Goal: Transaction & Acquisition: Book appointment/travel/reservation

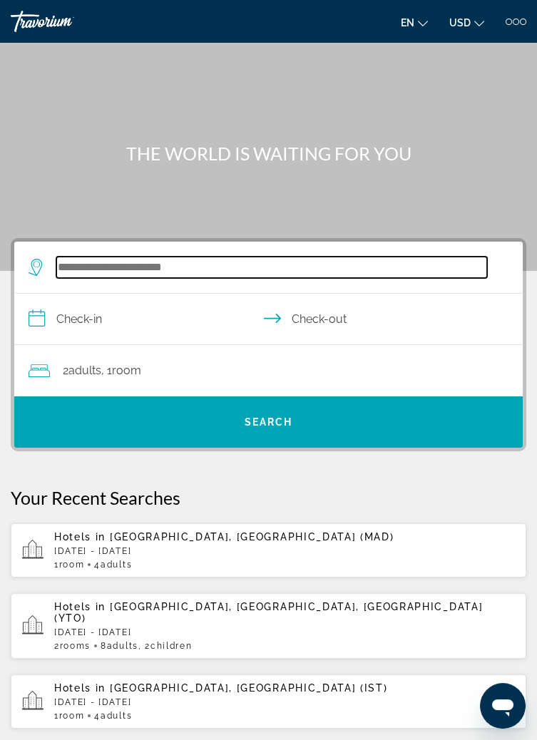
click at [404, 270] on input "Search hotel destination" at bounding box center [271, 267] width 431 height 21
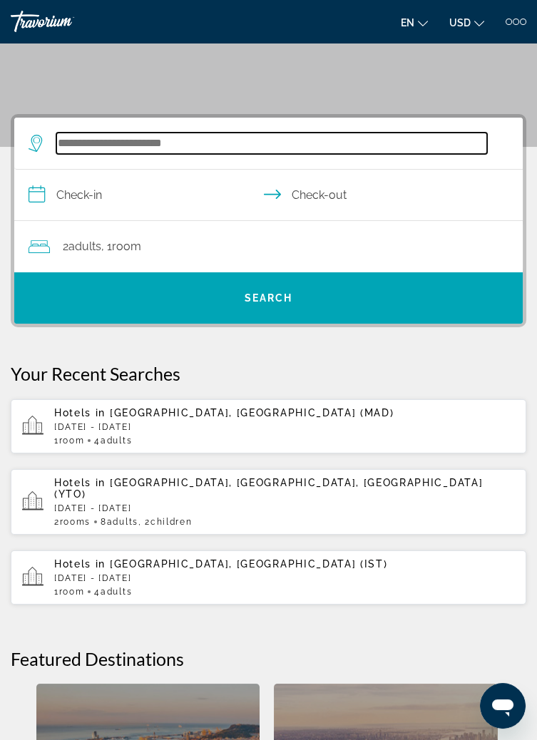
scroll to position [191, 0]
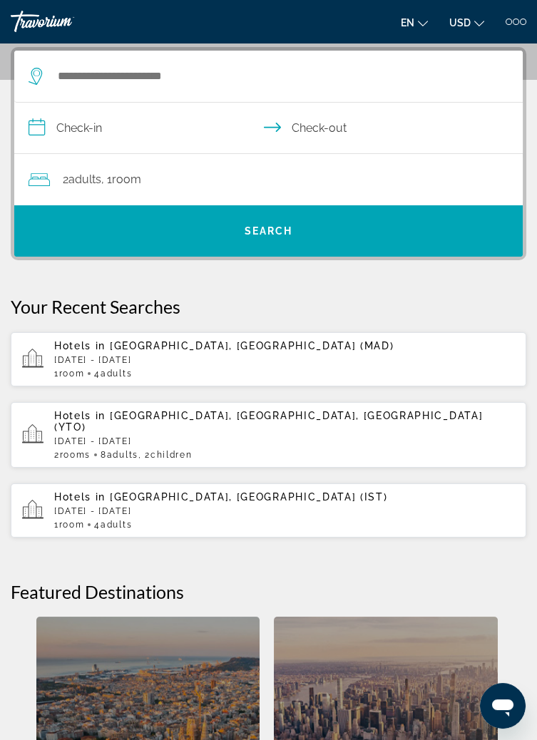
click at [339, 366] on div "Hotels in [GEOGRAPHIC_DATA], [GEOGRAPHIC_DATA] (MAD) [DATE] - [DATE] 1 Room roo…" at bounding box center [284, 359] width 461 height 39
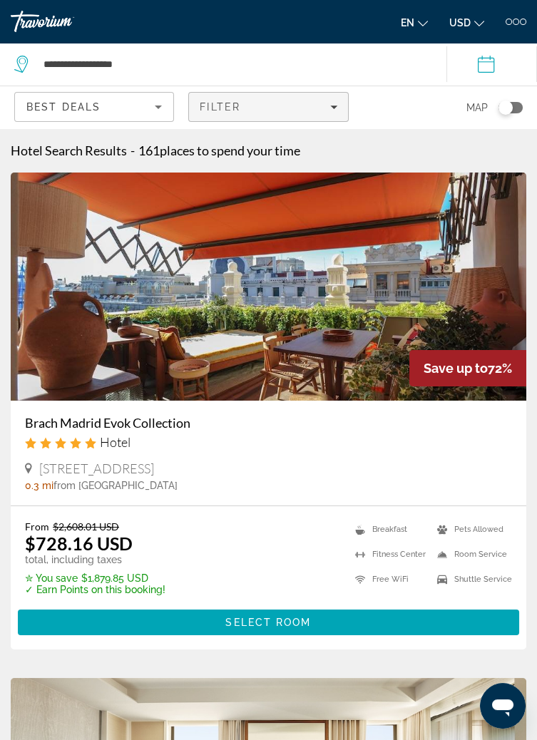
click at [320, 110] on div "Filter" at bounding box center [268, 106] width 137 height 11
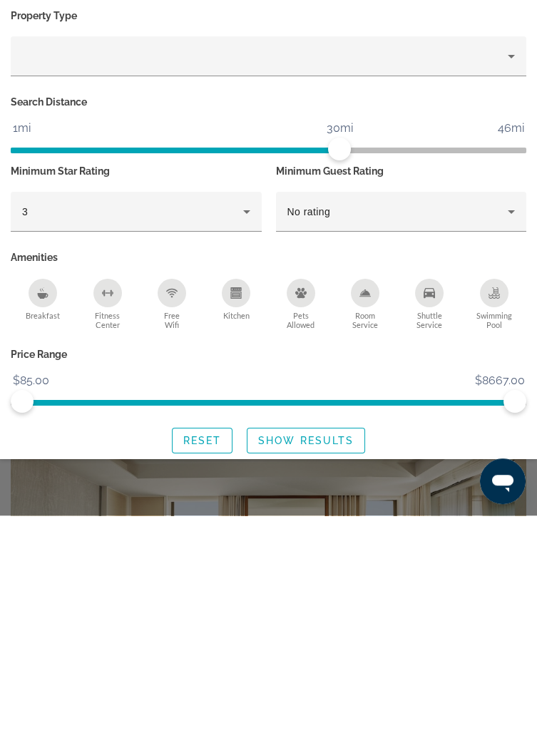
click at [427, 530] on div "Shuttle Service" at bounding box center [429, 517] width 29 height 29
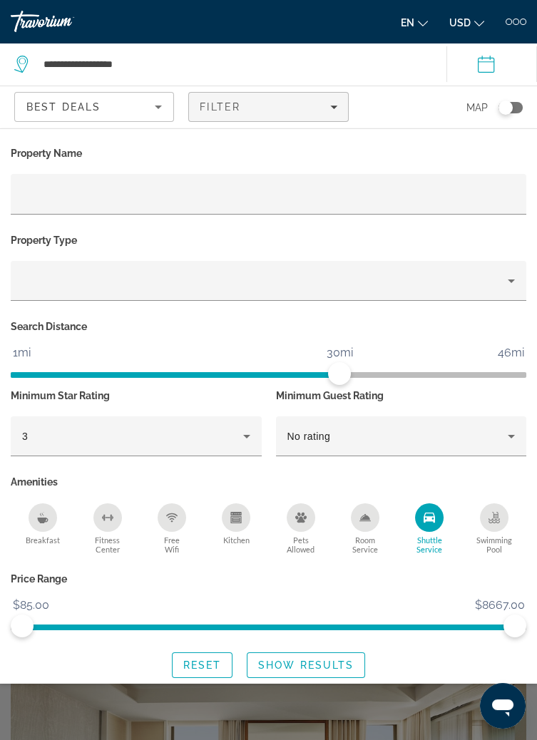
click at [43, 520] on icon "Breakfast" at bounding box center [43, 521] width 11 height 6
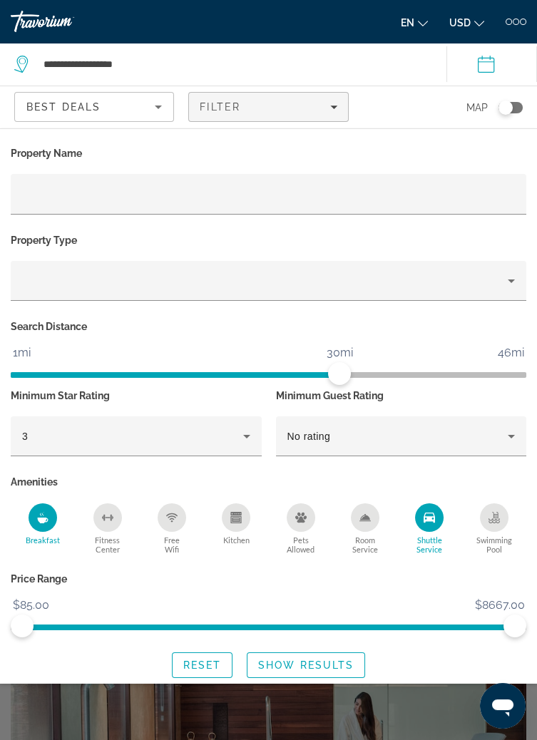
scroll to position [46, 0]
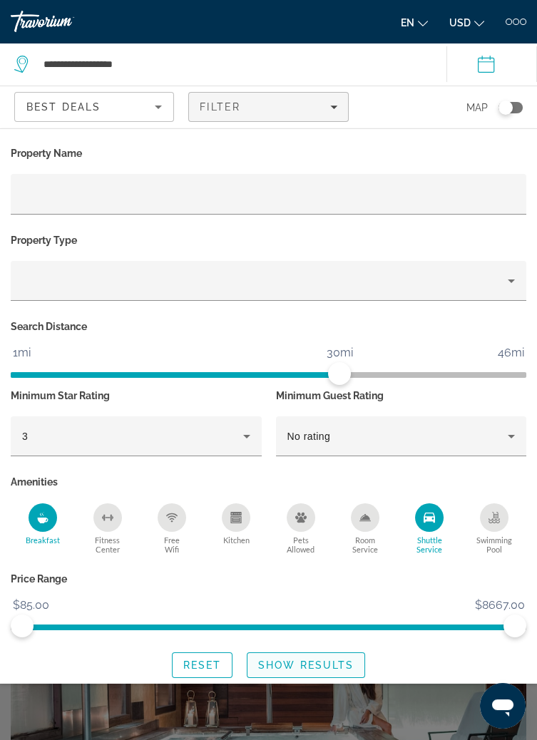
click at [332, 667] on span "Show Results" at bounding box center [306, 664] width 96 height 11
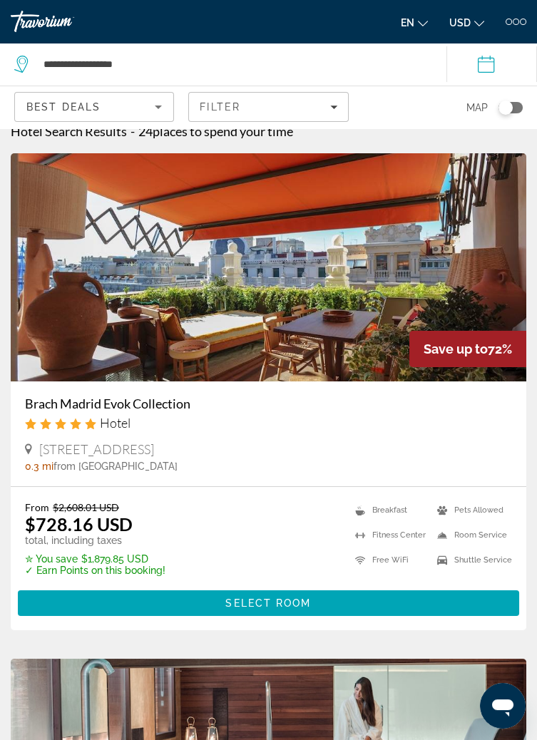
scroll to position [0, 0]
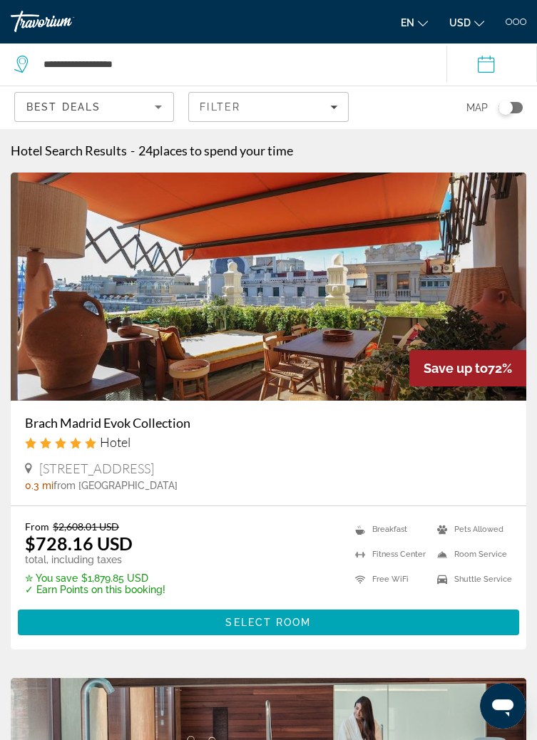
click at [120, 127] on div "Best Deals" at bounding box center [94, 107] width 160 height 42
click at [145, 102] on div "Best Deals" at bounding box center [90, 106] width 128 height 17
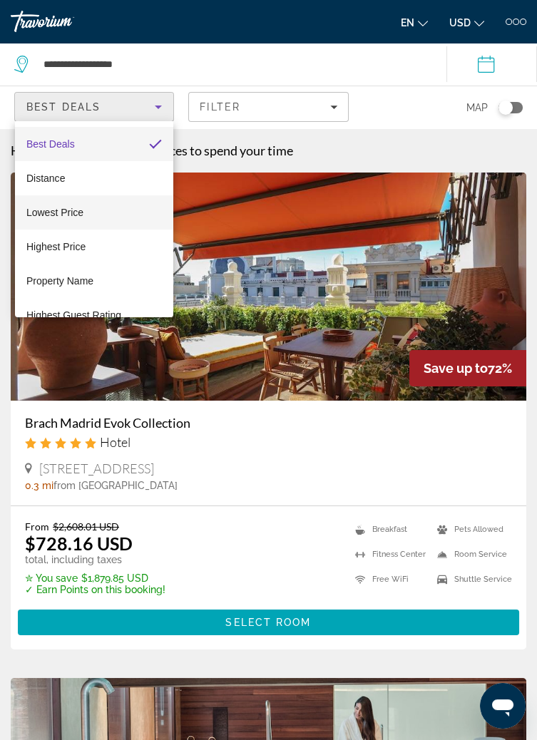
click at [87, 215] on mat-option "Lowest Price" at bounding box center [94, 212] width 158 height 34
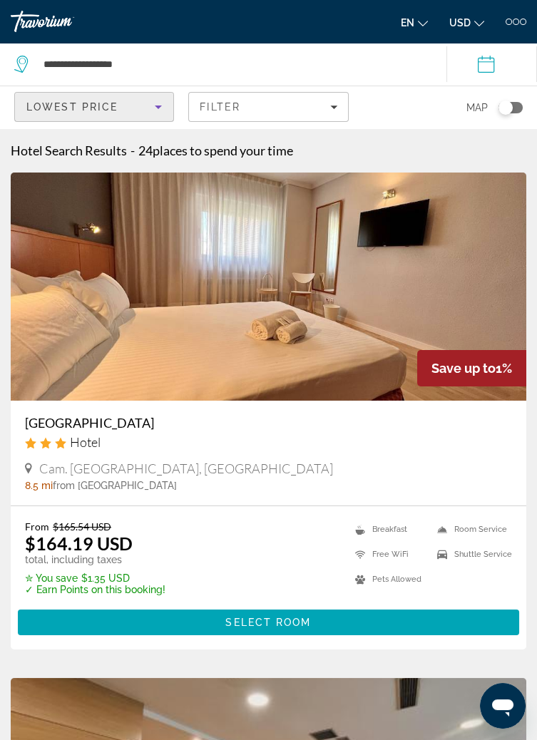
click at [339, 329] on img "Main content" at bounding box center [268, 287] width 515 height 228
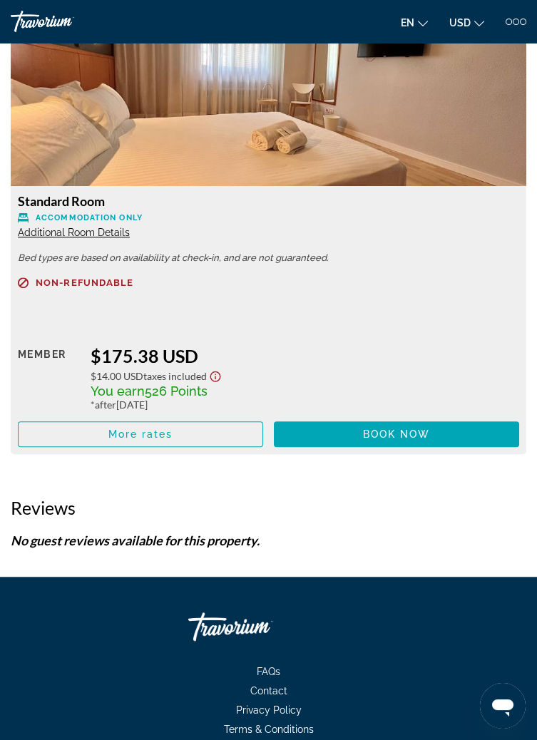
scroll to position [2244, 0]
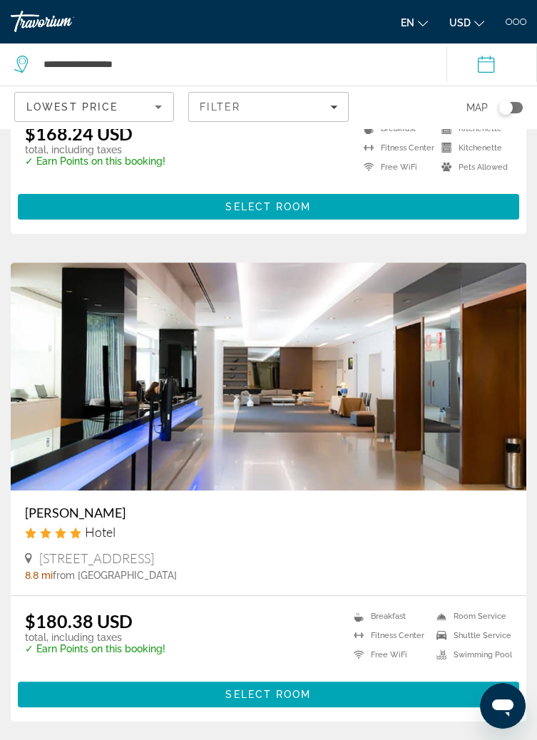
scroll to position [918, 0]
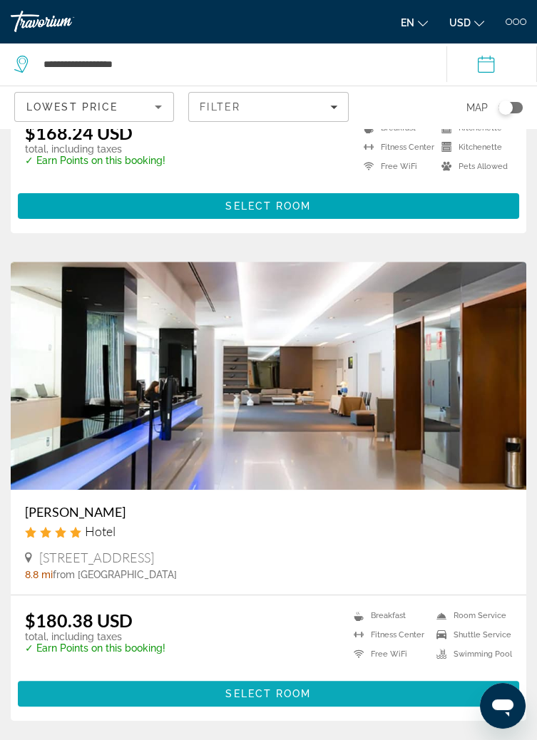
click at [344, 695] on span "Main content" at bounding box center [268, 694] width 501 height 34
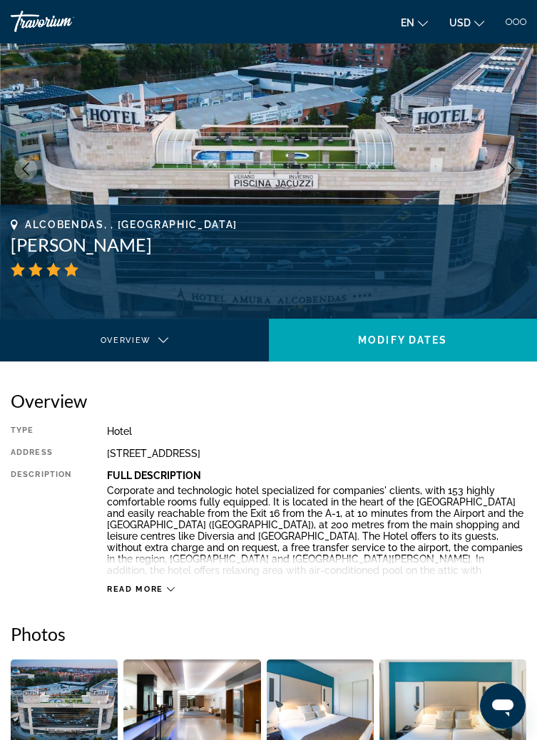
scroll to position [53, 0]
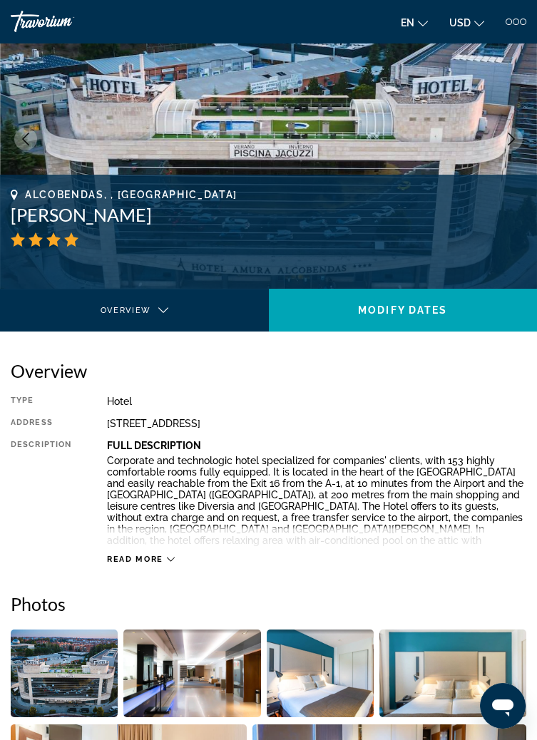
click at [122, 560] on span "Read more" at bounding box center [135, 559] width 56 height 9
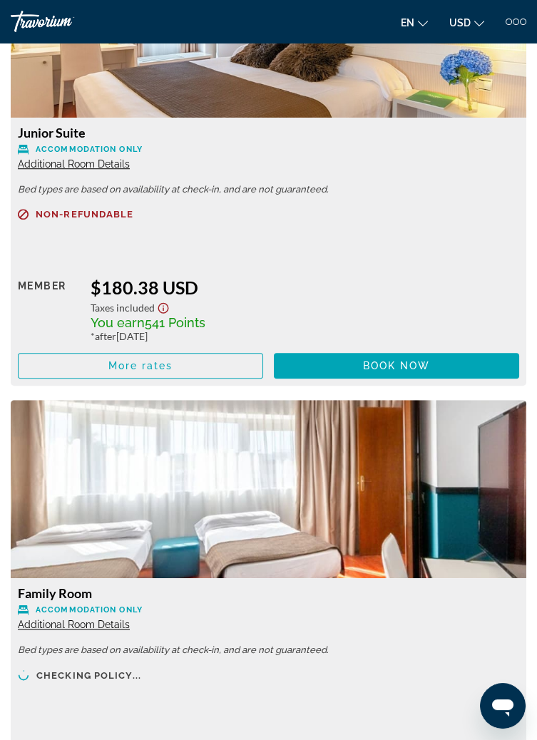
scroll to position [1960, 0]
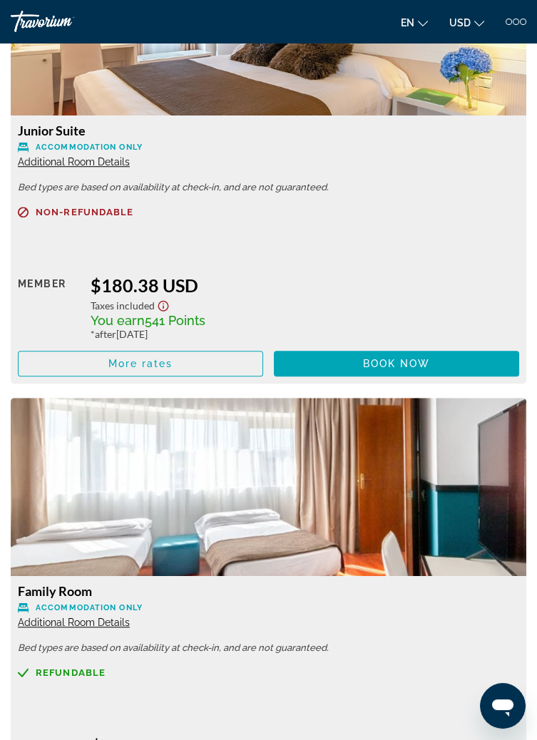
click at [96, 617] on span "Additional Room Details" at bounding box center [74, 622] width 112 height 11
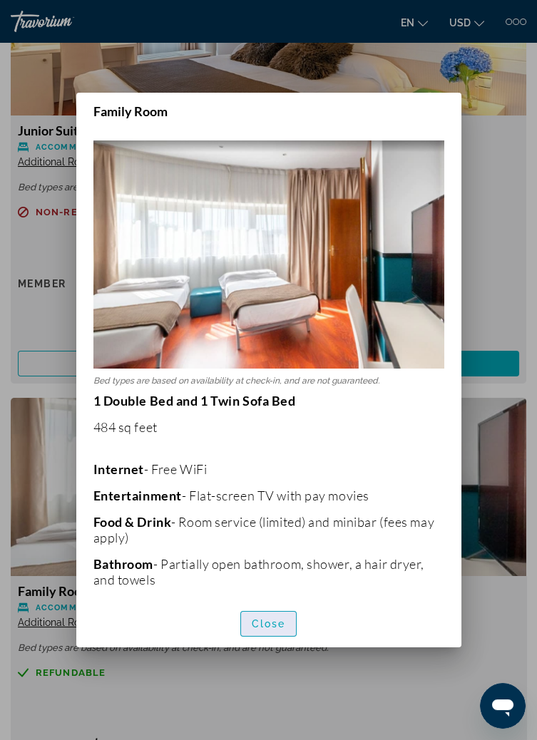
click at [270, 630] on span "Close" at bounding box center [269, 623] width 34 height 11
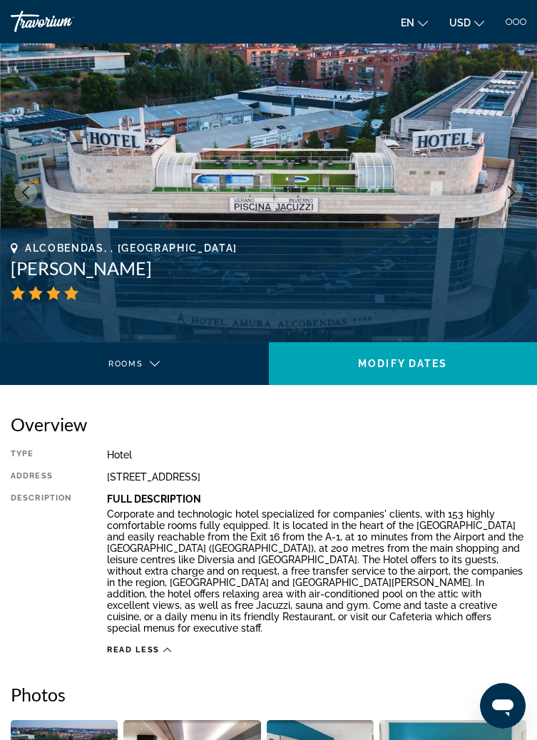
scroll to position [1960, 0]
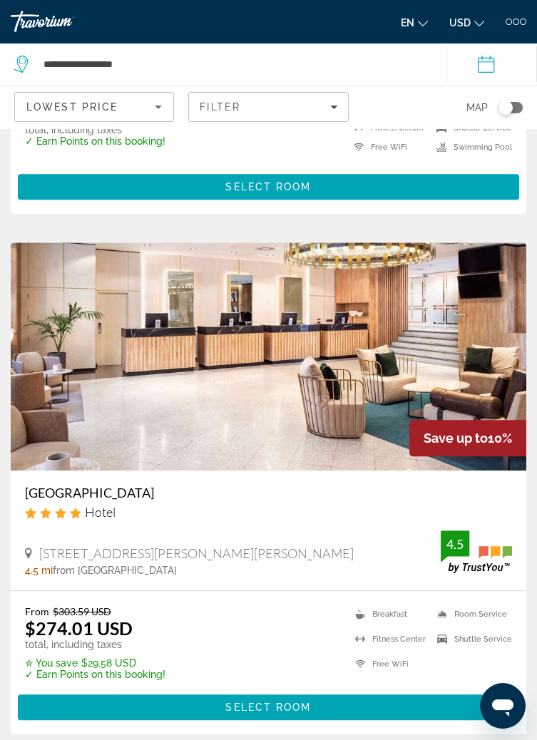
scroll to position [1432, 0]
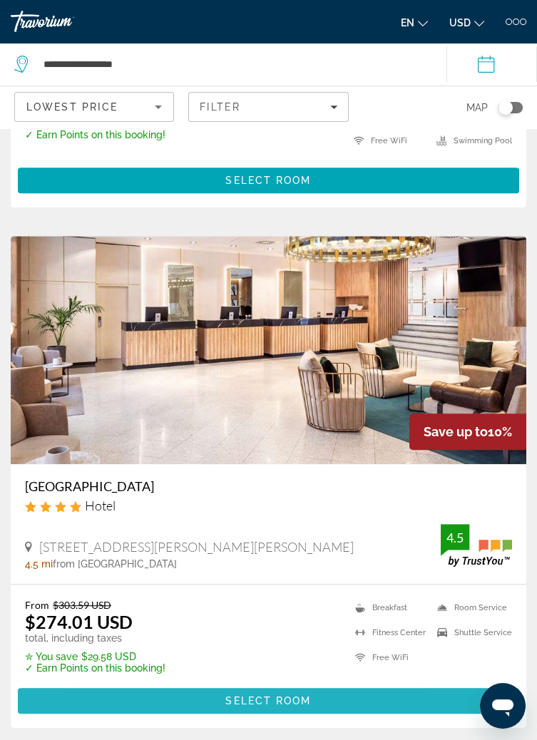
click at [111, 699] on span "Main content" at bounding box center [268, 701] width 501 height 34
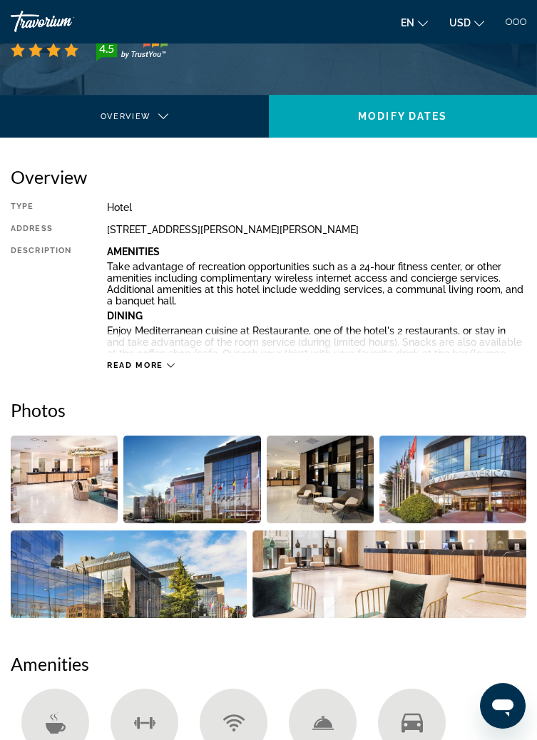
scroll to position [248, 0]
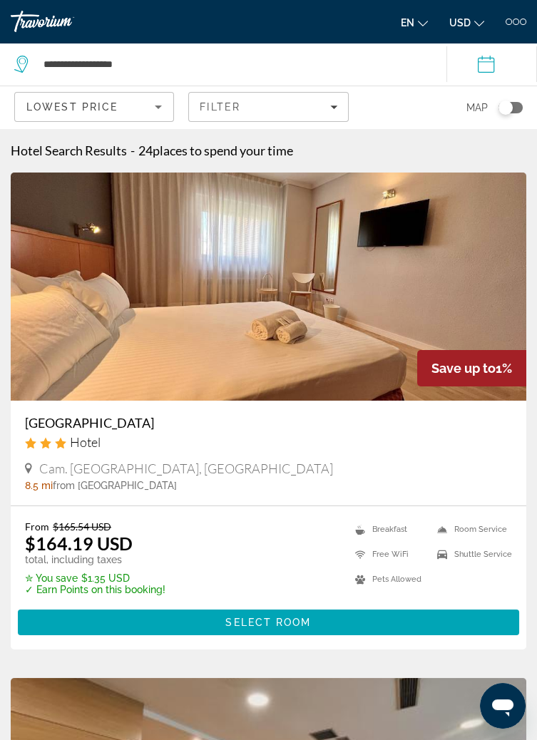
click at [355, 359] on img "Main content" at bounding box center [268, 287] width 515 height 228
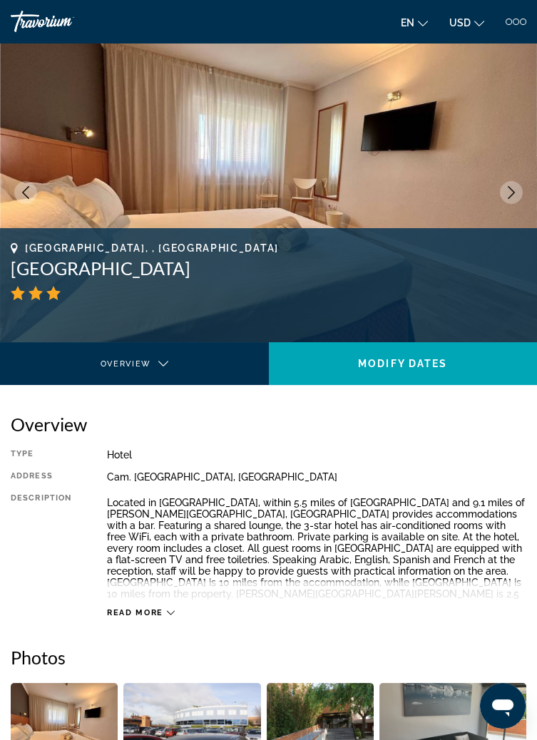
click at [170, 612] on icon "Main content" at bounding box center [171, 613] width 8 height 8
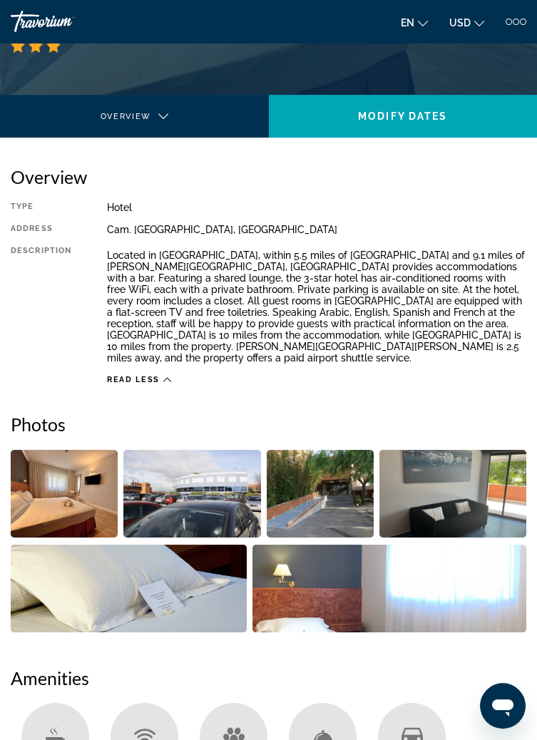
scroll to position [247, 0]
click at [418, 496] on img "Open full-screen image slider" at bounding box center [452, 494] width 147 height 88
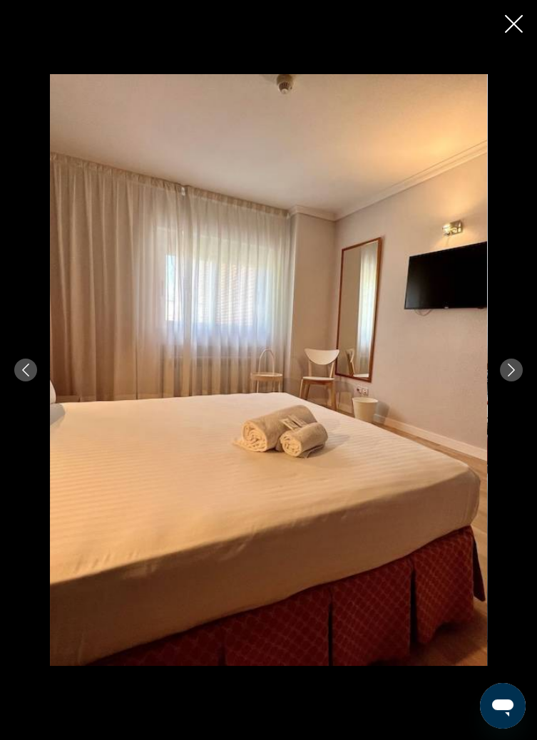
click at [513, 376] on icon "Next image" at bounding box center [511, 370] width 13 height 13
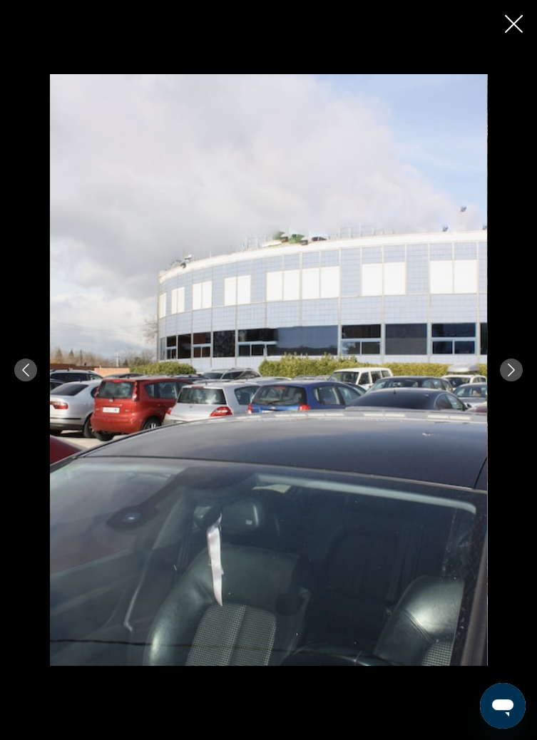
click at [509, 376] on icon "Next image" at bounding box center [511, 370] width 13 height 13
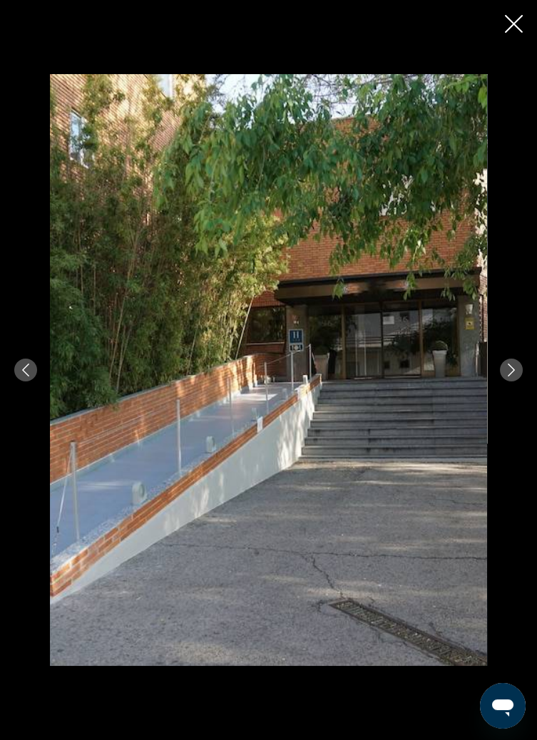
click at [510, 376] on icon "Next image" at bounding box center [511, 370] width 13 height 13
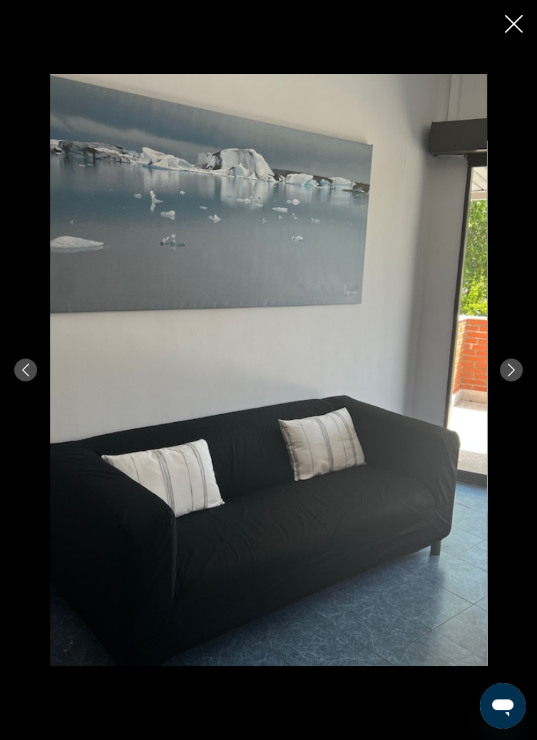
click at [510, 376] on icon "Next image" at bounding box center [511, 370] width 13 height 13
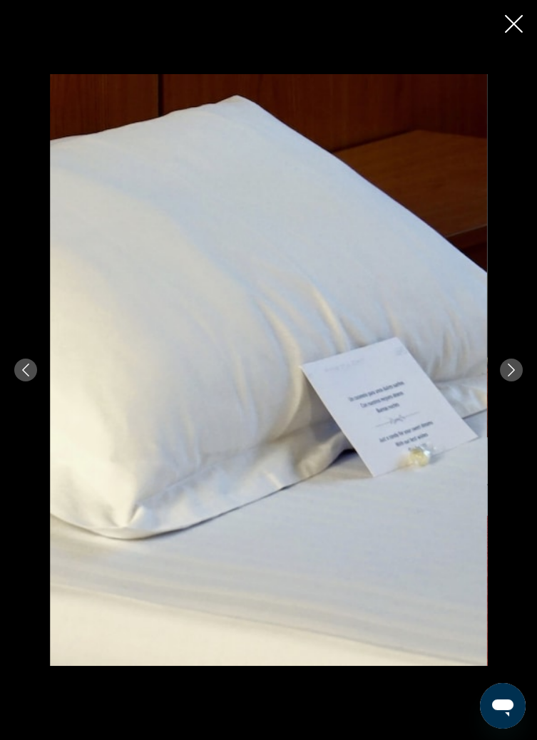
click at [506, 376] on icon "Next image" at bounding box center [511, 370] width 13 height 13
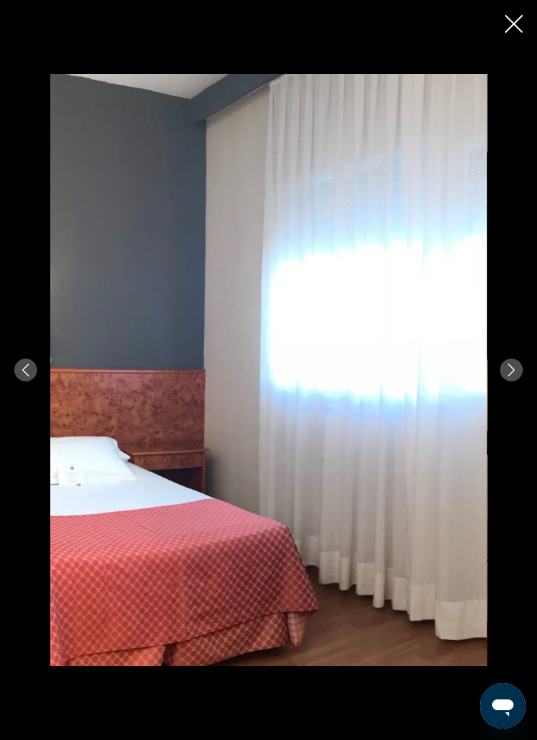
click at [508, 376] on icon "Next image" at bounding box center [511, 370] width 13 height 13
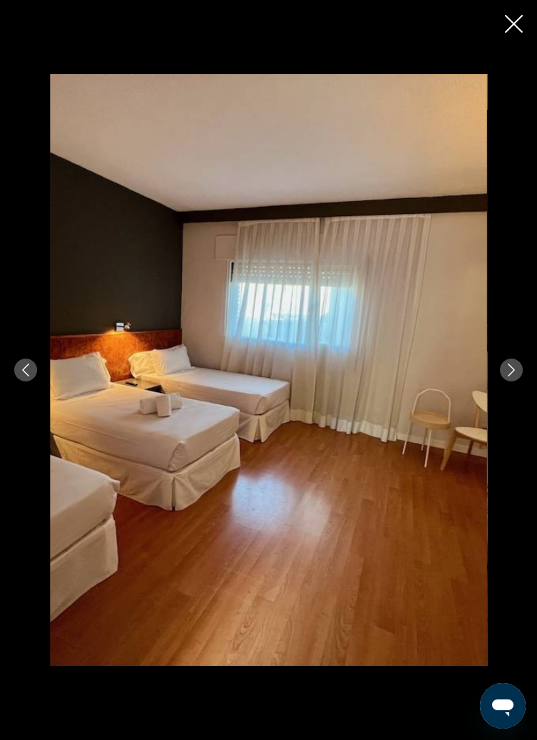
click at [500, 416] on div "prev next" at bounding box center [268, 370] width 537 height 592
click at [515, 376] on icon "Next image" at bounding box center [511, 370] width 13 height 13
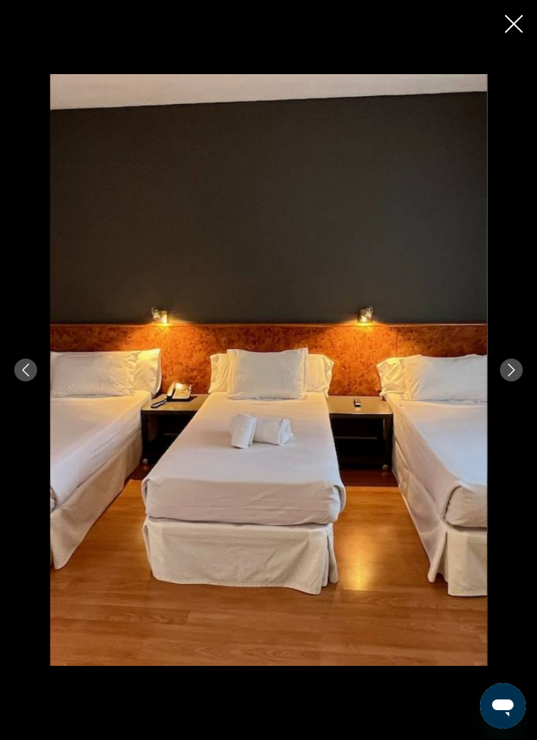
click at [512, 376] on icon "Next image" at bounding box center [511, 370] width 7 height 13
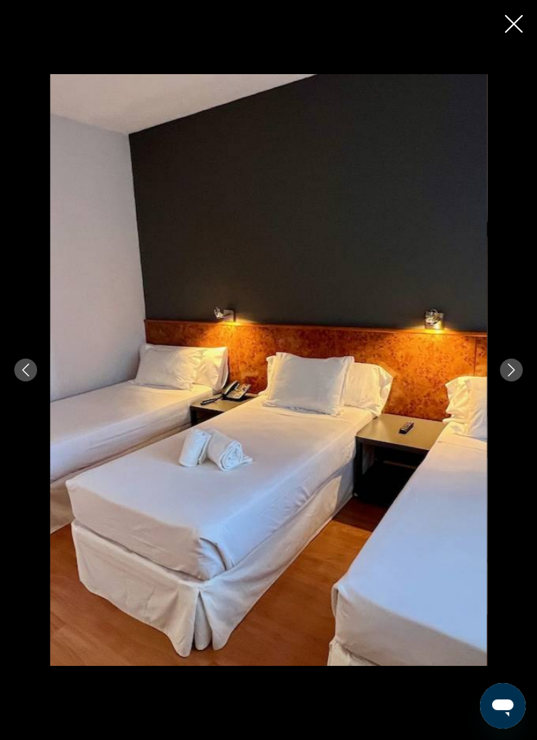
click at [515, 376] on icon "Next image" at bounding box center [511, 370] width 13 height 13
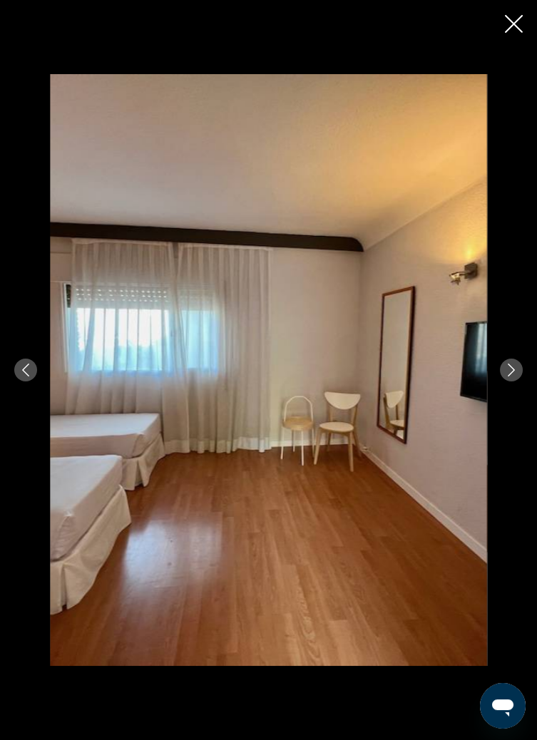
scroll to position [592, 0]
click at [511, 376] on icon "Next image" at bounding box center [511, 370] width 13 height 13
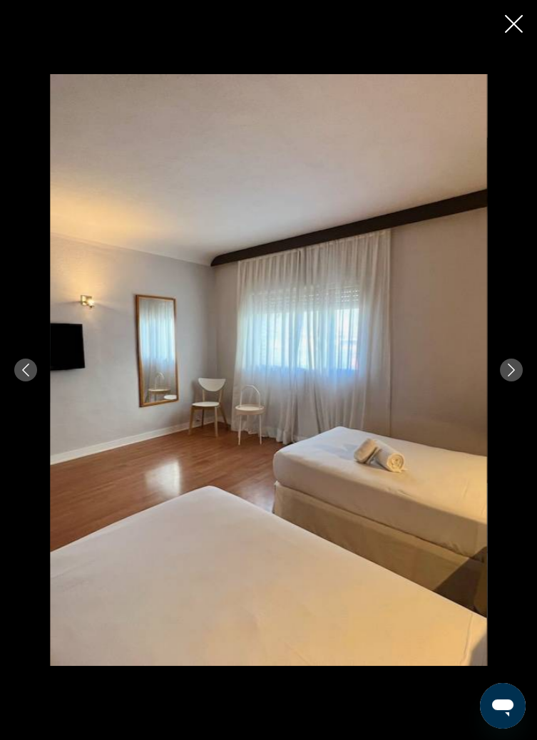
click at [509, 381] on button "Next image" at bounding box center [511, 370] width 23 height 23
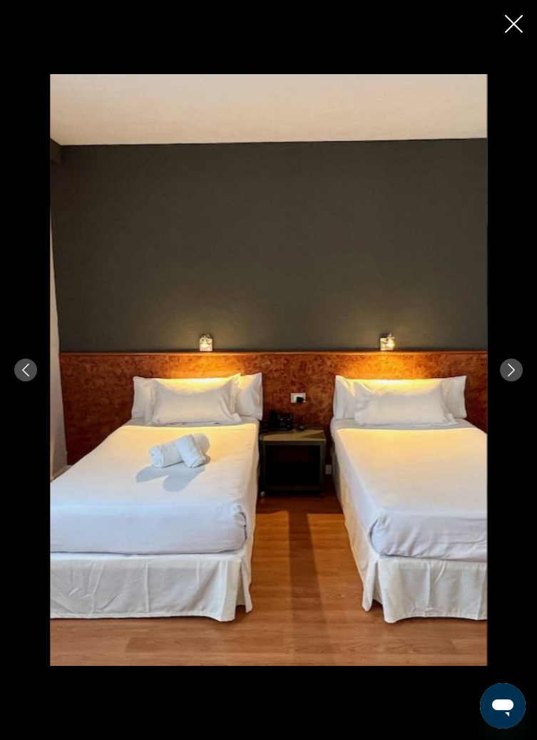
click at [509, 34] on button "Close slideshow" at bounding box center [514, 25] width 18 height 22
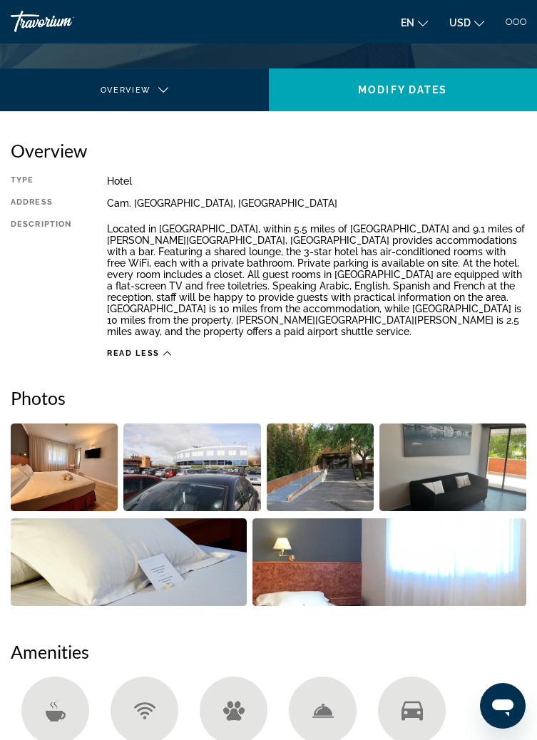
scroll to position [269, 0]
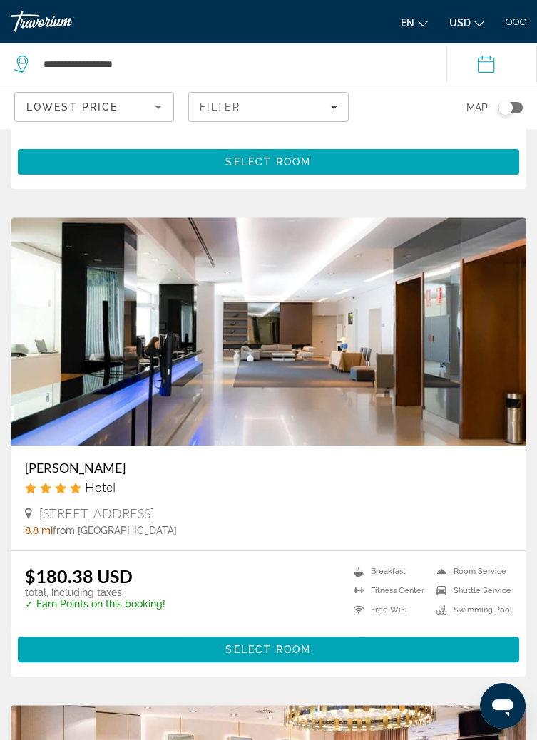
scroll to position [966, 0]
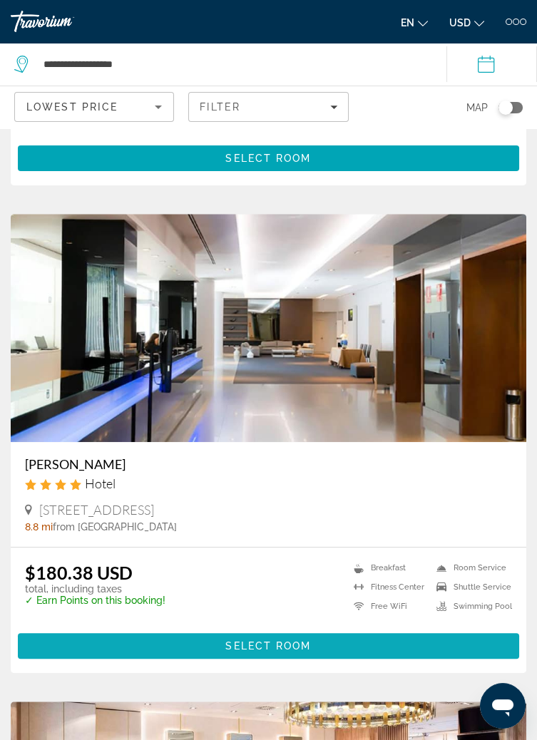
click at [446, 640] on span "Main content" at bounding box center [268, 646] width 501 height 34
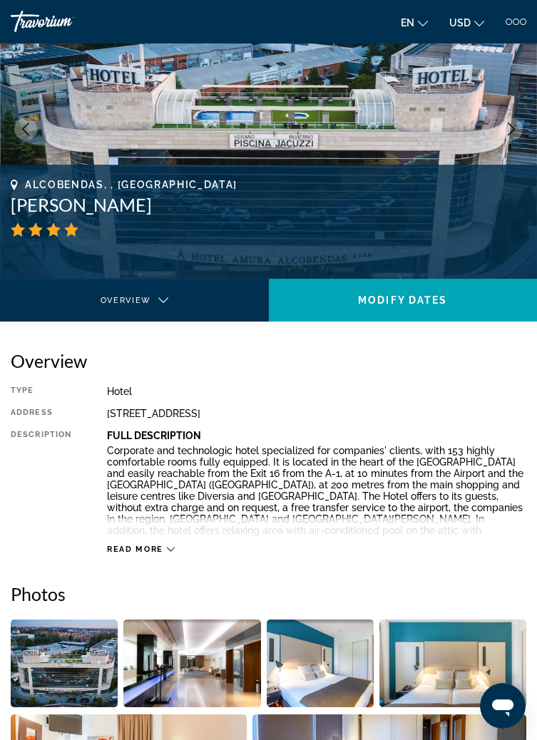
scroll to position [66, 0]
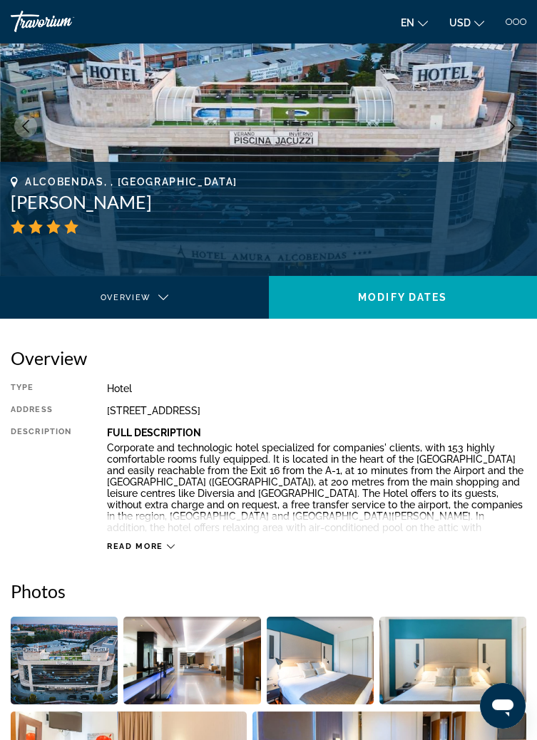
click at [128, 545] on span "Read more" at bounding box center [135, 546] width 56 height 9
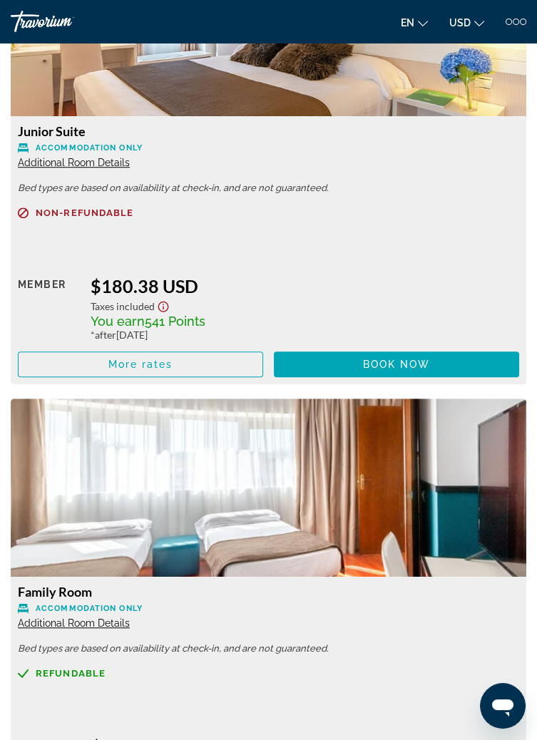
scroll to position [1979, 0]
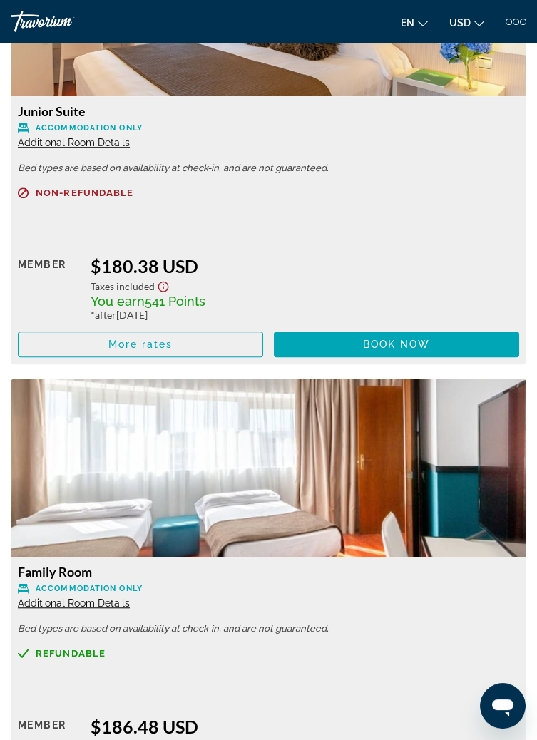
click at [75, 597] on span "Additional Room Details" at bounding box center [74, 602] width 112 height 11
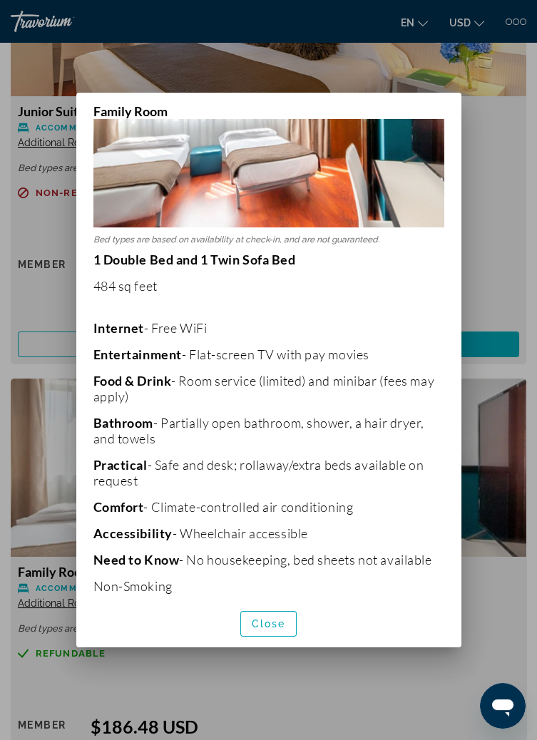
scroll to position [158, 0]
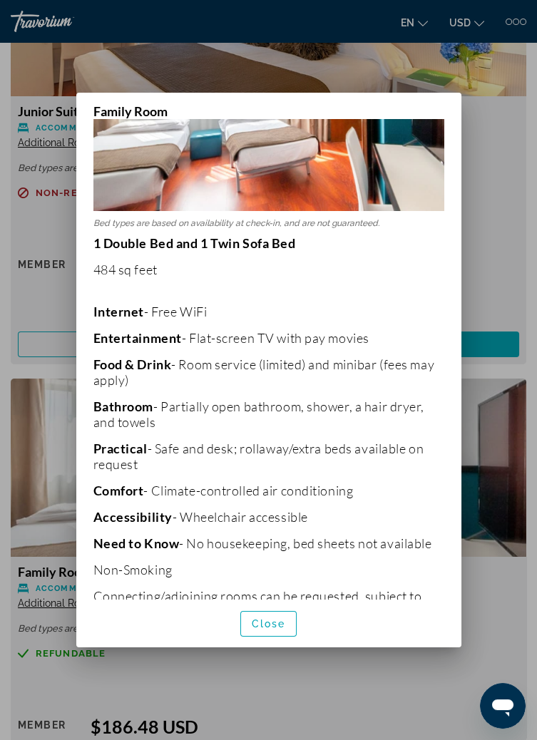
click at [290, 647] on div "Close" at bounding box center [268, 624] width 385 height 48
click at [291, 641] on span "button" at bounding box center [269, 624] width 56 height 34
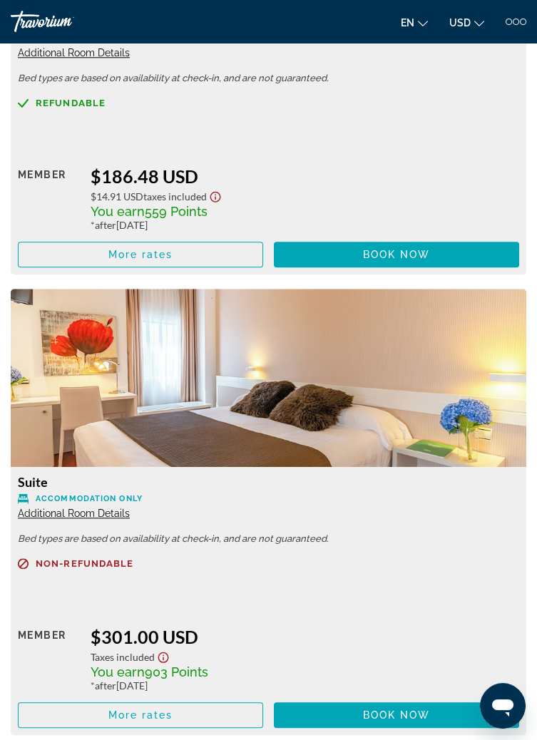
scroll to position [2526, 0]
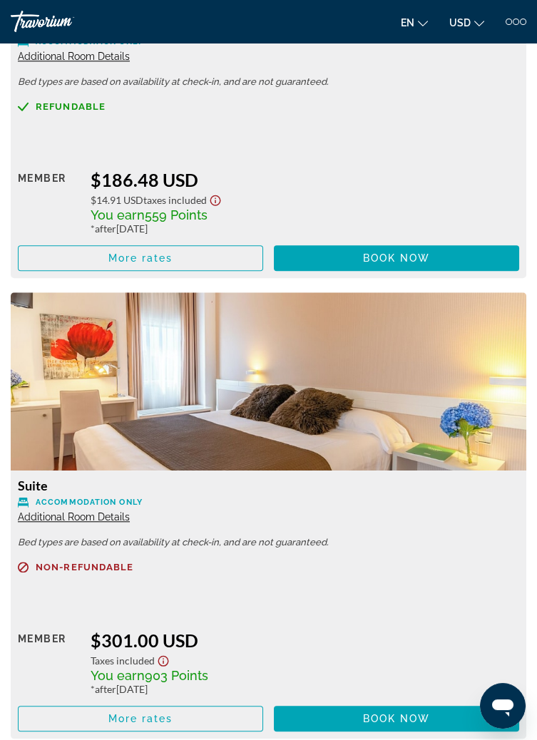
click at [73, 511] on span "Additional Room Details" at bounding box center [74, 516] width 112 height 11
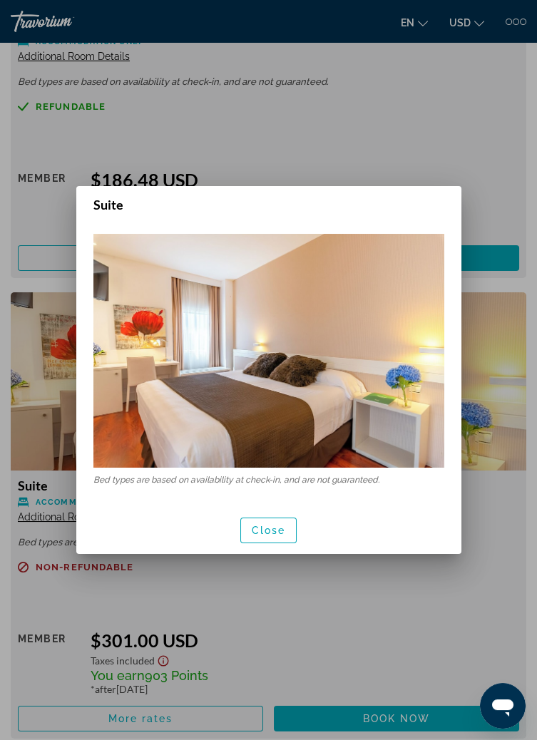
click at [416, 641] on div at bounding box center [268, 370] width 537 height 740
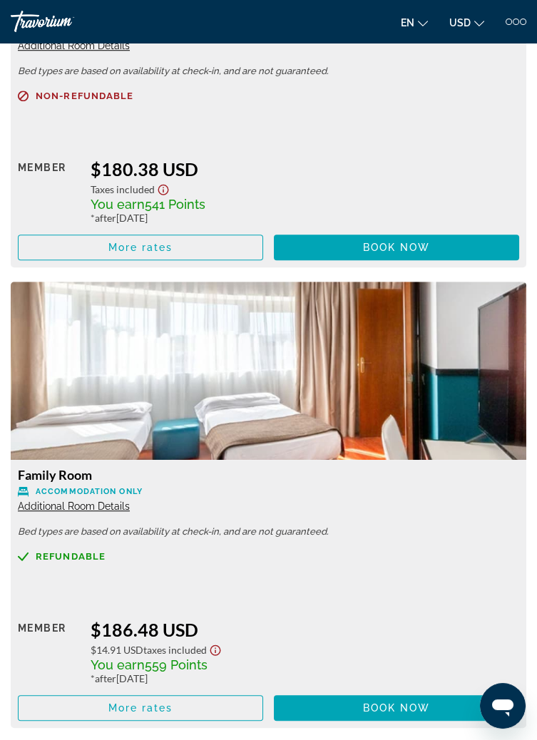
scroll to position [2076, 0]
click at [53, 501] on span "Additional Room Details" at bounding box center [74, 506] width 112 height 11
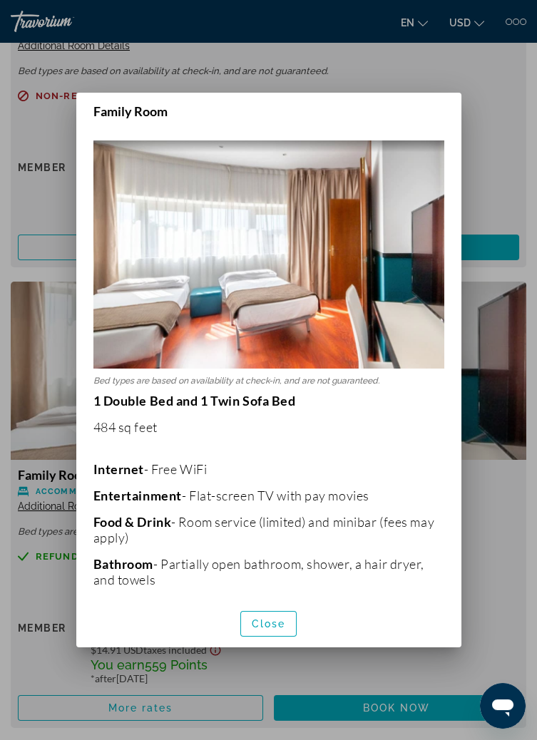
click at [480, 270] on div at bounding box center [268, 370] width 537 height 740
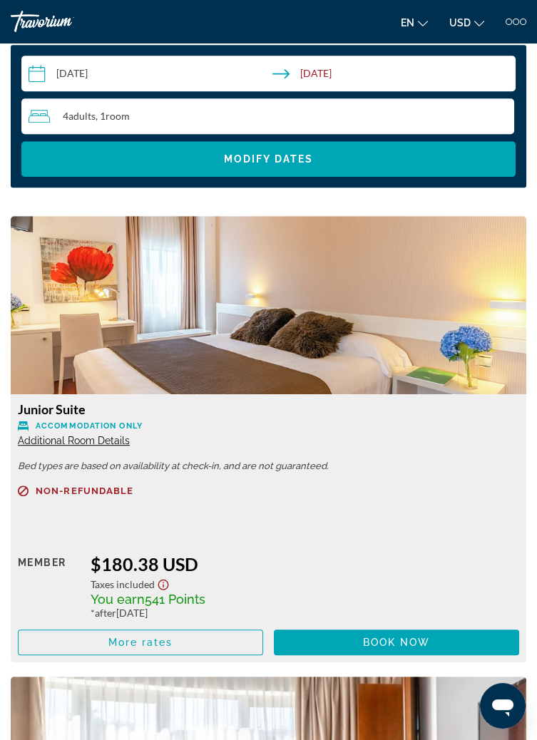
scroll to position [1680, 0]
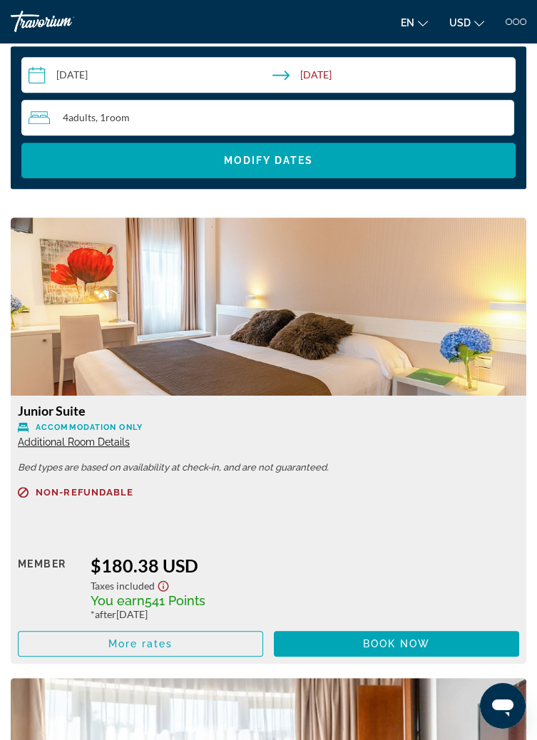
click at [98, 436] on span "Additional Room Details" at bounding box center [74, 441] width 112 height 11
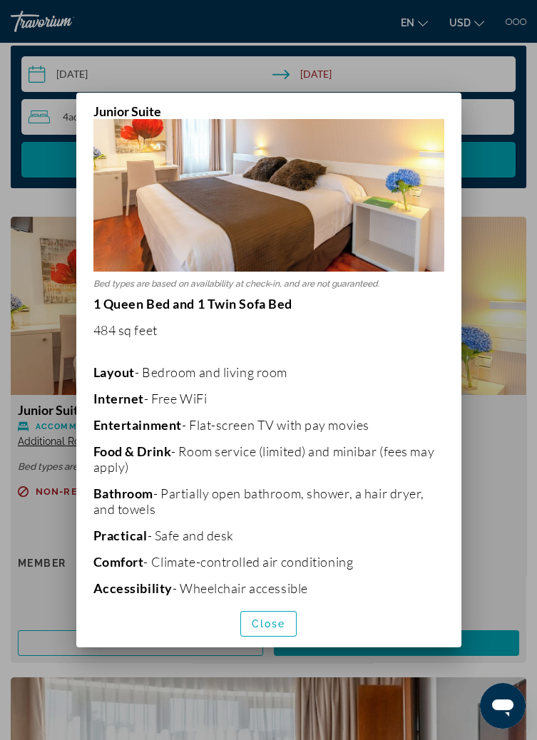
scroll to position [0, 0]
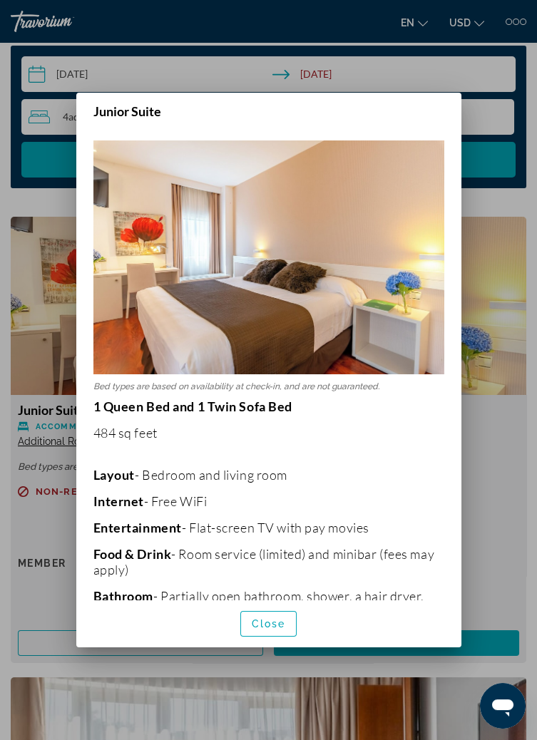
click at [477, 295] on div at bounding box center [268, 370] width 537 height 740
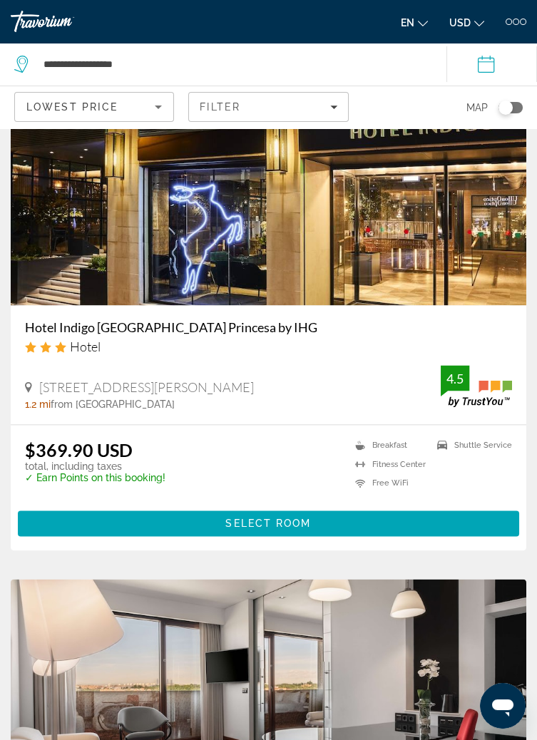
scroll to position [3155, 0]
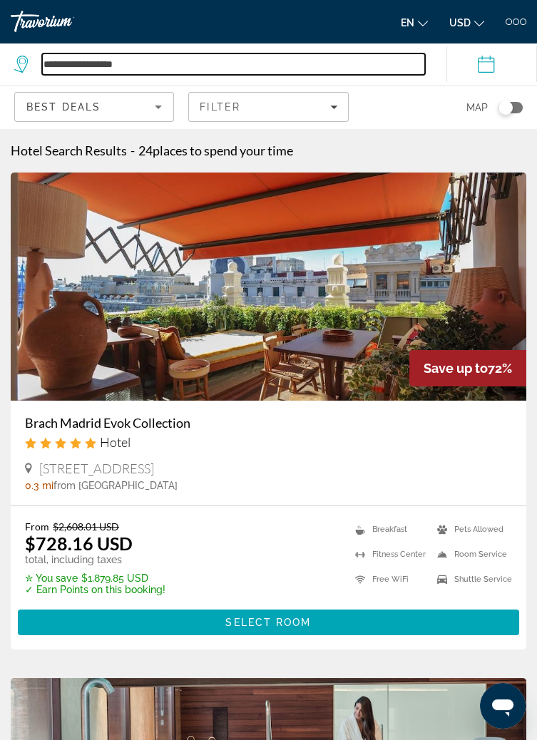
click at [117, 67] on input "**********" at bounding box center [233, 63] width 383 height 21
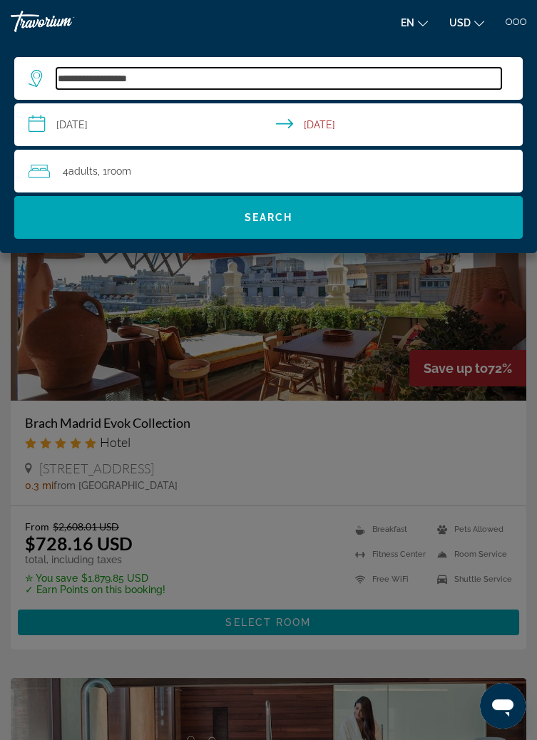
click at [170, 81] on input "**********" at bounding box center [278, 78] width 445 height 21
type input "*"
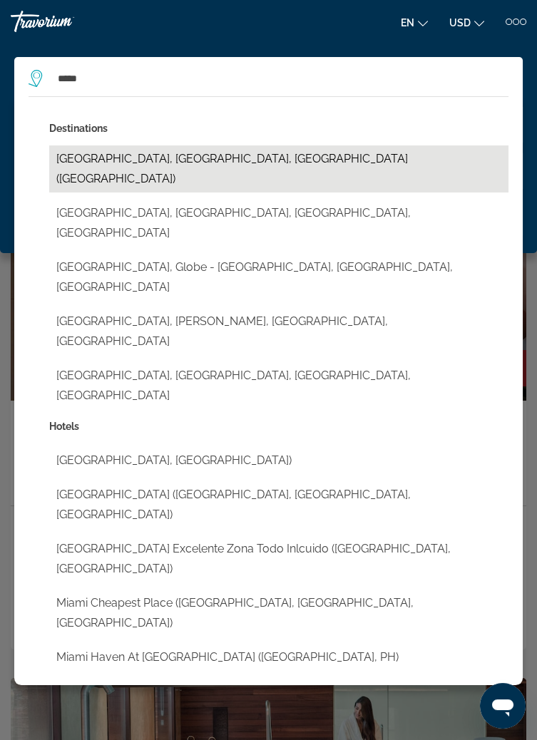
click at [90, 163] on button "[GEOGRAPHIC_DATA], [GEOGRAPHIC_DATA], [GEOGRAPHIC_DATA] ([GEOGRAPHIC_DATA])" at bounding box center [278, 168] width 459 height 47
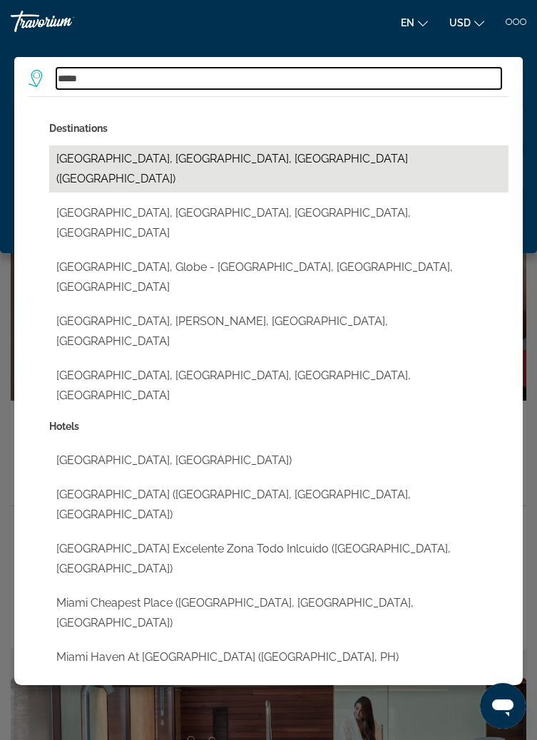
type input "**********"
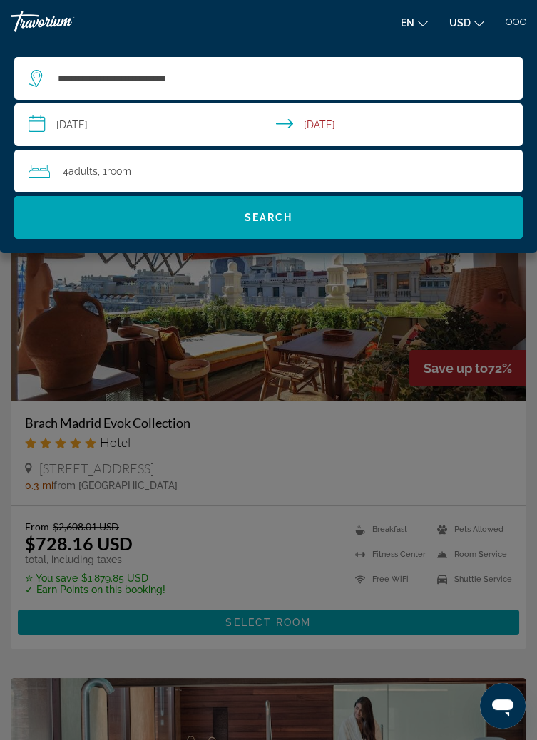
click at [92, 125] on input "**********" at bounding box center [271, 126] width 514 height 47
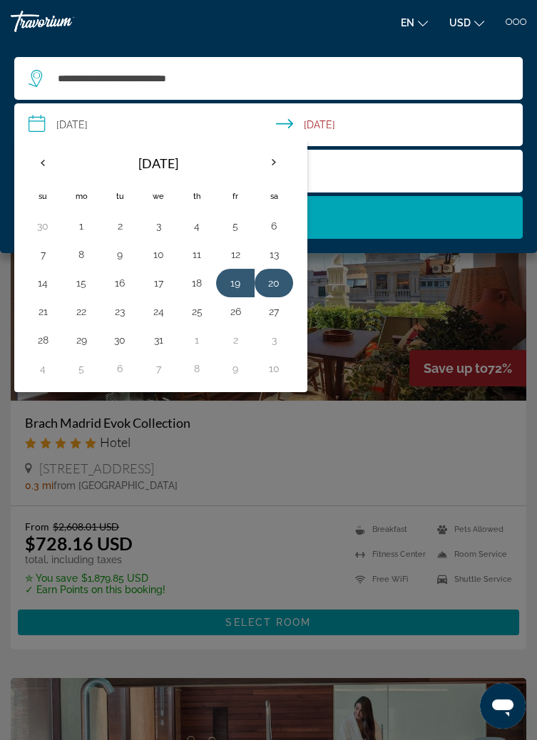
click at [279, 286] on button "20" at bounding box center [273, 283] width 23 height 20
click at [38, 318] on button "21" at bounding box center [42, 312] width 23 height 20
type input "**********"
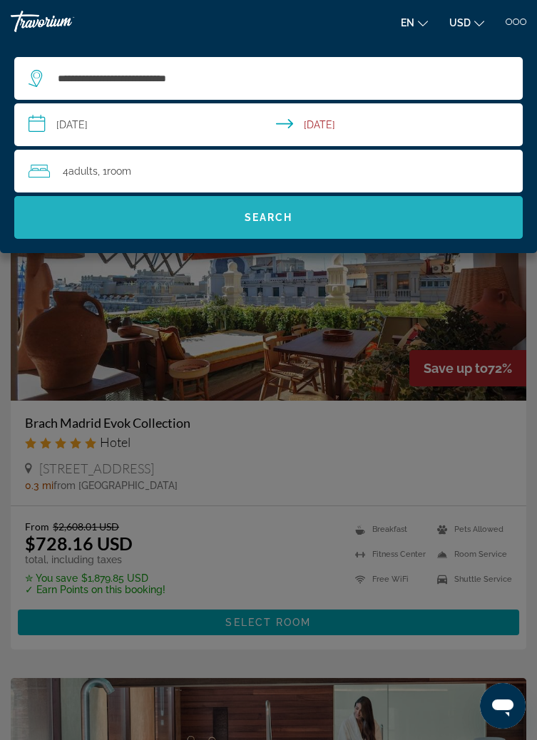
click at [178, 230] on span "Search" at bounding box center [268, 217] width 508 height 34
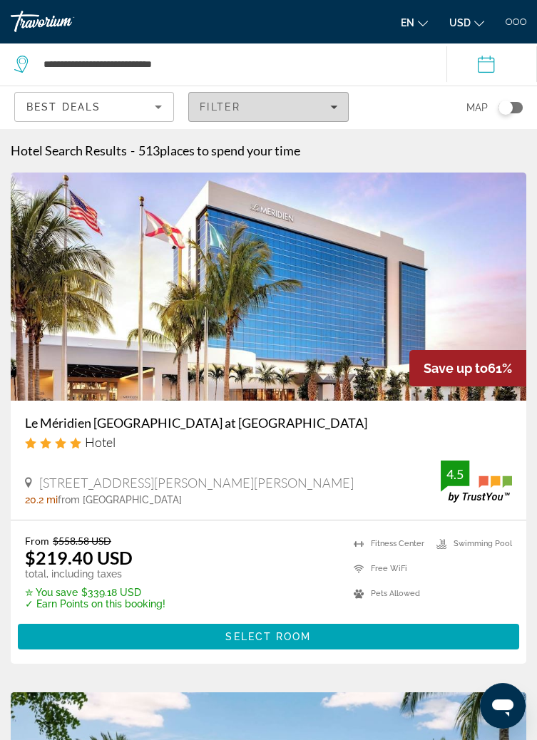
click at [247, 114] on span "Filters" at bounding box center [268, 107] width 158 height 34
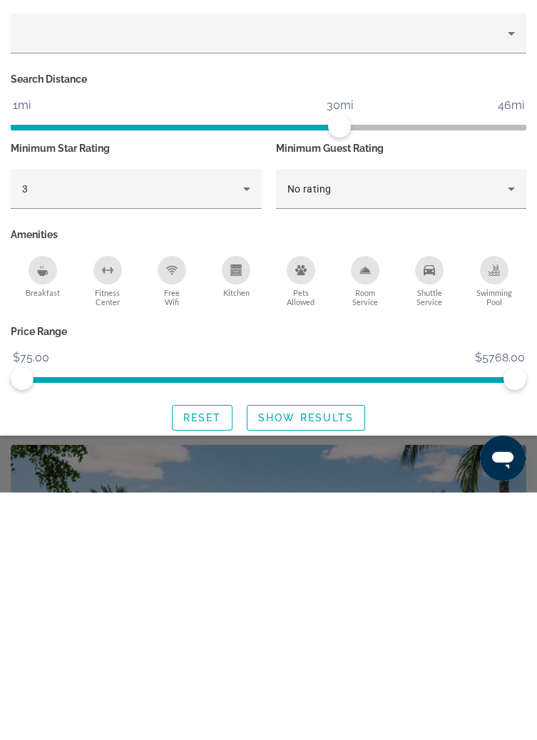
click at [39, 528] on div "Breakfast" at bounding box center [43, 517] width 29 height 29
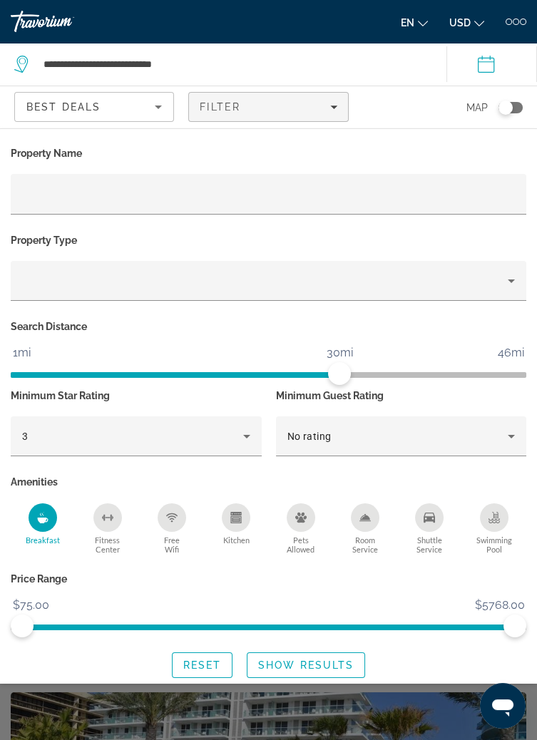
click at [165, 522] on div "Free Wifi" at bounding box center [172, 517] width 29 height 29
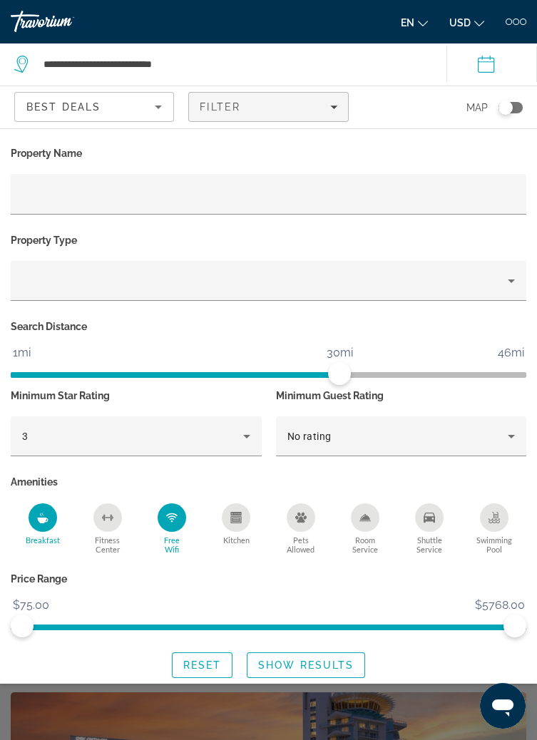
click at [431, 519] on icon "Shuttle Service" at bounding box center [429, 518] width 11 height 10
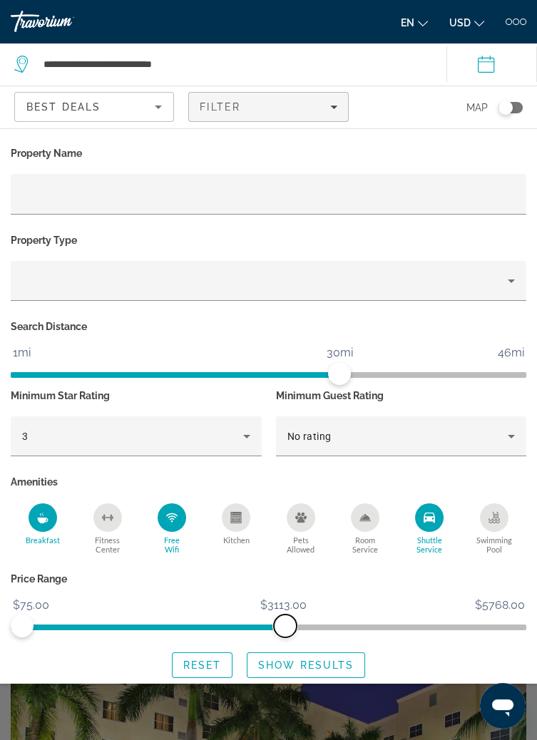
scroll to position [43, 0]
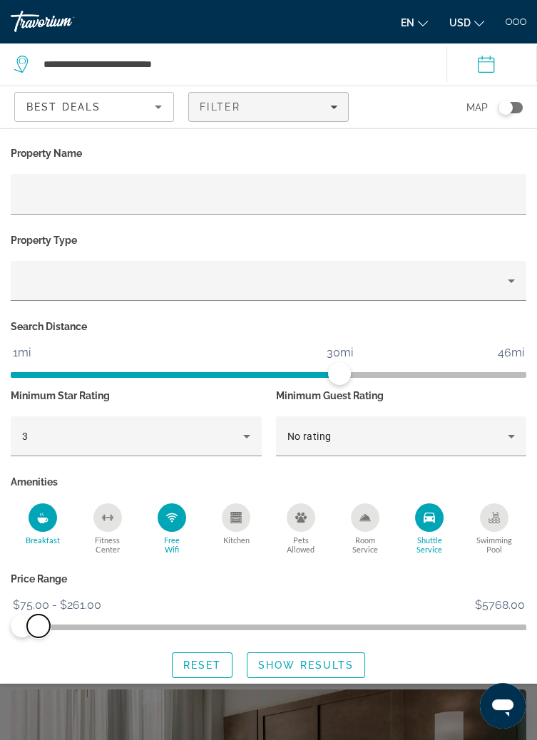
scroll to position [1, 0]
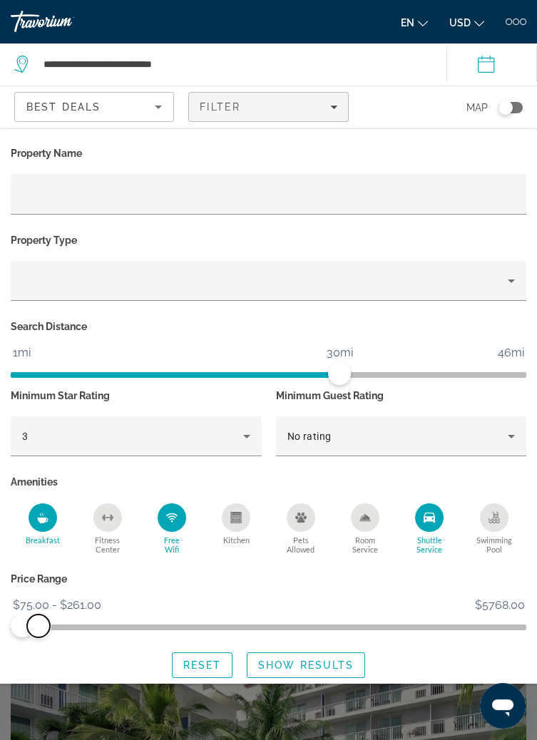
scroll to position [1, 0]
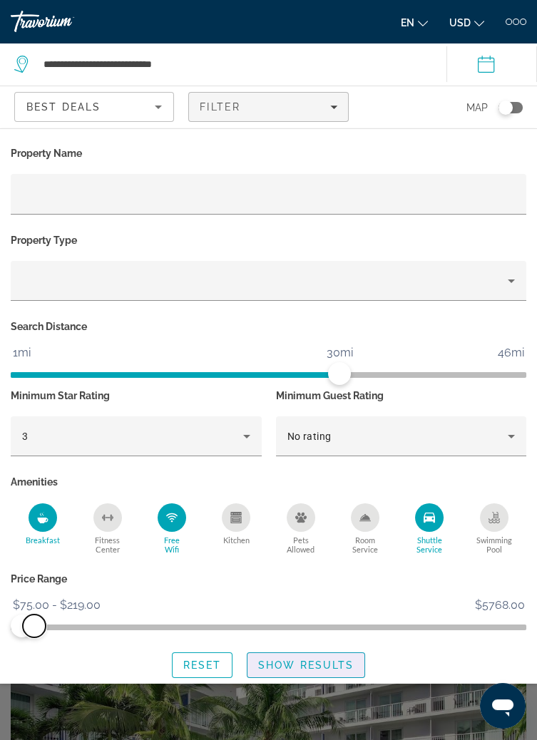
scroll to position [46, 0]
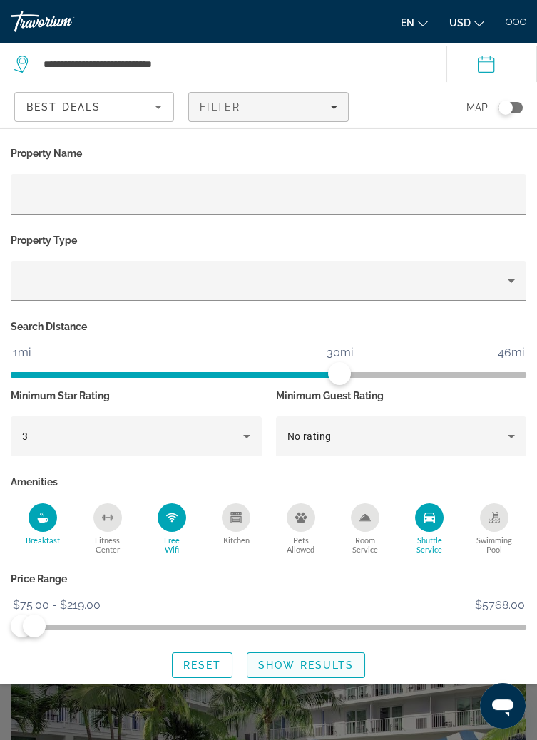
click at [319, 666] on span "Show Results" at bounding box center [306, 664] width 96 height 11
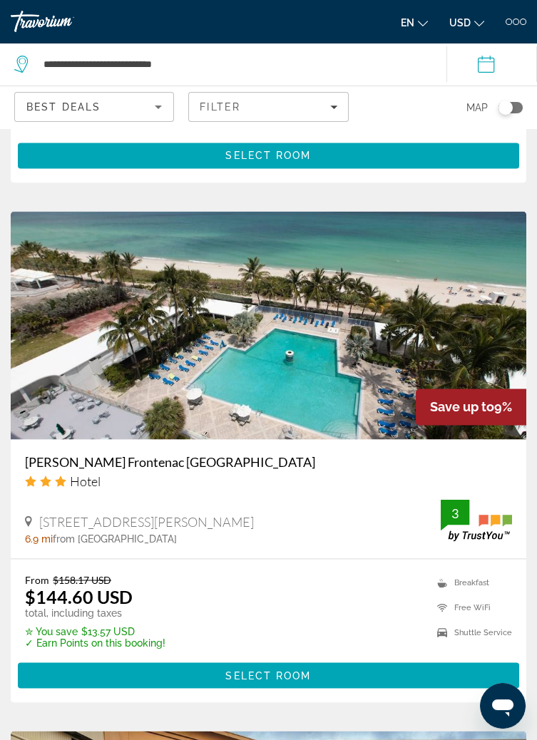
scroll to position [4126, 0]
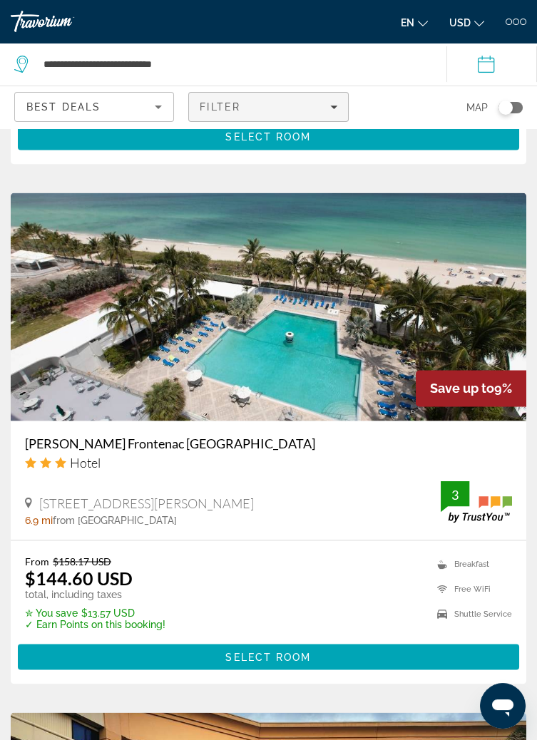
click at [333, 107] on icon "Filters" at bounding box center [333, 108] width 7 height 4
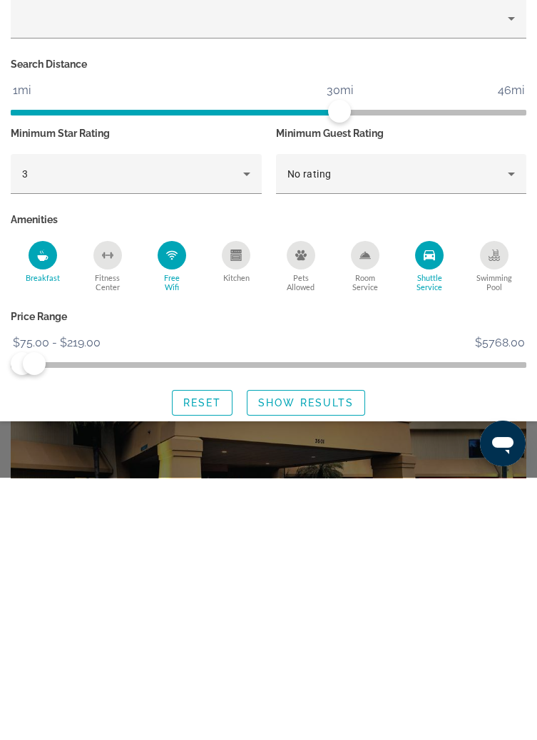
scroll to position [4280, 0]
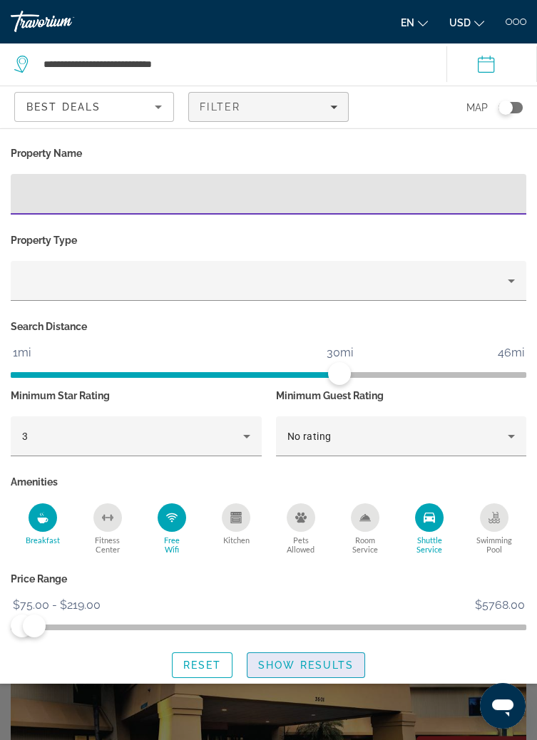
click at [302, 666] on span "Show Results" at bounding box center [306, 664] width 96 height 11
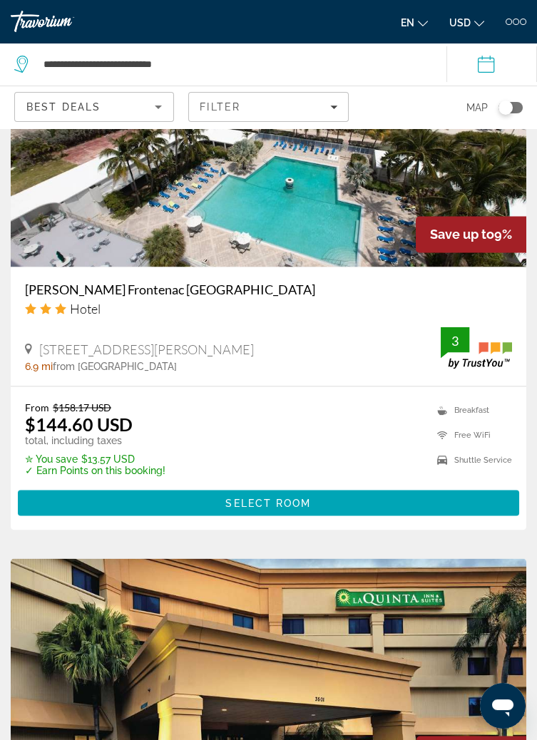
click at [99, 109] on span "Best Deals" at bounding box center [63, 106] width 74 height 11
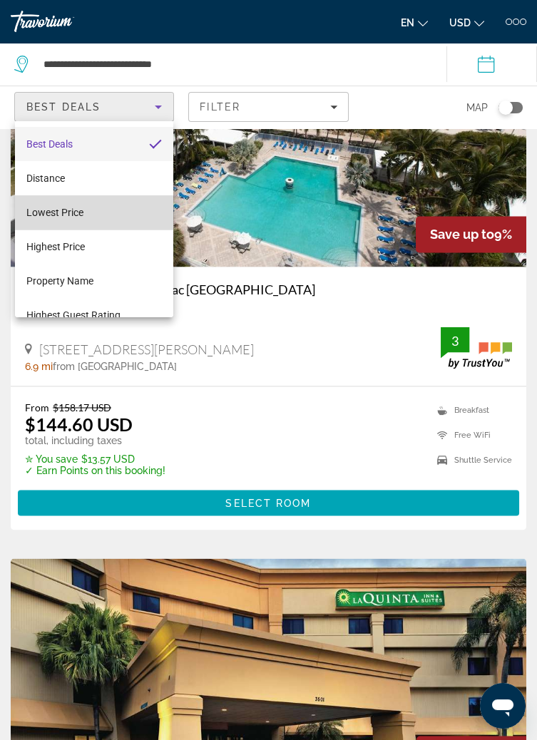
click at [61, 208] on span "Lowest Price" at bounding box center [54, 212] width 57 height 11
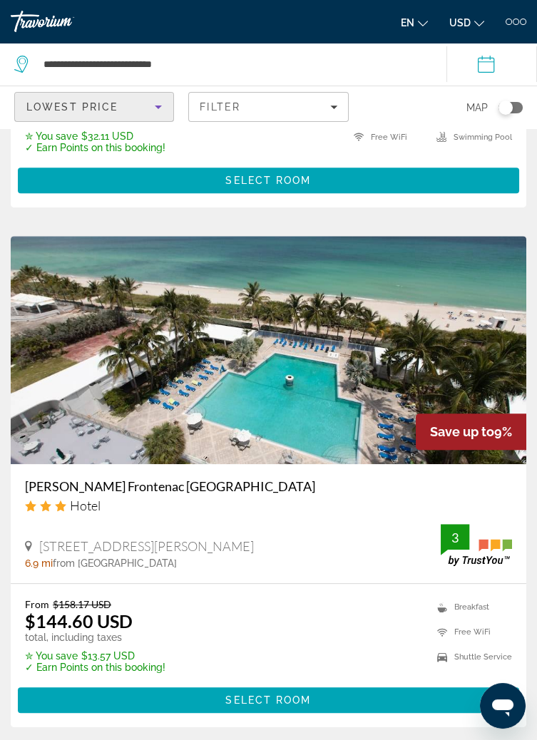
scroll to position [977, 0]
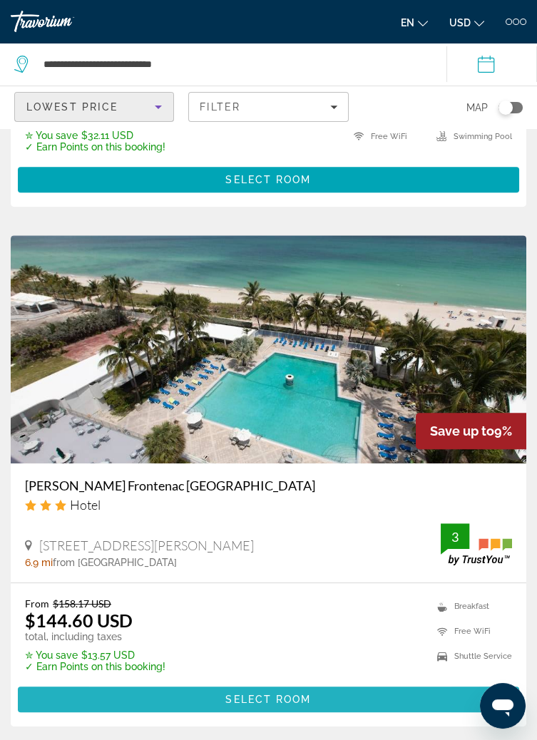
click at [213, 704] on span "Main content" at bounding box center [268, 699] width 501 height 34
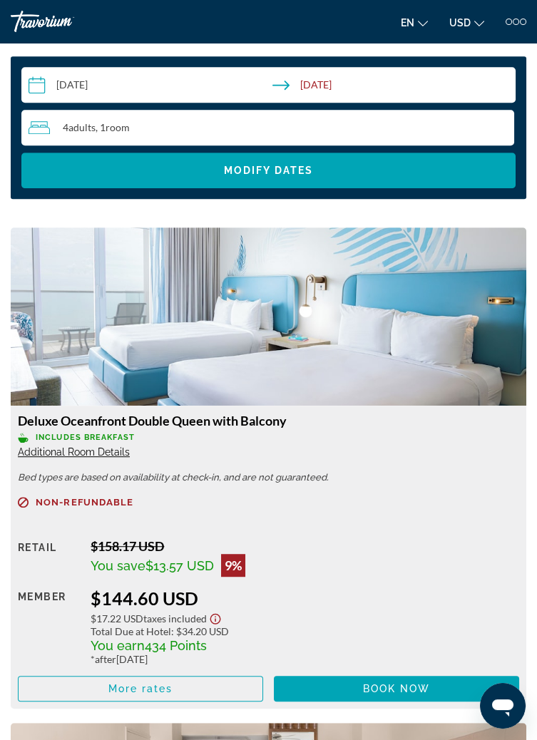
scroll to position [1560, 0]
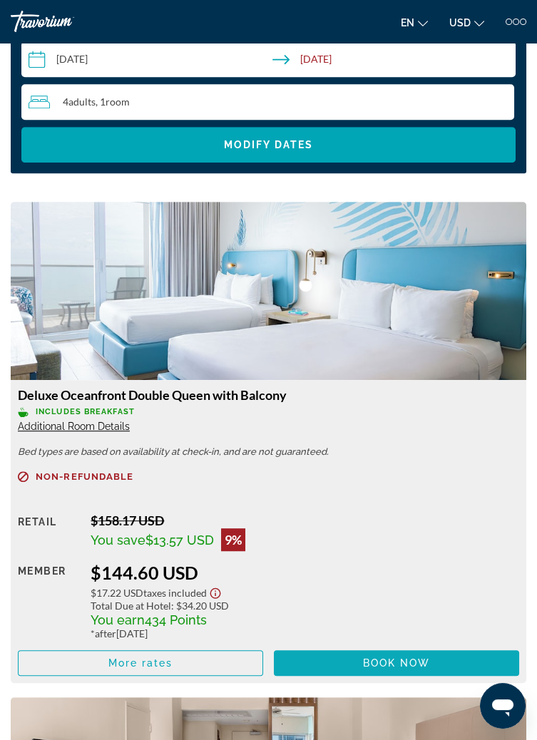
click at [379, 662] on span "Book now" at bounding box center [397, 662] width 68 height 11
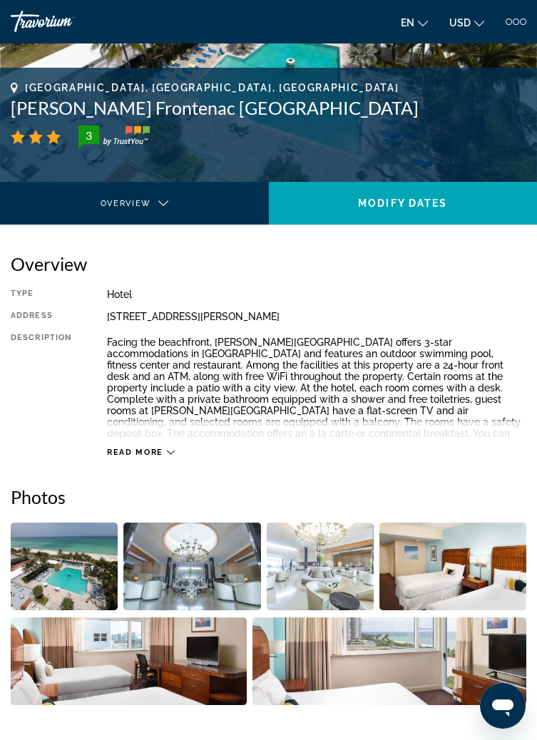
scroll to position [165, 0]
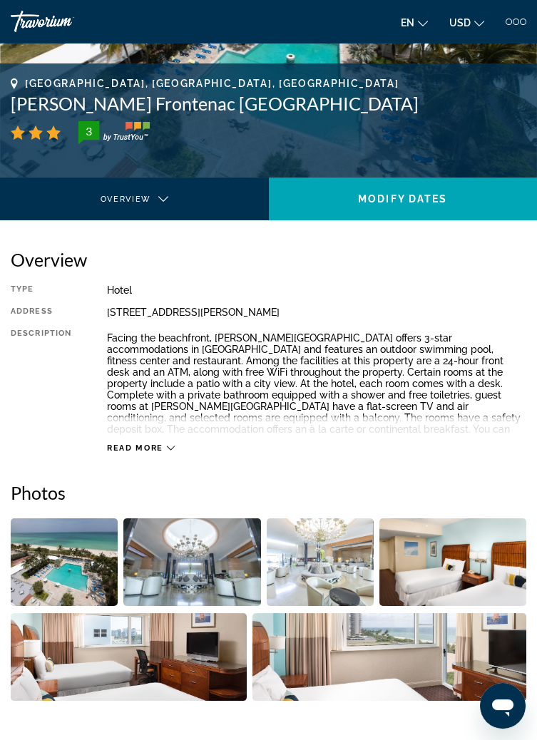
click at [73, 568] on img "Open full-screen image slider" at bounding box center [64, 562] width 107 height 88
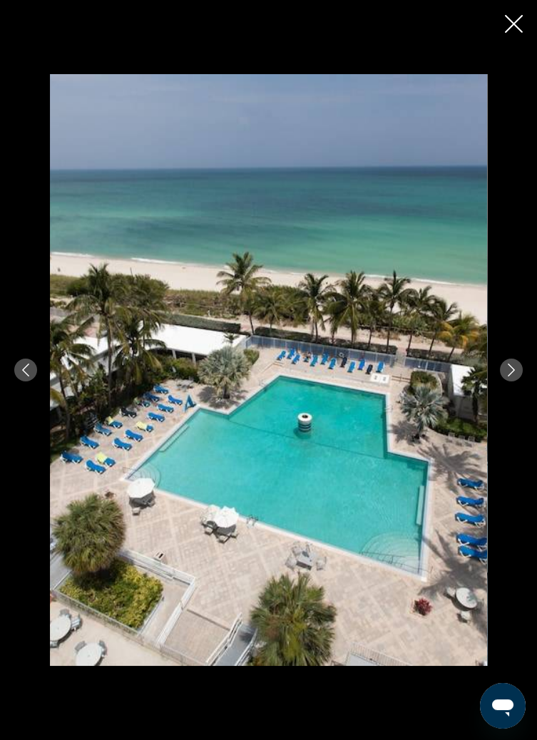
click at [506, 376] on icon "Next image" at bounding box center [511, 370] width 13 height 13
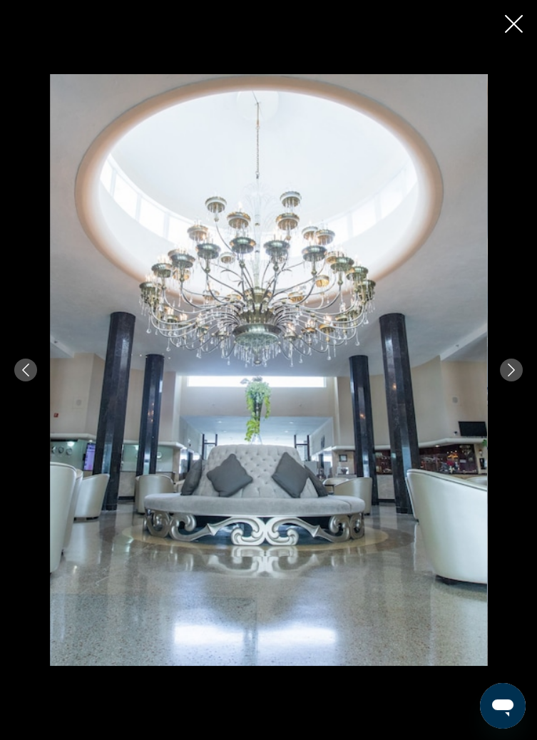
click at [510, 376] on icon "Next image" at bounding box center [511, 370] width 7 height 13
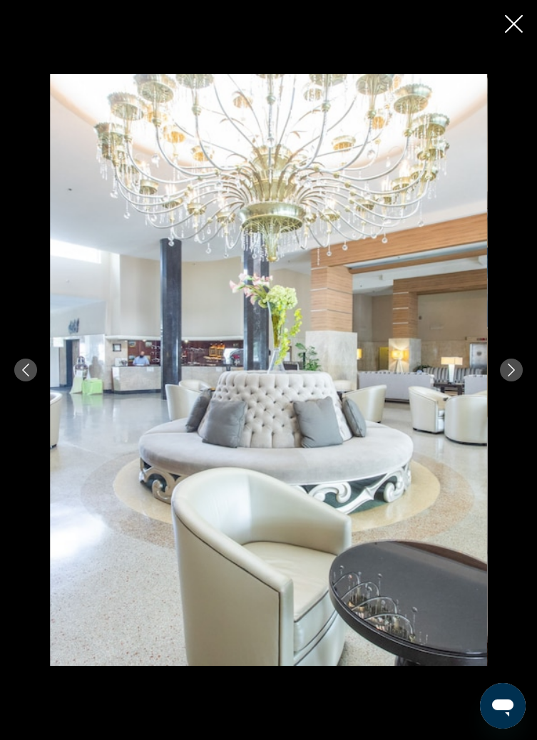
click at [514, 381] on button "Next image" at bounding box center [511, 370] width 23 height 23
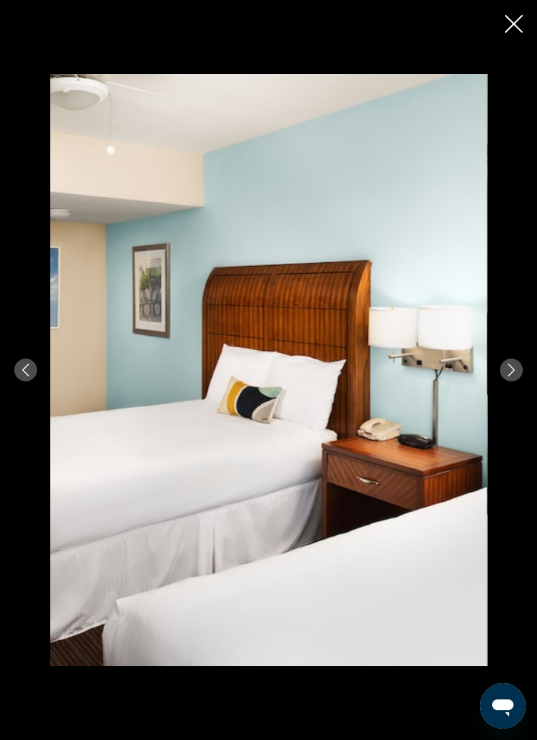
click at [507, 376] on icon "Next image" at bounding box center [511, 370] width 13 height 13
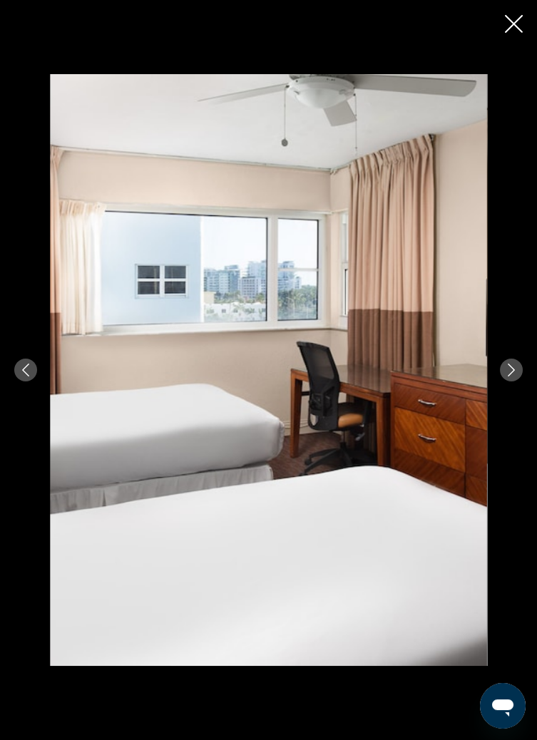
click at [522, 414] on div "prev next" at bounding box center [268, 370] width 537 height 592
click at [510, 381] on button "Next image" at bounding box center [511, 370] width 23 height 23
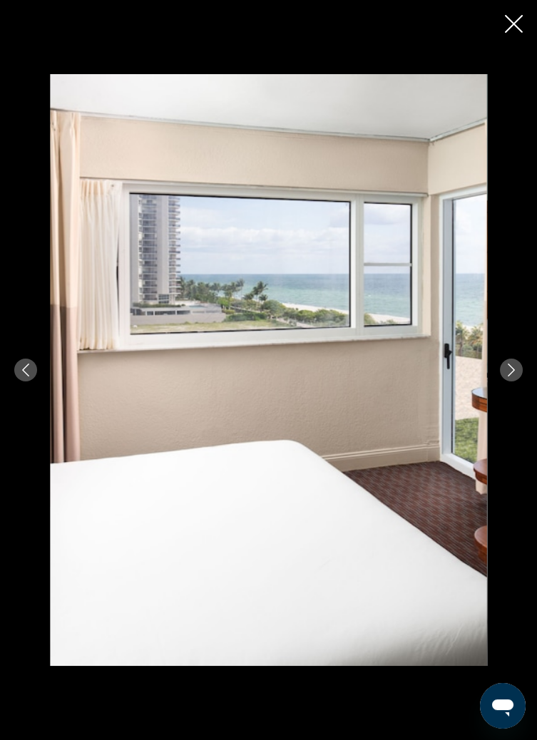
click at [511, 376] on icon "Next image" at bounding box center [511, 370] width 13 height 13
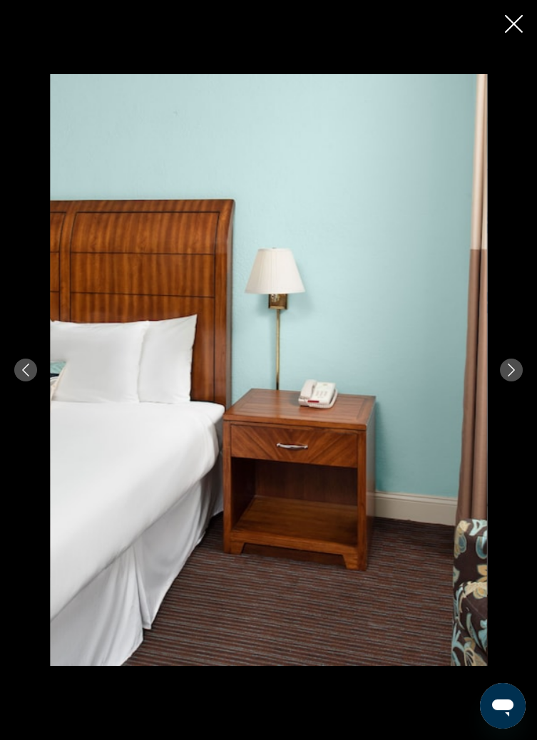
click at [510, 376] on icon "Next image" at bounding box center [511, 370] width 13 height 13
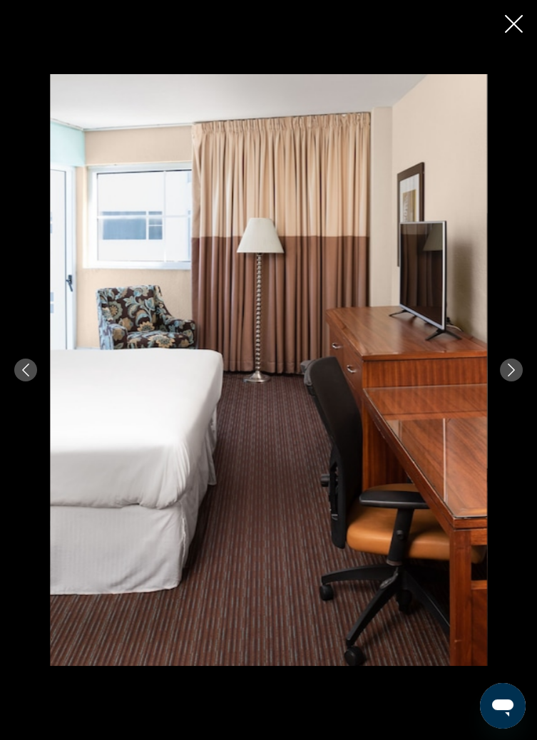
click at [517, 376] on icon "Next image" at bounding box center [511, 370] width 13 height 13
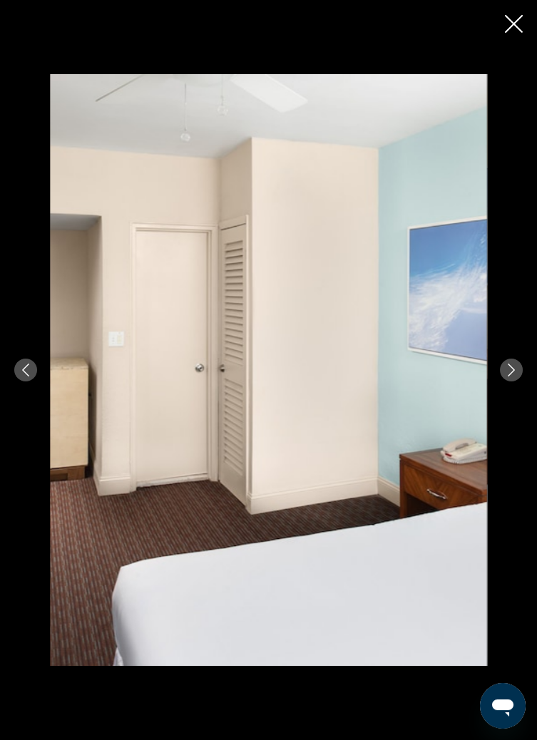
click at [510, 376] on icon "Next image" at bounding box center [511, 370] width 13 height 13
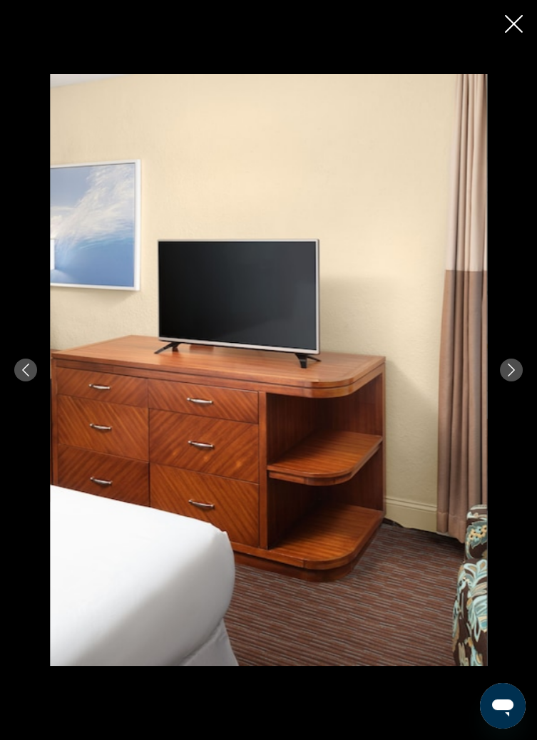
click at [510, 376] on icon "Next image" at bounding box center [511, 370] width 13 height 13
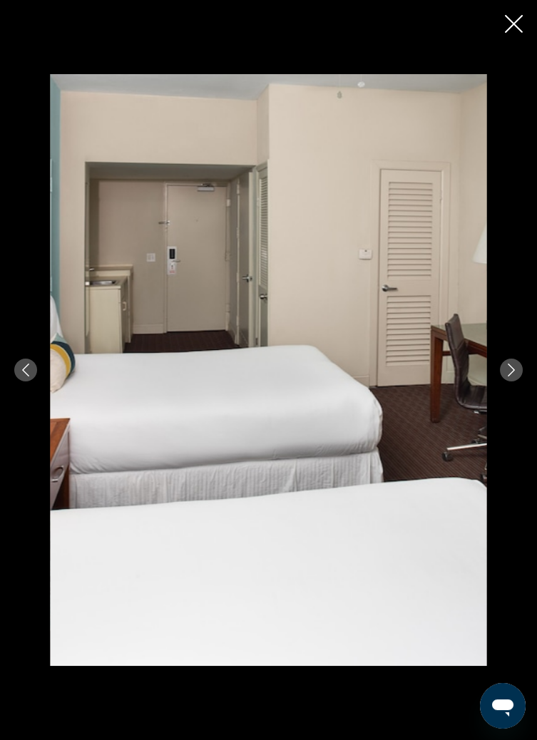
click at [513, 376] on icon "Next image" at bounding box center [511, 370] width 7 height 13
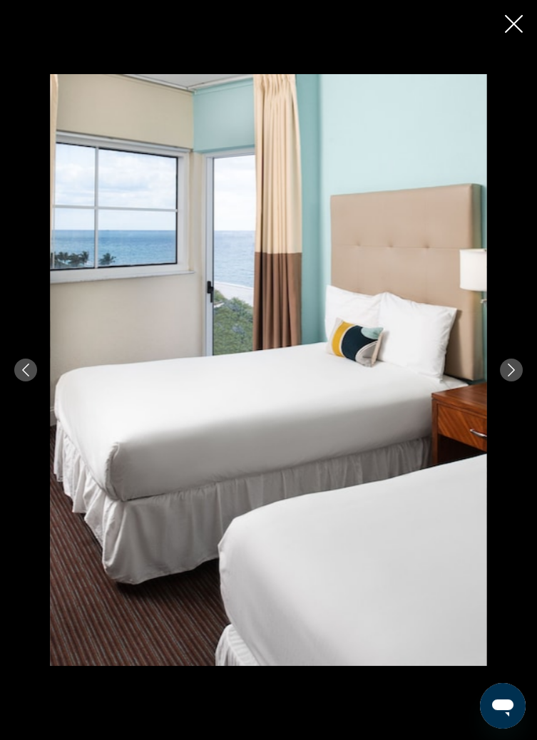
click at [510, 376] on icon "Next image" at bounding box center [511, 370] width 13 height 13
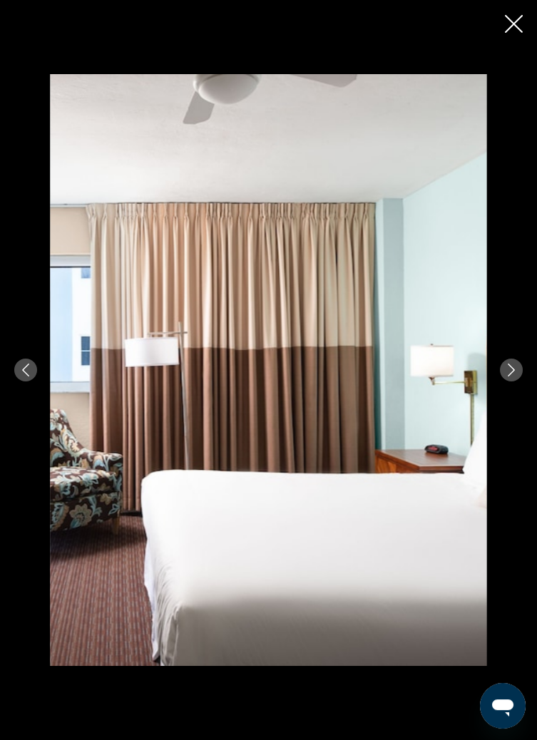
click at [510, 376] on icon "Next image" at bounding box center [511, 370] width 13 height 13
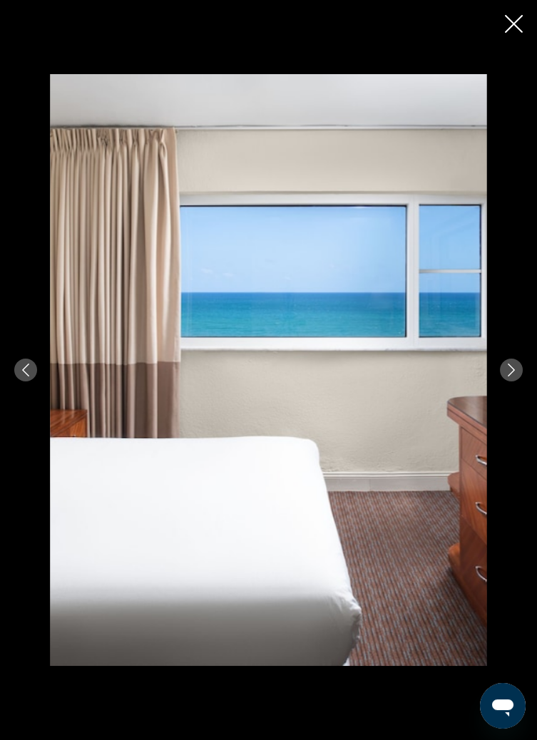
click at [510, 376] on icon "Next image" at bounding box center [511, 370] width 13 height 13
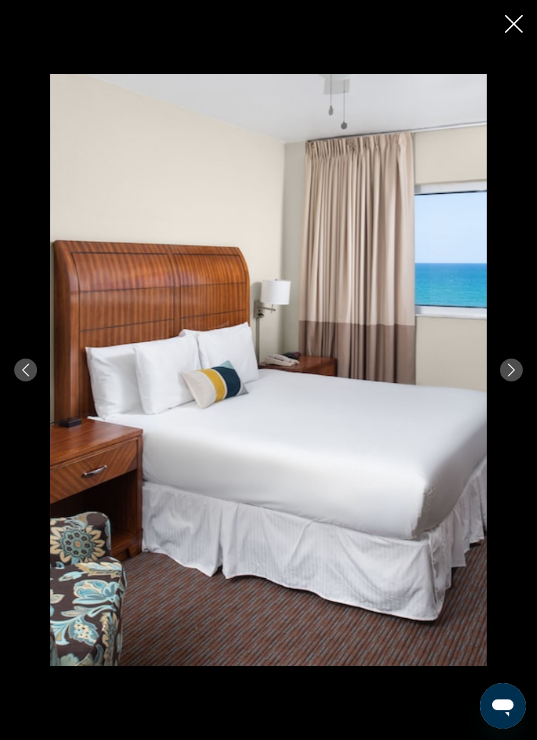
click at [510, 376] on icon "Next image" at bounding box center [511, 370] width 13 height 13
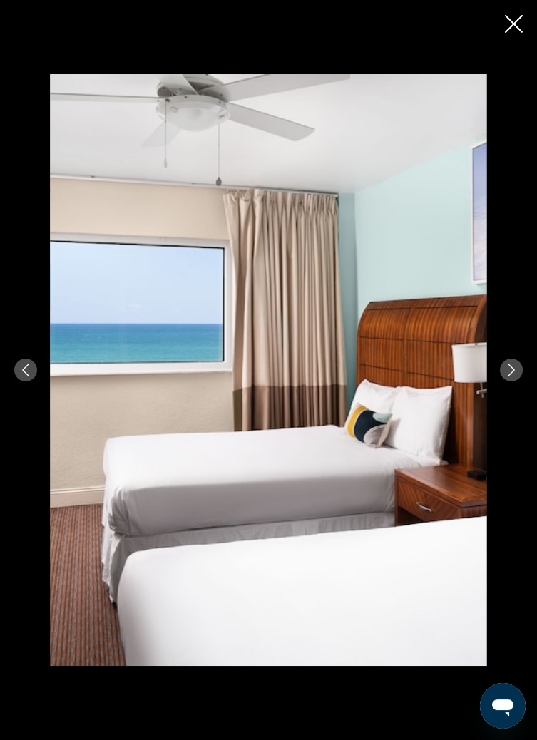
click at [510, 376] on icon "Next image" at bounding box center [511, 370] width 13 height 13
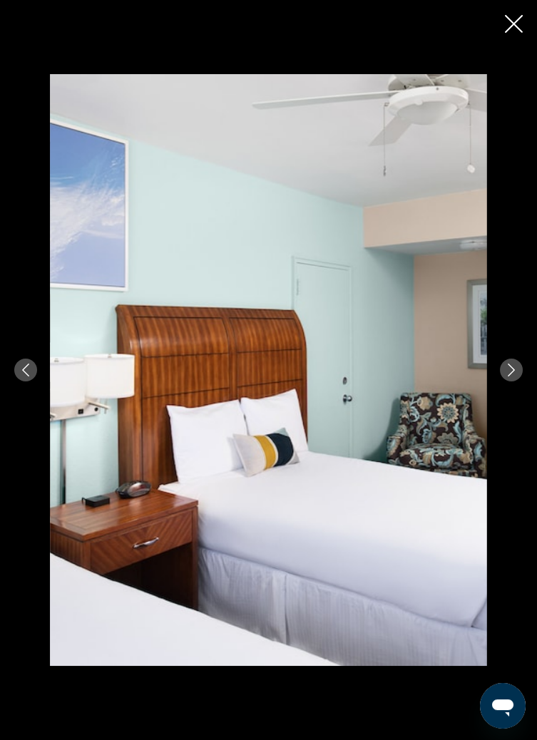
click at [513, 376] on icon "Next image" at bounding box center [511, 370] width 13 height 13
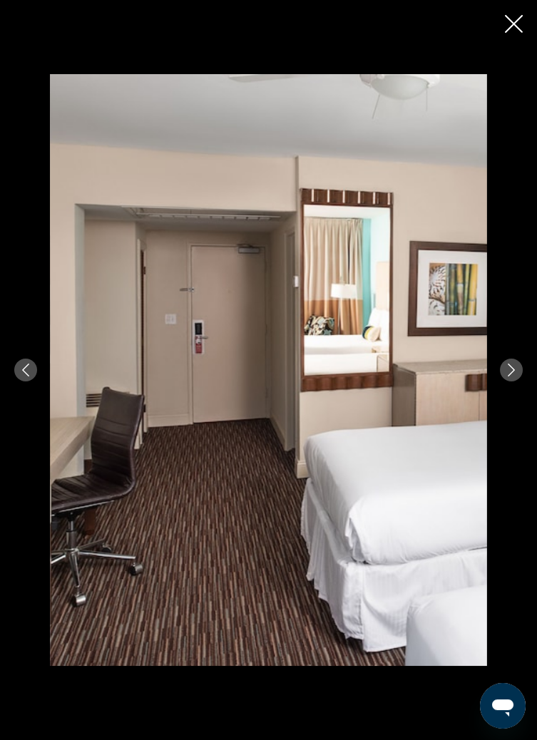
click at [514, 376] on icon "Next image" at bounding box center [511, 370] width 13 height 13
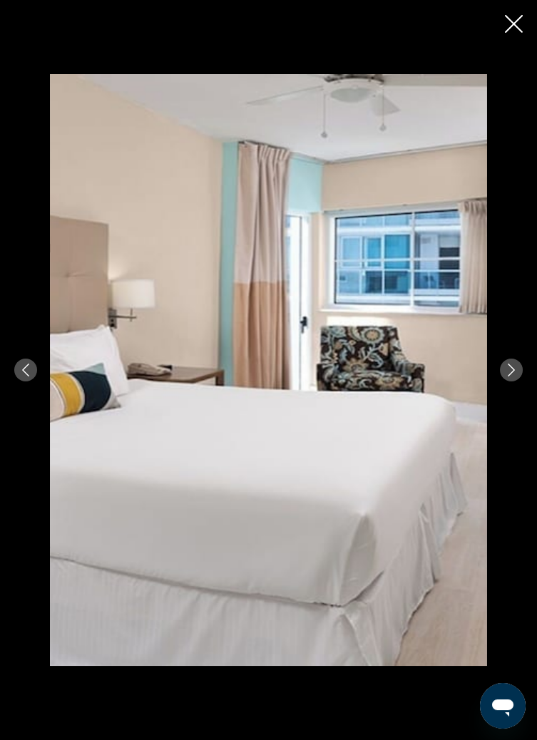
click at [514, 376] on icon "Next image" at bounding box center [511, 370] width 13 height 13
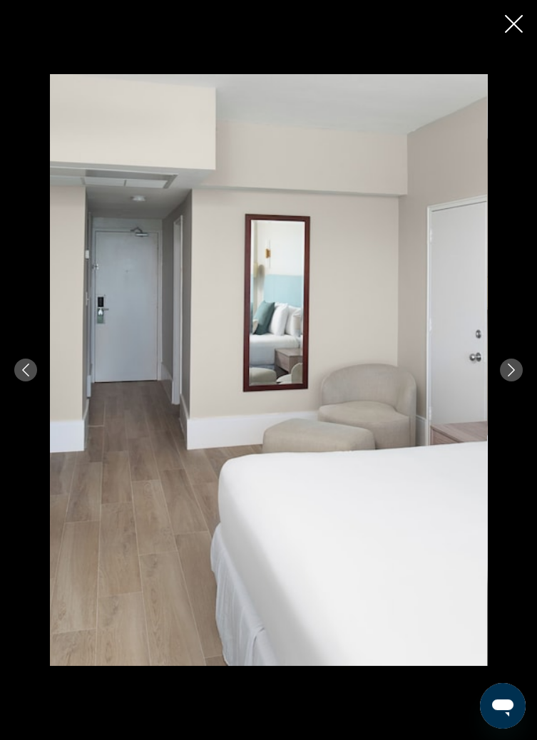
click at [511, 376] on icon "Next image" at bounding box center [511, 370] width 7 height 13
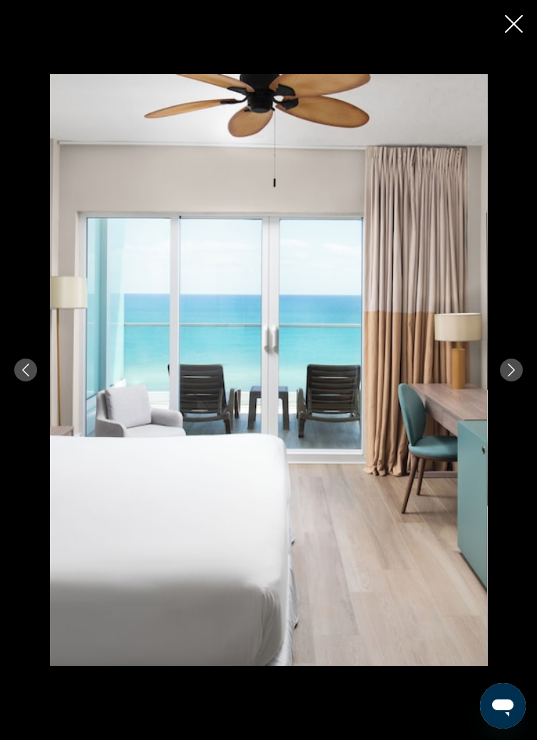
click at [511, 376] on icon "Next image" at bounding box center [511, 370] width 7 height 13
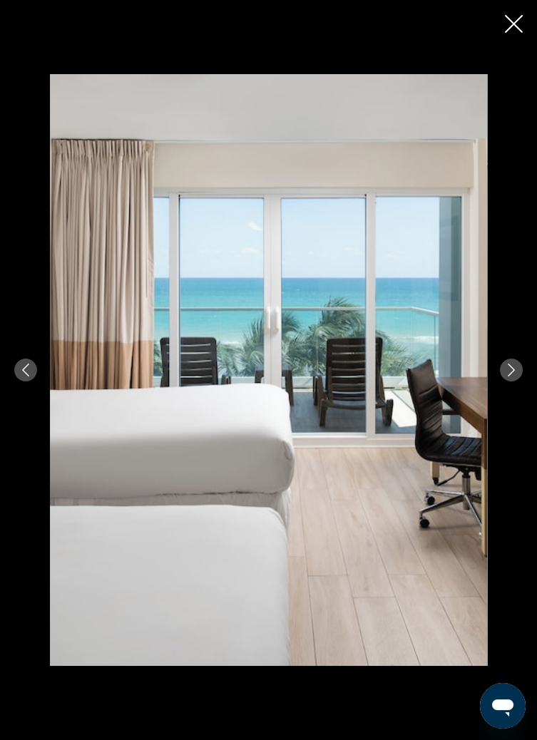
click at [515, 376] on icon "Next image" at bounding box center [511, 370] width 13 height 13
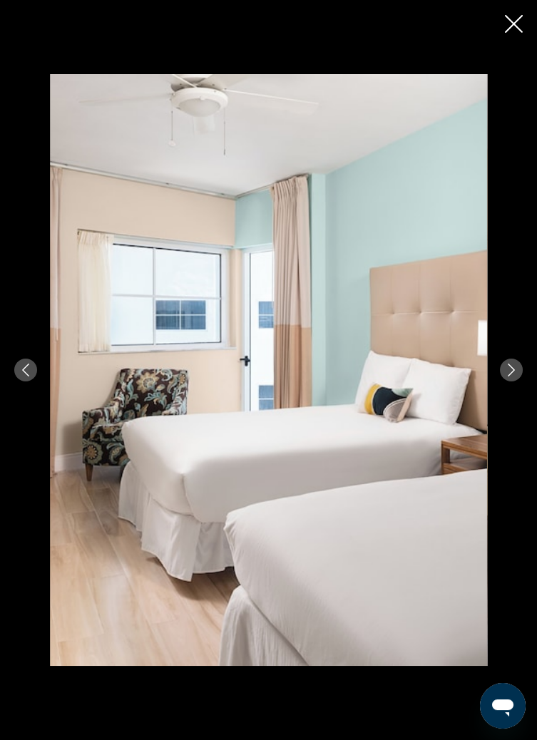
click at [518, 381] on button "Next image" at bounding box center [511, 370] width 23 height 23
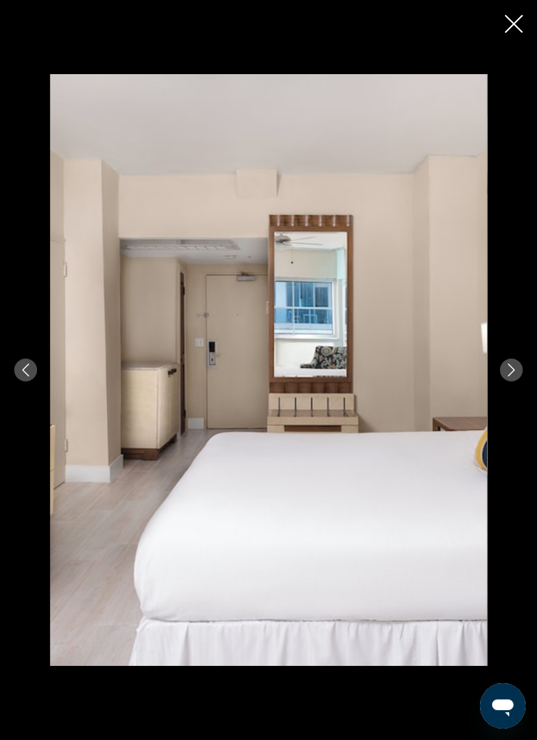
click at [518, 381] on button "Next image" at bounding box center [511, 370] width 23 height 23
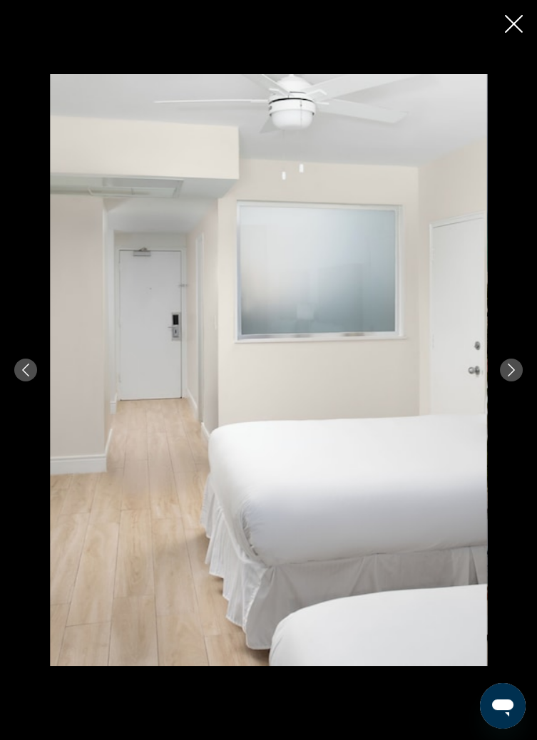
click at [519, 381] on button "Next image" at bounding box center [511, 370] width 23 height 23
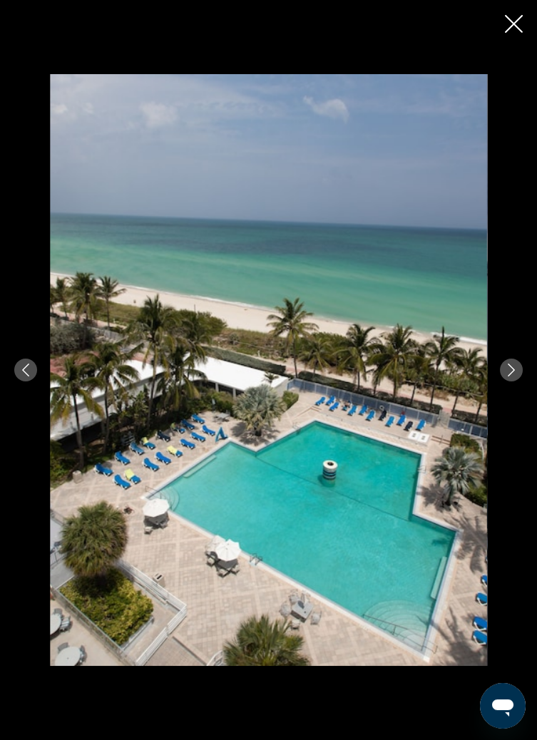
click at [517, 376] on icon "Next image" at bounding box center [511, 370] width 13 height 13
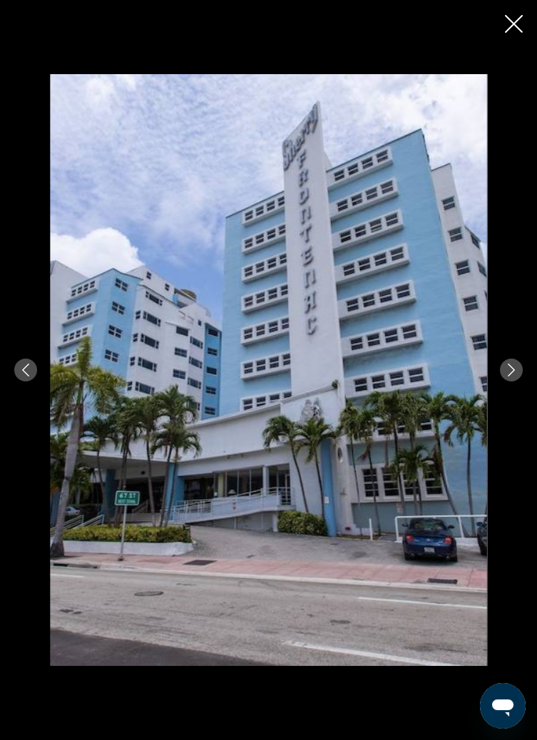
click at [517, 376] on icon "Next image" at bounding box center [511, 370] width 13 height 13
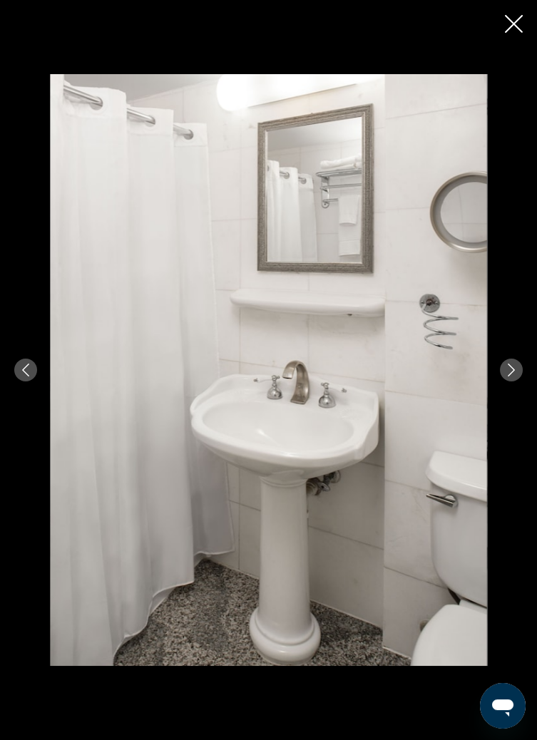
click at [517, 376] on icon "Next image" at bounding box center [511, 370] width 13 height 13
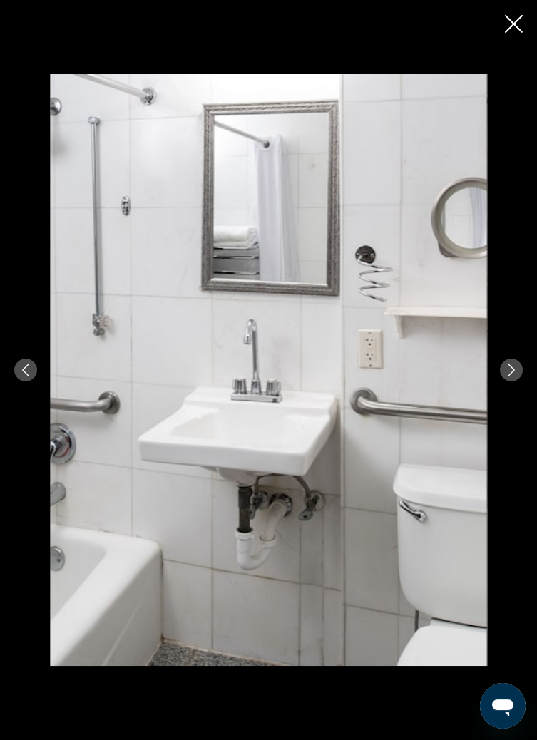
click at [515, 376] on icon "Next image" at bounding box center [511, 370] width 13 height 13
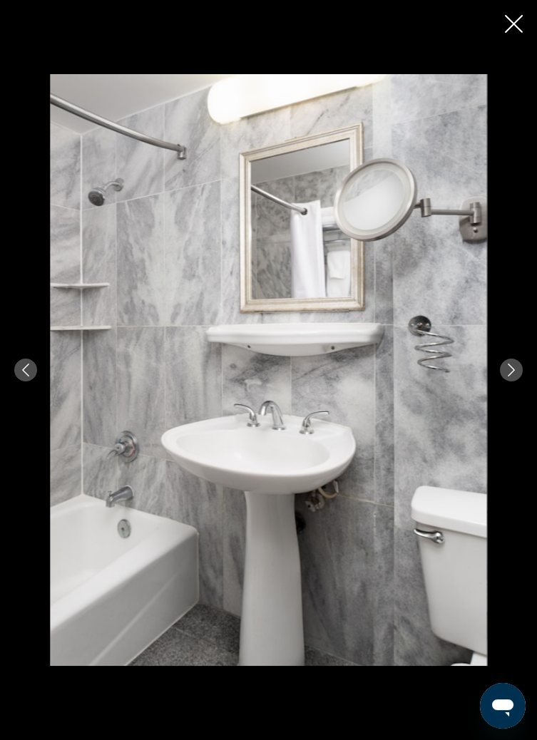
click at [515, 376] on icon "Next image" at bounding box center [511, 370] width 13 height 13
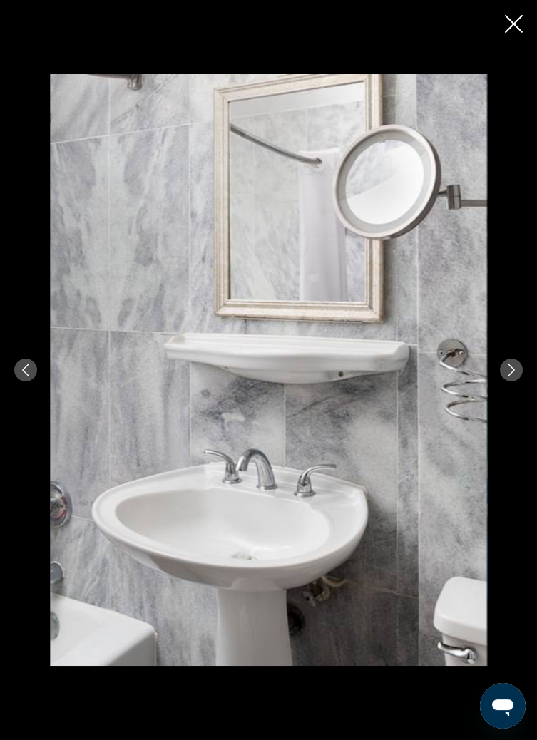
click at [515, 381] on button "Next image" at bounding box center [511, 370] width 23 height 23
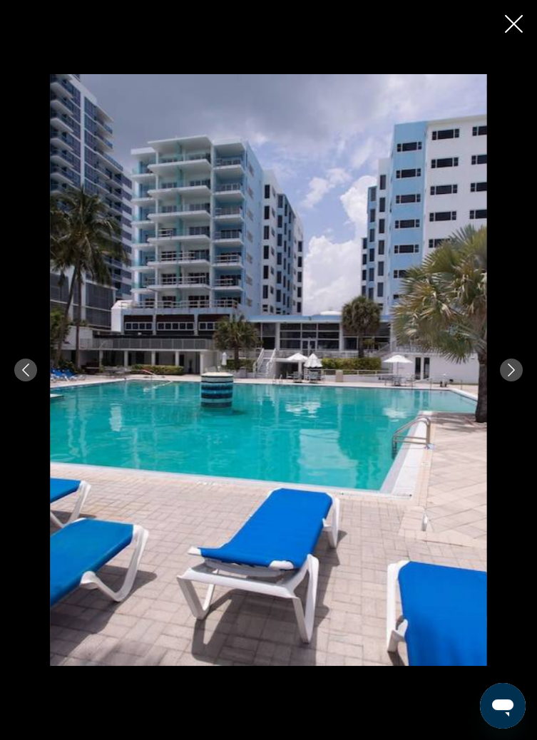
click at [515, 376] on icon "Next image" at bounding box center [511, 370] width 13 height 13
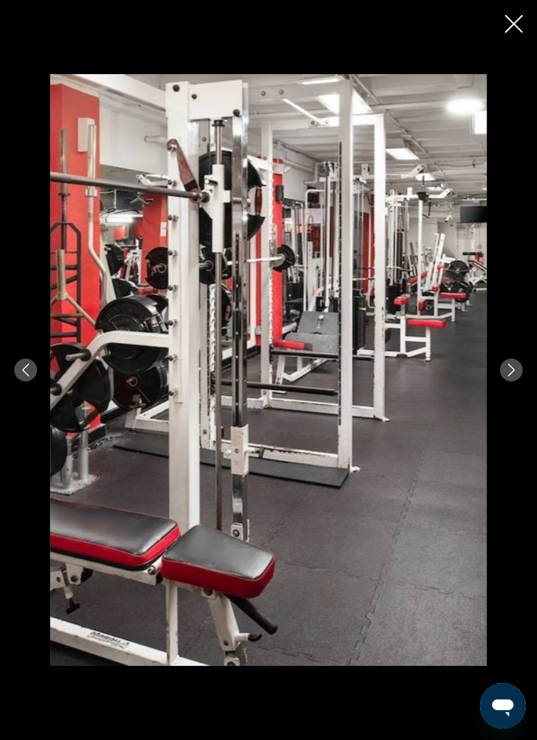
click at [515, 376] on icon "Next image" at bounding box center [511, 370] width 13 height 13
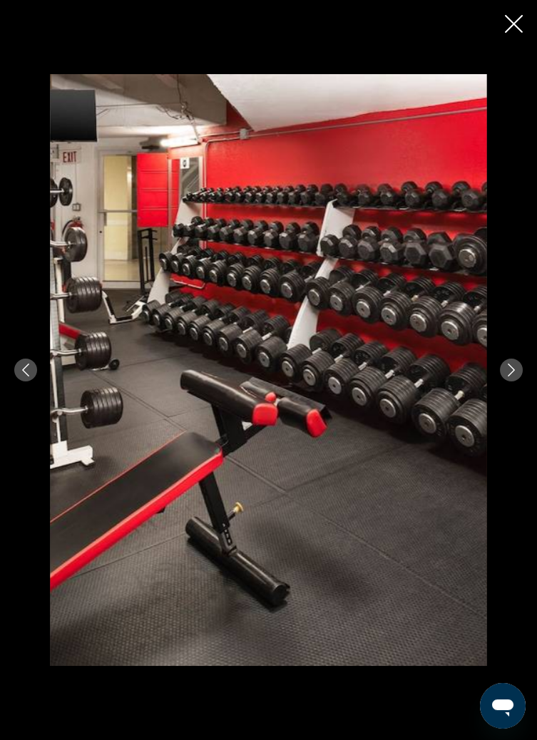
click at [515, 376] on icon "Next image" at bounding box center [511, 370] width 13 height 13
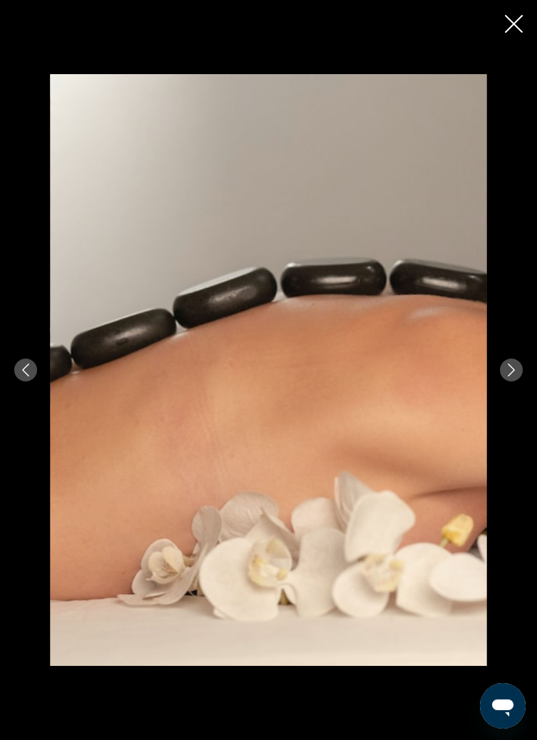
click at [515, 376] on icon "Next image" at bounding box center [511, 370] width 13 height 13
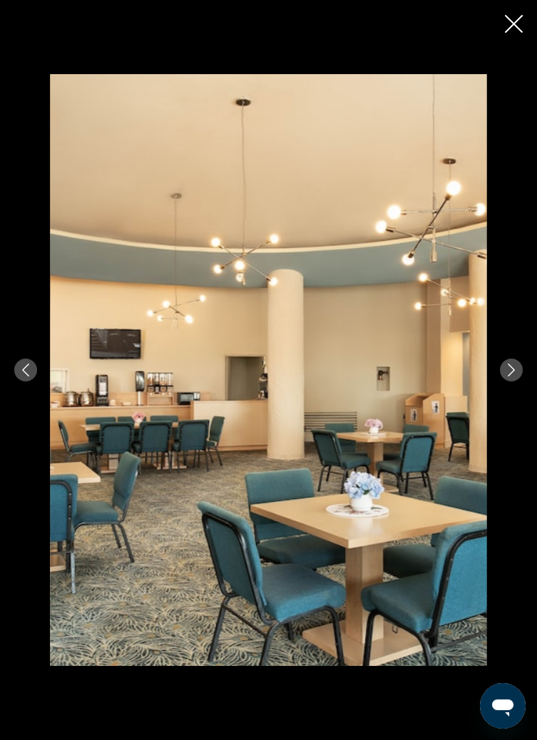
click at [521, 381] on button "Next image" at bounding box center [511, 370] width 23 height 23
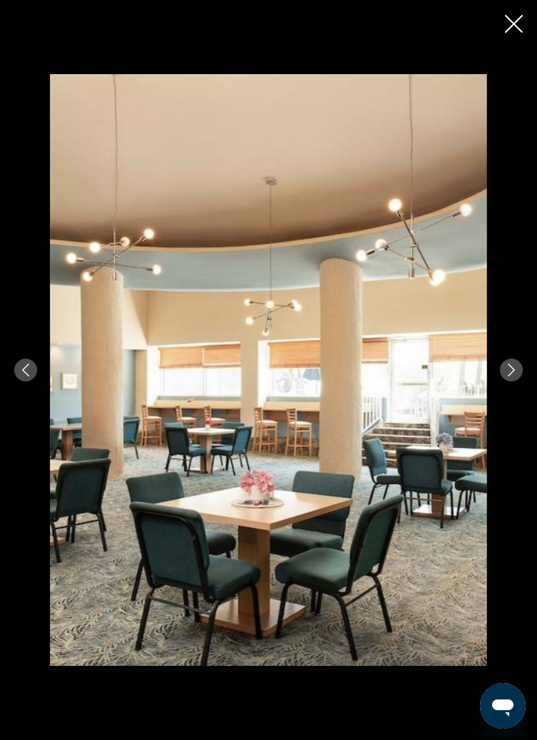
click at [517, 376] on icon "Next image" at bounding box center [511, 370] width 13 height 13
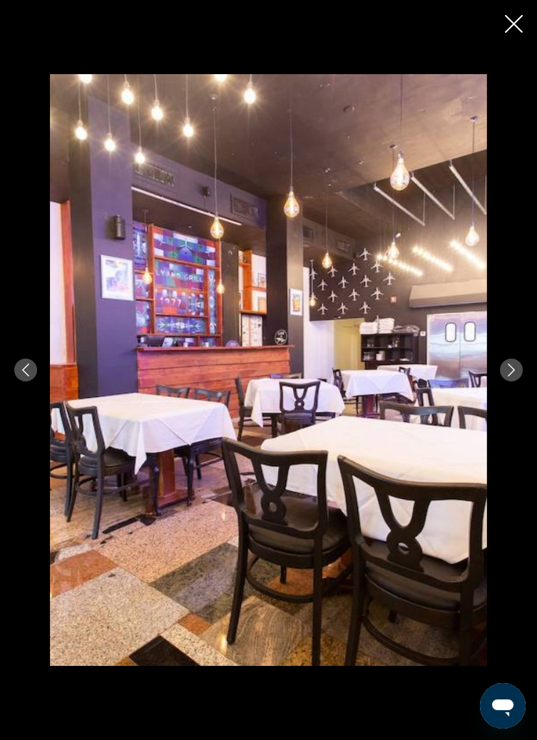
click at [511, 376] on icon "Next image" at bounding box center [511, 370] width 7 height 13
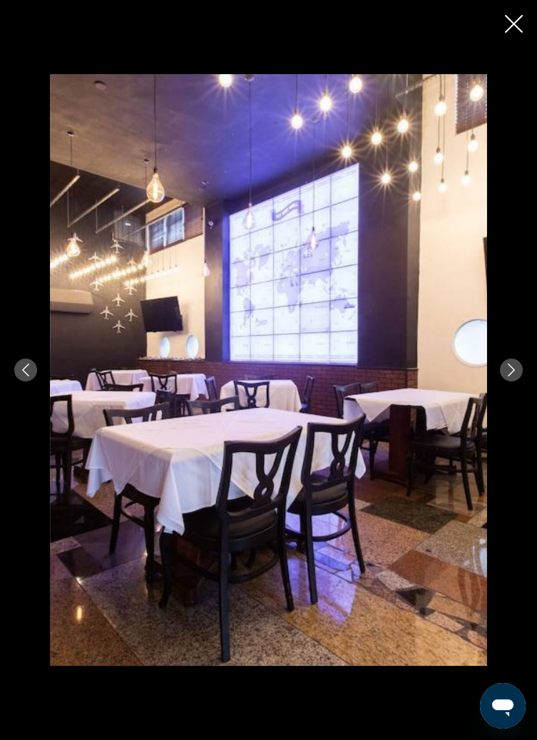
click at [513, 376] on icon "Next image" at bounding box center [511, 370] width 13 height 13
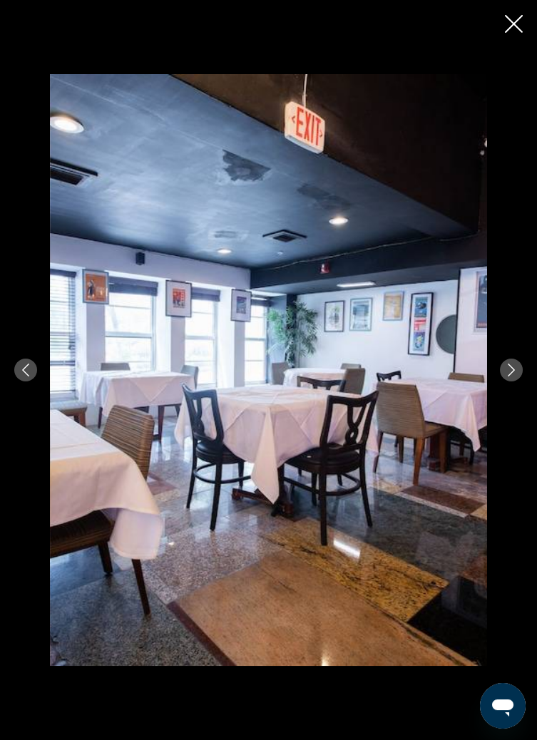
click at [515, 376] on icon "Next image" at bounding box center [511, 370] width 13 height 13
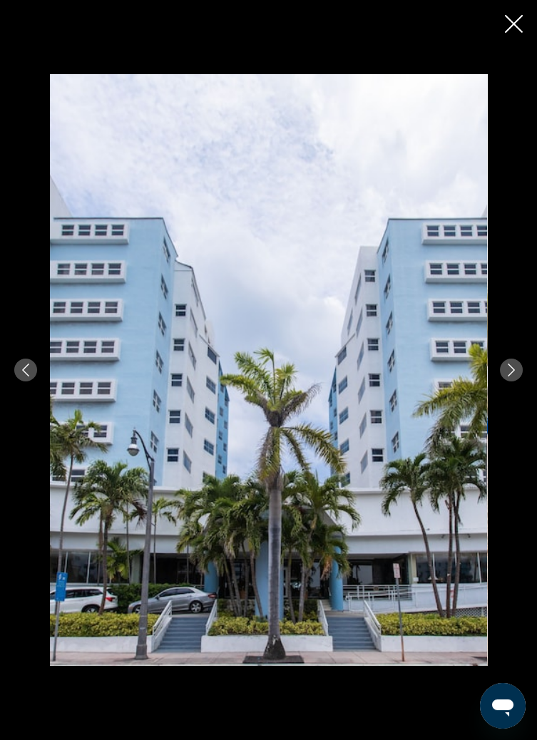
click at [516, 376] on icon "Next image" at bounding box center [511, 370] width 13 height 13
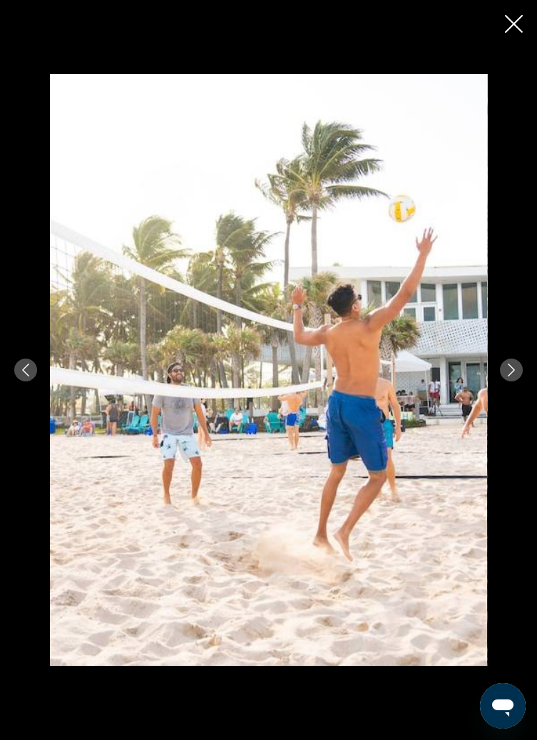
click at [510, 376] on icon "Next image" at bounding box center [511, 370] width 13 height 13
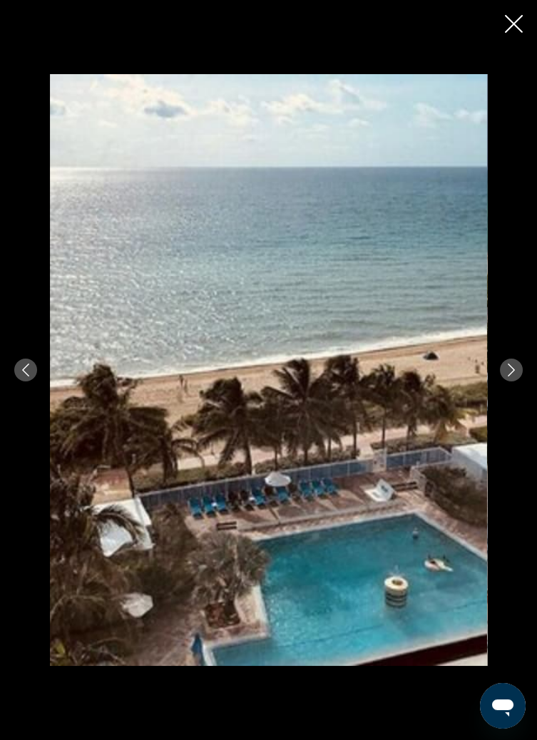
click at [517, 376] on icon "Next image" at bounding box center [511, 370] width 13 height 13
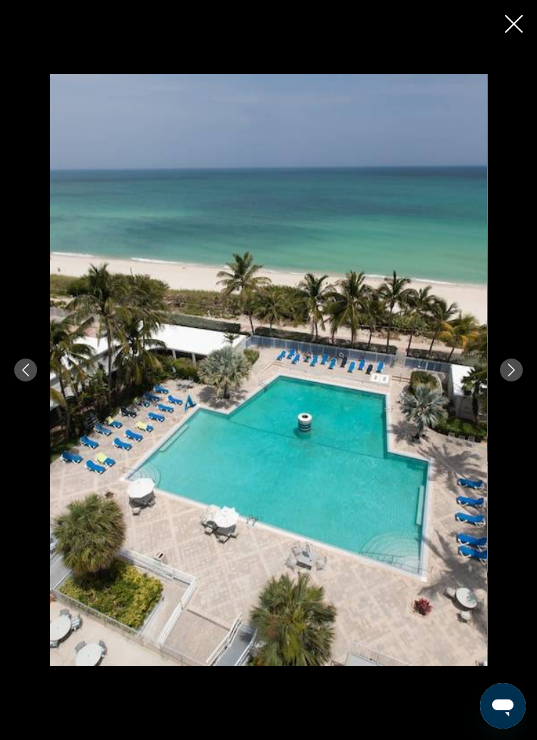
click at [515, 381] on button "Next image" at bounding box center [511, 370] width 23 height 23
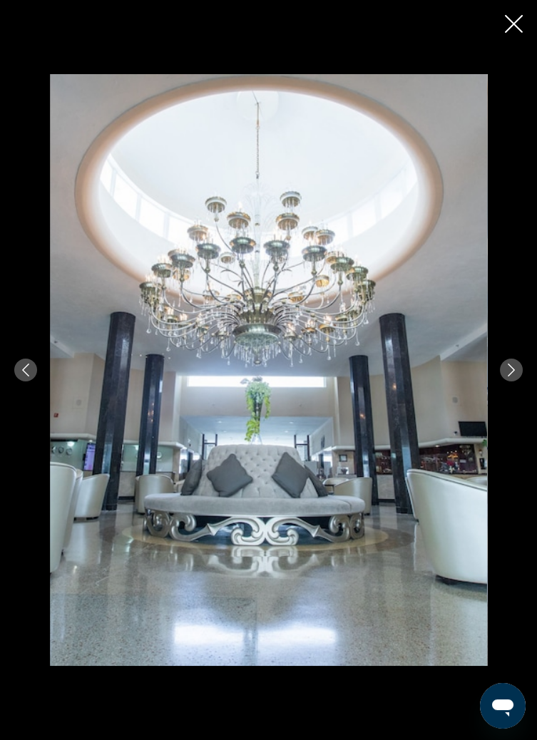
click at [515, 381] on button "Next image" at bounding box center [511, 370] width 23 height 23
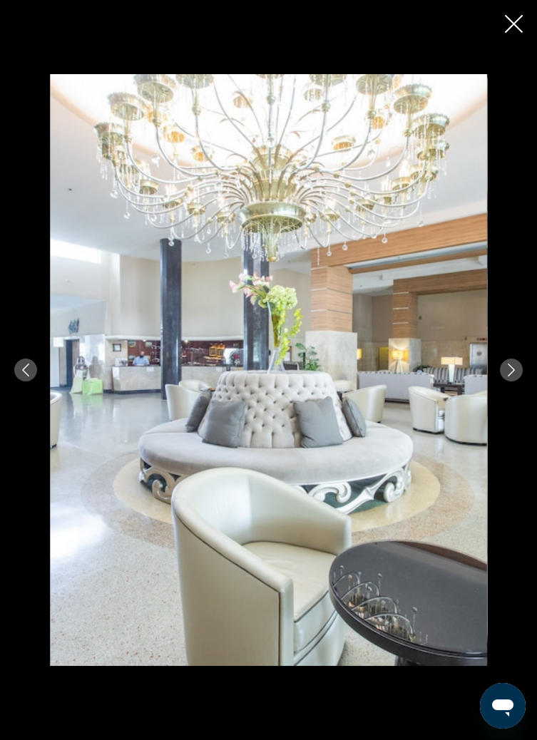
click at [510, 376] on icon "Next image" at bounding box center [511, 370] width 13 height 13
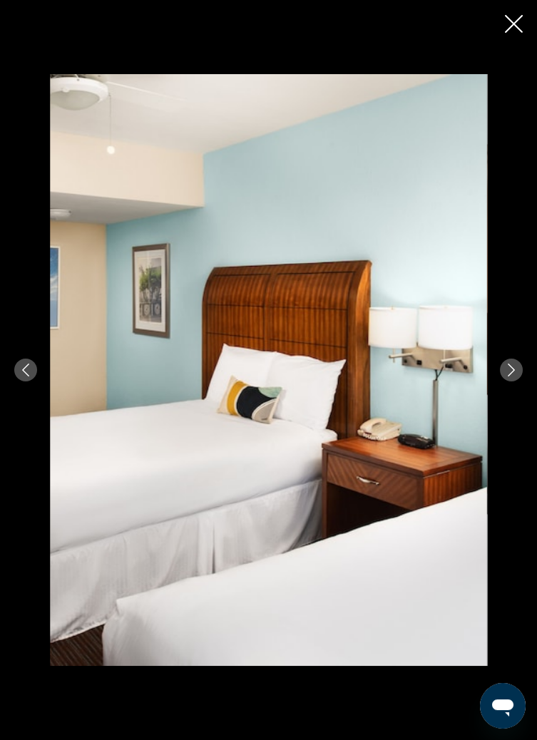
click at [518, 414] on div "prev next" at bounding box center [268, 370] width 537 height 592
click at [516, 381] on button "Next image" at bounding box center [511, 370] width 23 height 23
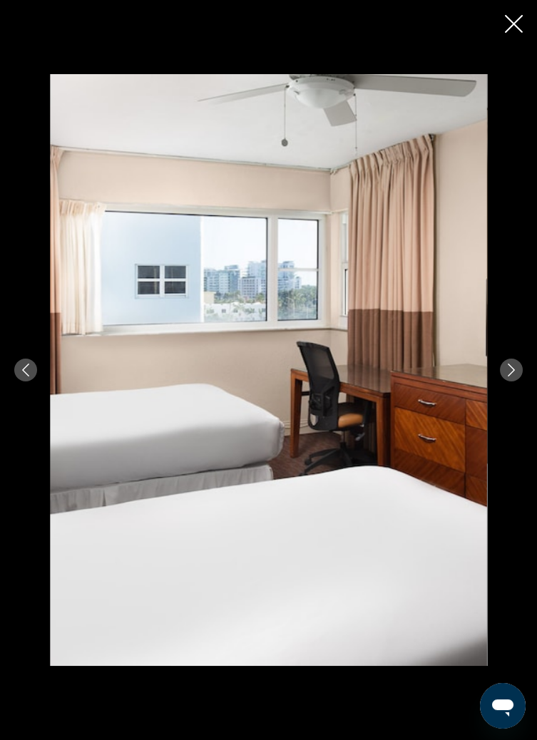
click at [512, 376] on icon "Next image" at bounding box center [511, 370] width 13 height 13
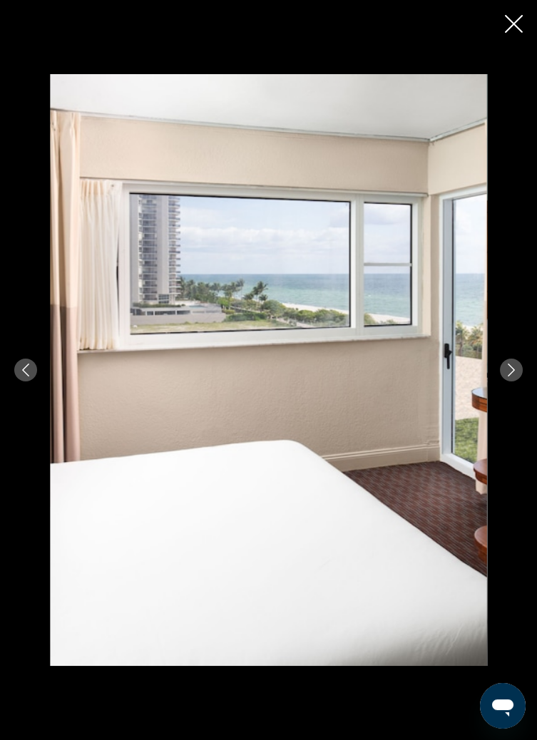
click at [510, 376] on icon "Next image" at bounding box center [511, 370] width 13 height 13
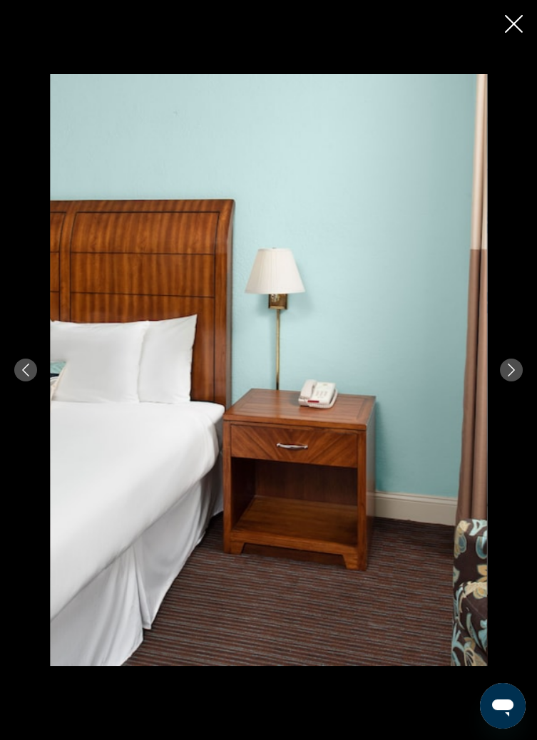
click at [511, 15] on icon "Close slideshow" at bounding box center [514, 24] width 18 height 18
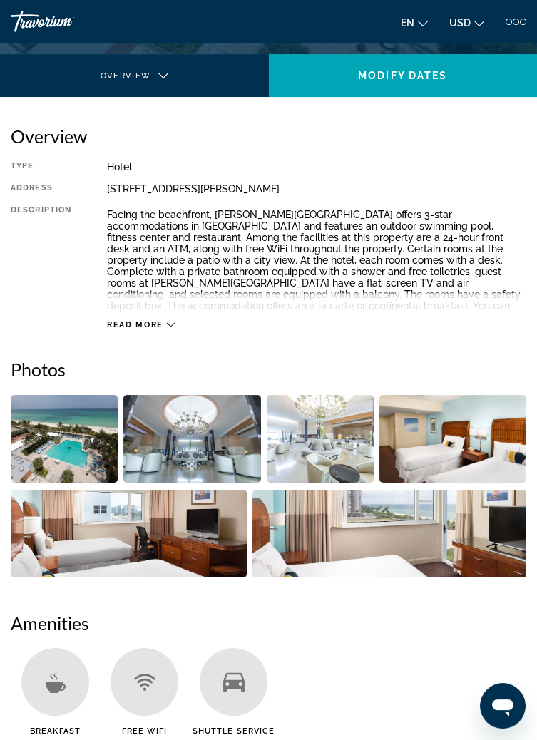
scroll to position [287, 0]
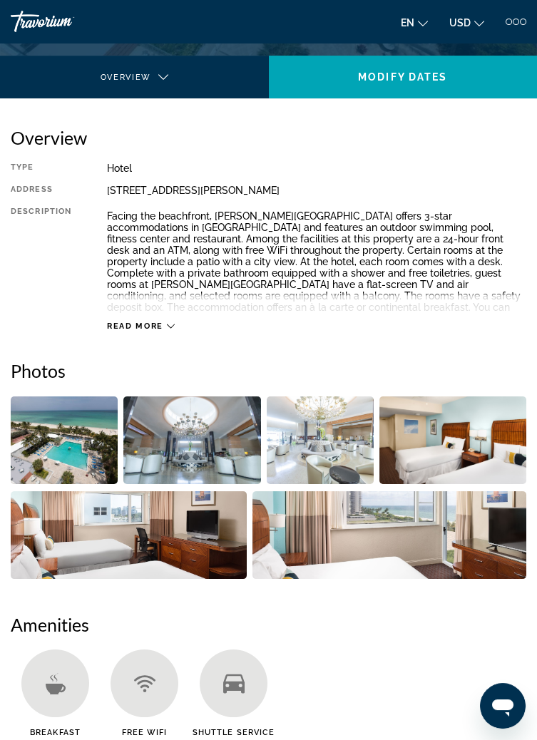
click at [145, 324] on span "Read more" at bounding box center [135, 326] width 56 height 9
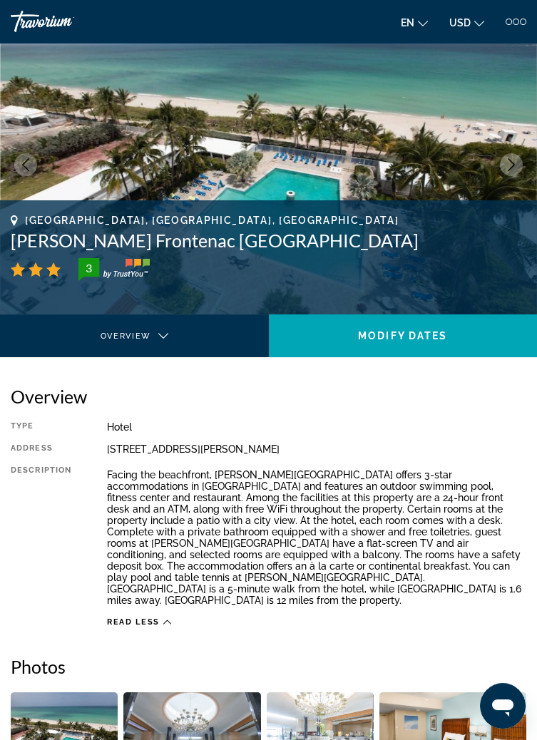
scroll to position [0, 0]
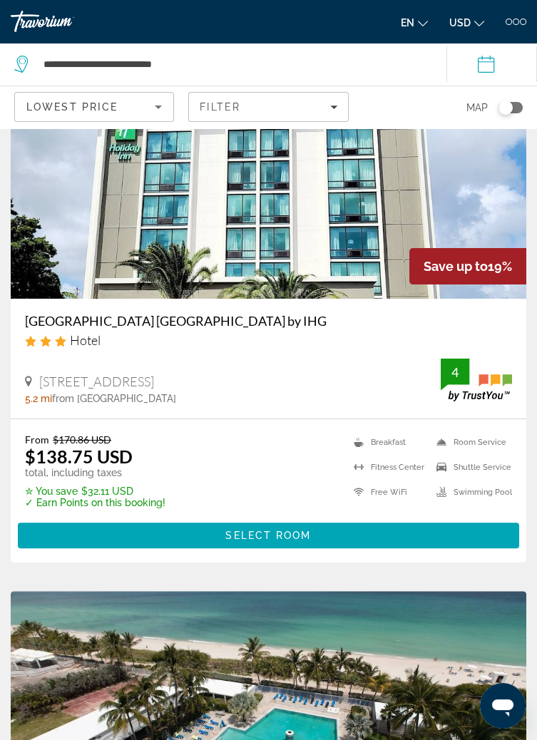
scroll to position [617, 0]
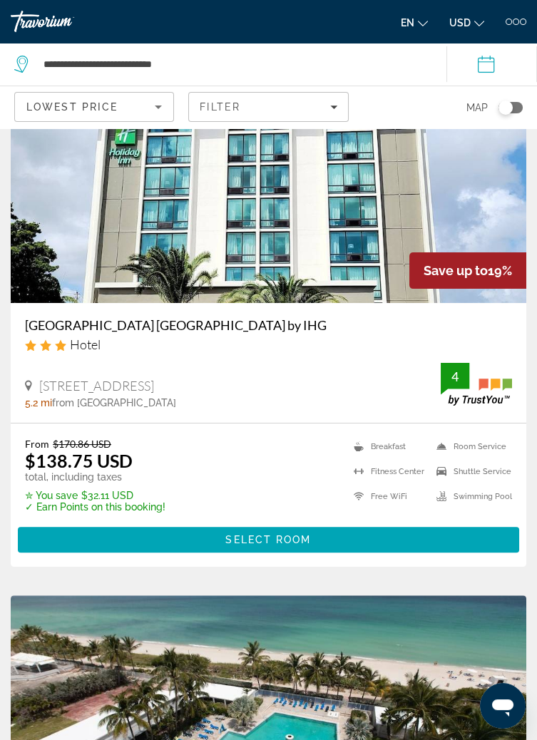
click at [125, 109] on div "Lowest Price" at bounding box center [90, 106] width 128 height 17
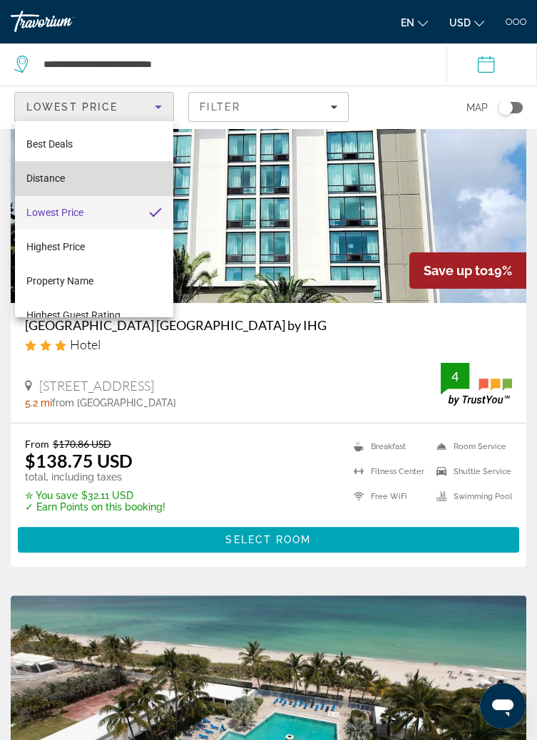
click at [96, 174] on mat-option "Distance" at bounding box center [94, 178] width 158 height 34
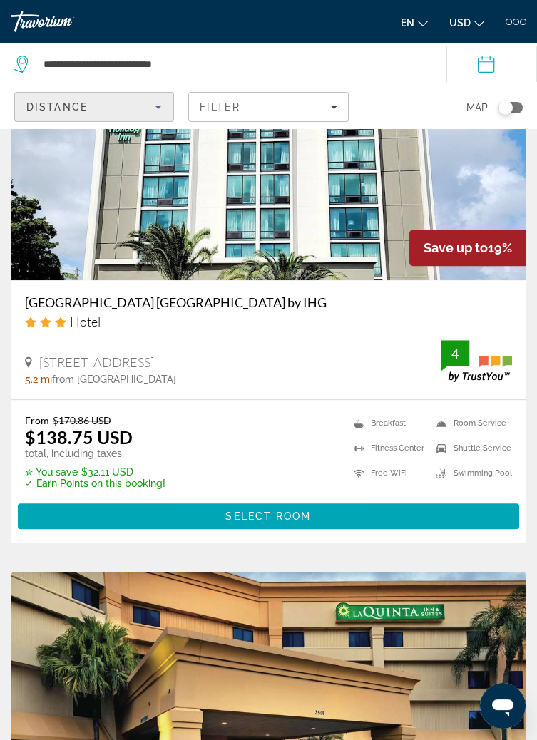
scroll to position [2200, 0]
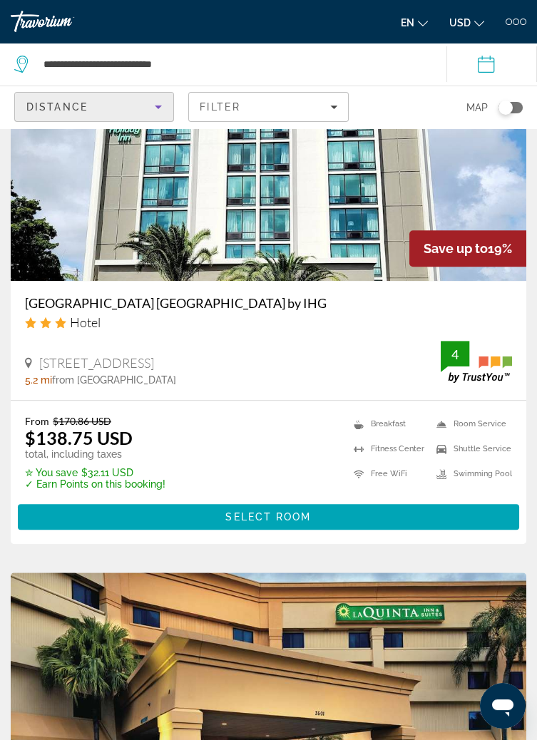
click at [417, 462] on ul "Breakfast [GEOGRAPHIC_DATA] Free WiFi Room Service Shuttle Service Swimming Pool" at bounding box center [424, 452] width 176 height 75
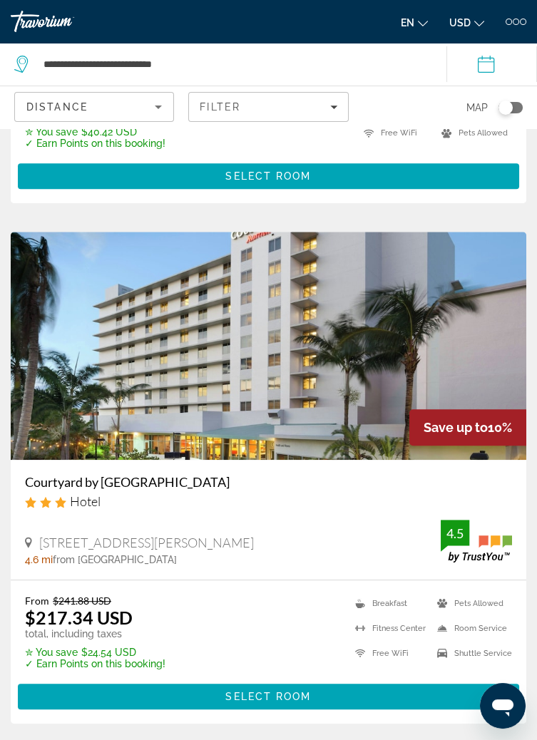
scroll to position [1500, 0]
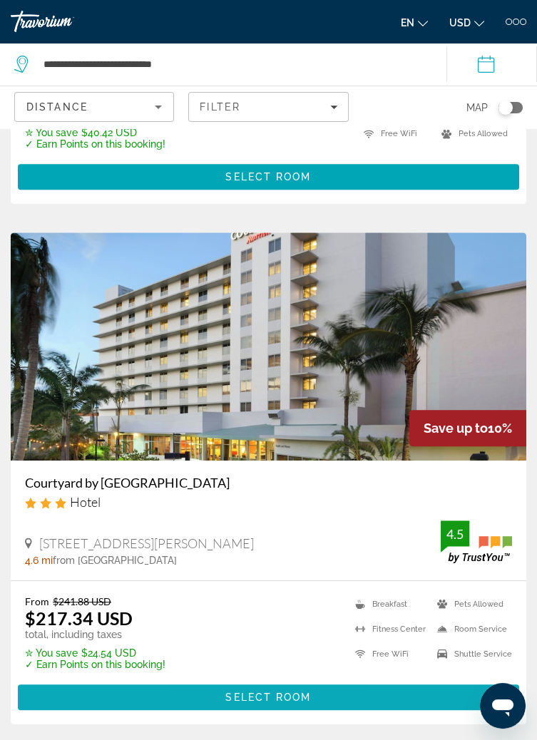
click at [354, 707] on span "Main content" at bounding box center [268, 697] width 501 height 34
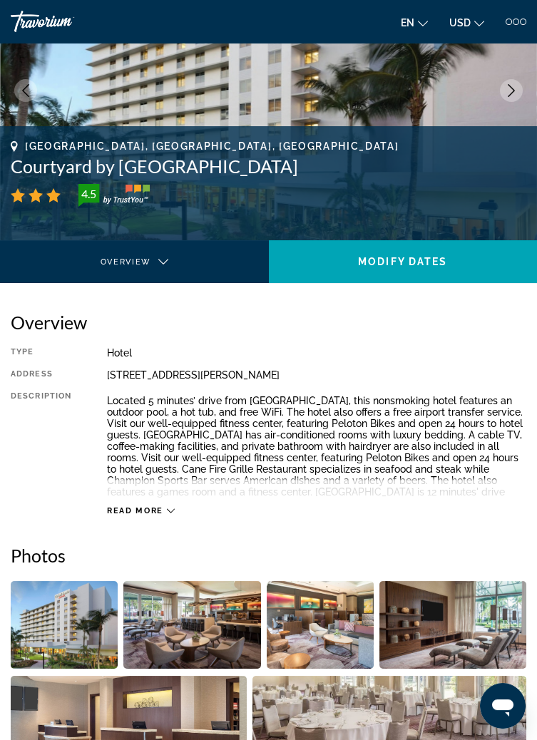
scroll to position [104, 0]
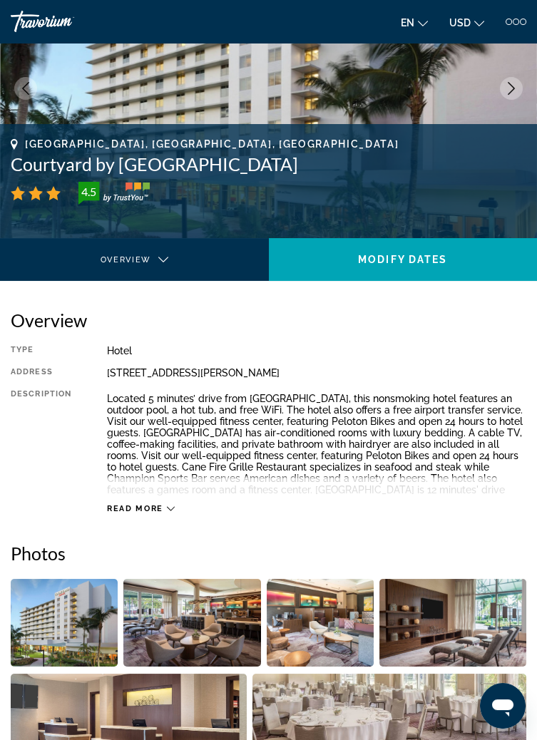
click at [153, 508] on span "Read more" at bounding box center [135, 508] width 56 height 9
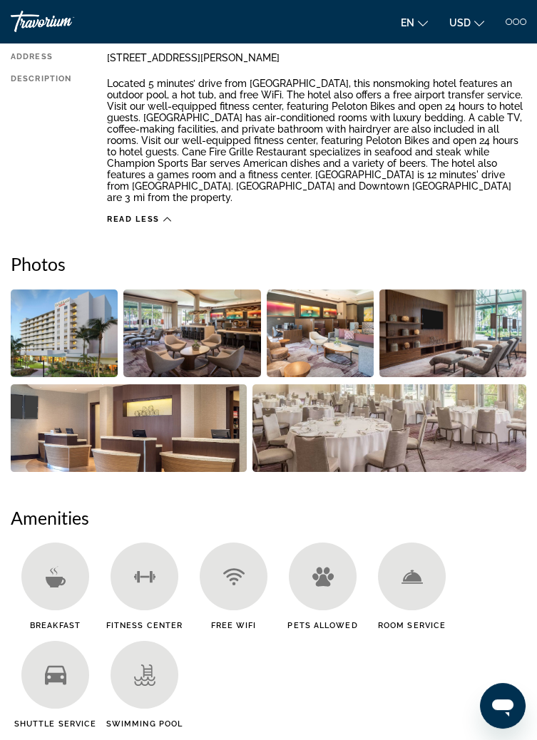
scroll to position [426, 0]
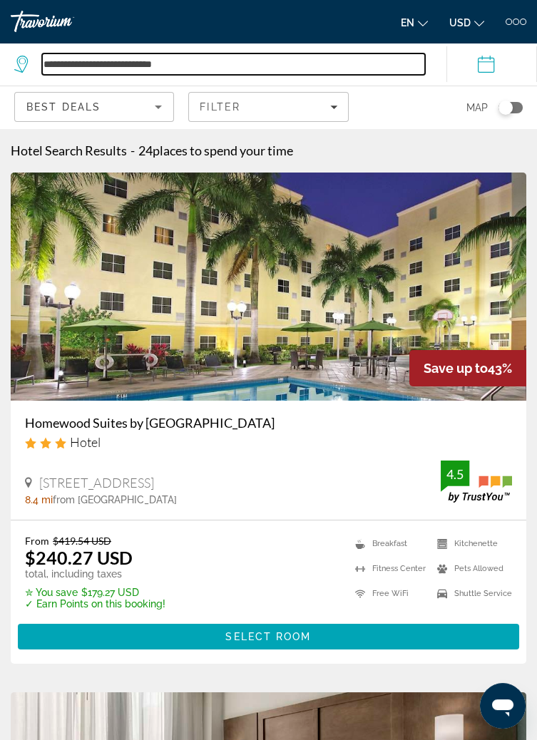
click at [188, 71] on input "**********" at bounding box center [233, 63] width 383 height 21
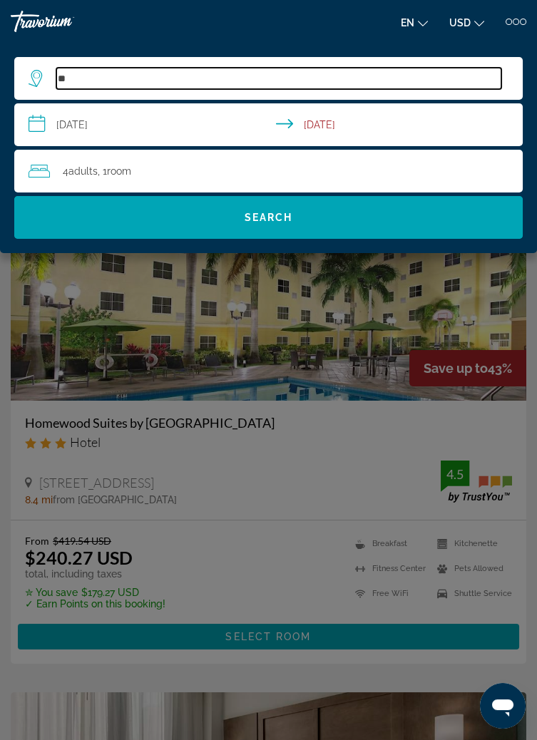
type input "*"
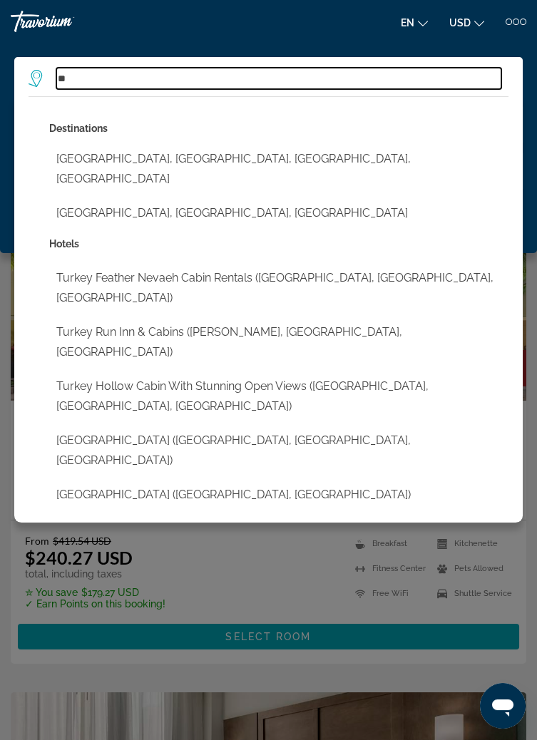
type input "*"
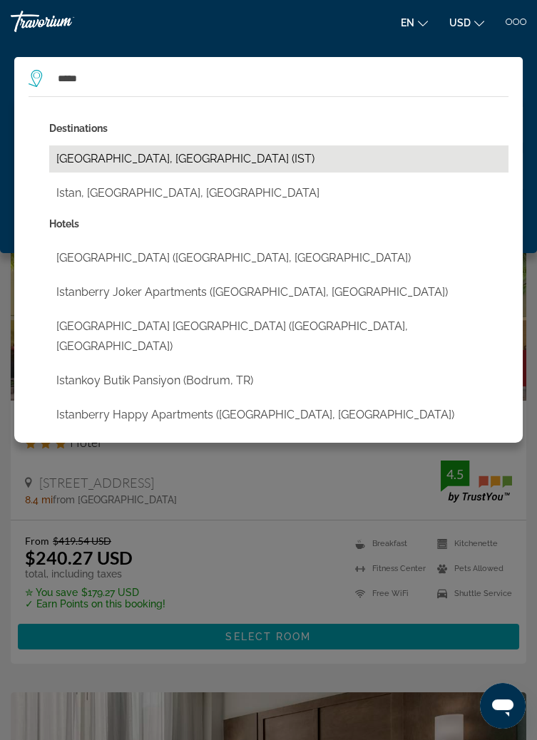
click at [149, 156] on button "[GEOGRAPHIC_DATA], [GEOGRAPHIC_DATA] (IST)" at bounding box center [278, 158] width 459 height 27
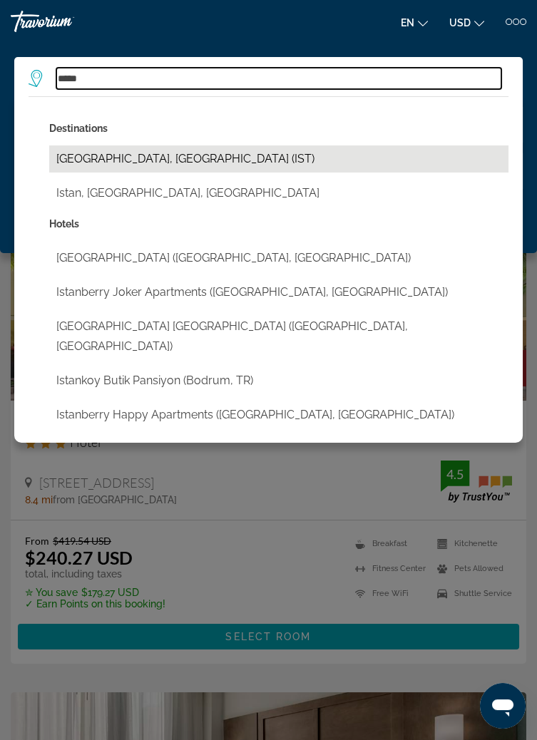
type input "**********"
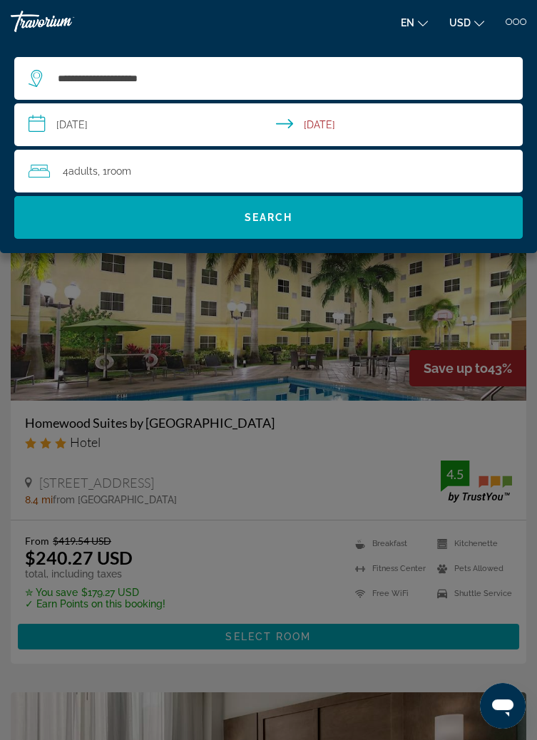
click at [83, 125] on input "**********" at bounding box center [271, 126] width 514 height 47
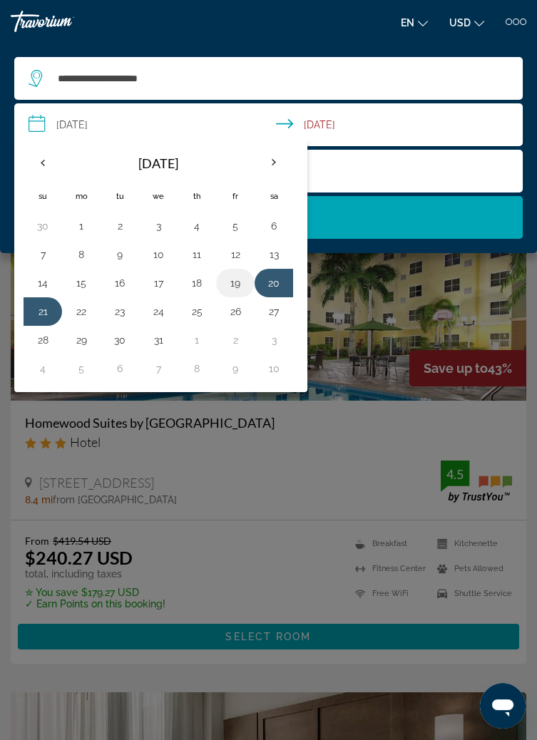
click at [237, 290] on button "19" at bounding box center [235, 283] width 23 height 20
click at [122, 286] on button "16" at bounding box center [119, 283] width 23 height 20
type input "**********"
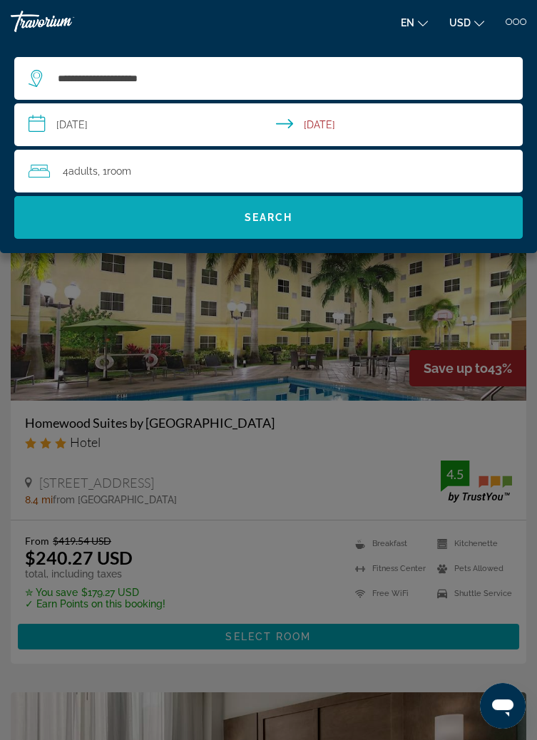
click at [186, 236] on span "Search" at bounding box center [268, 217] width 508 height 43
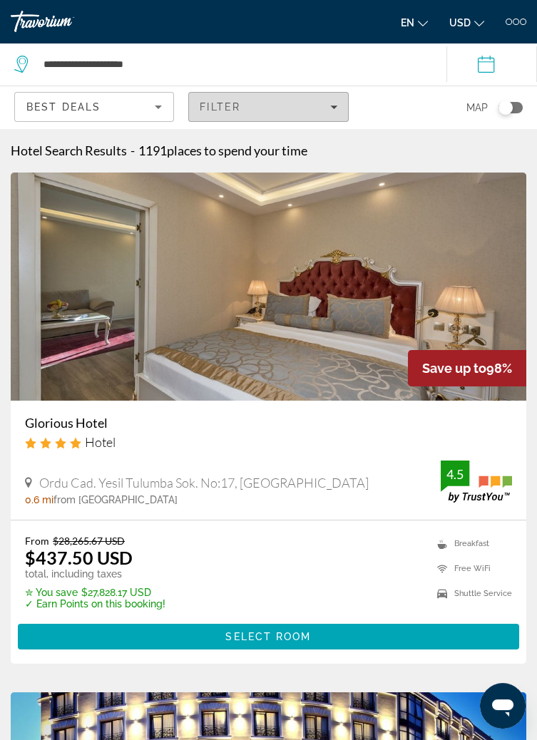
click at [232, 103] on span "Filter" at bounding box center [220, 106] width 41 height 11
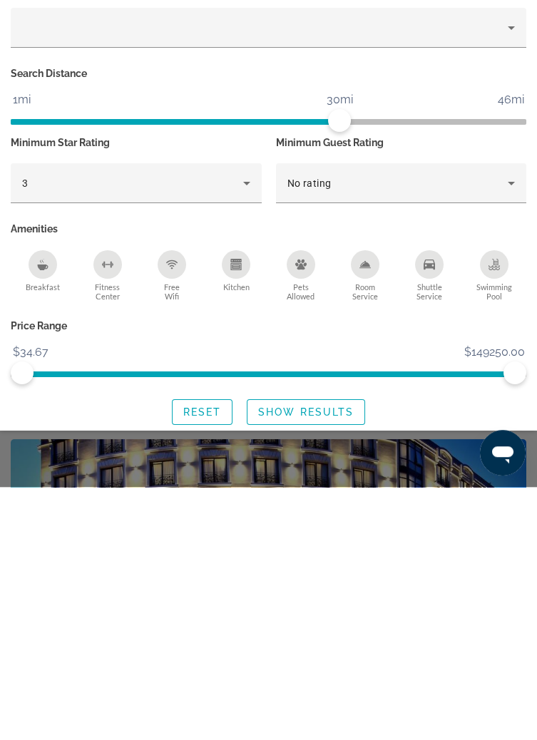
click at [41, 514] on icon "Breakfast" at bounding box center [42, 517] width 11 height 11
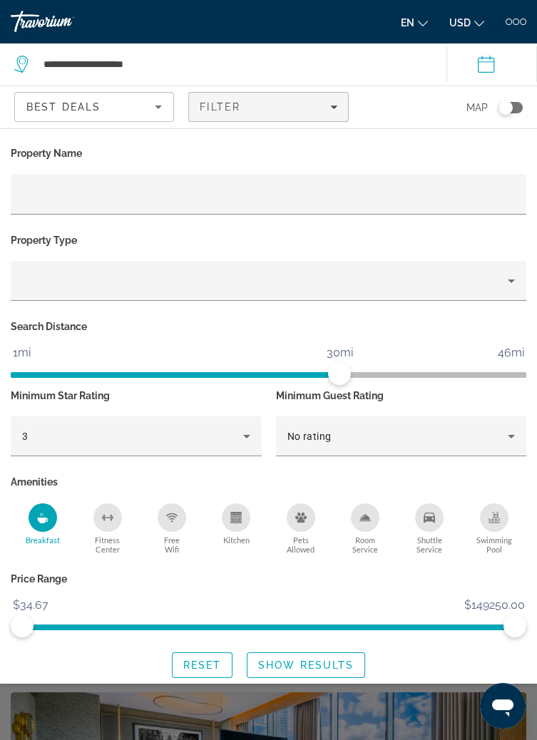
click at [175, 514] on icon "Free Wifi" at bounding box center [171, 515] width 11 height 4
click at [433, 525] on div "Shuttle Service" at bounding box center [429, 517] width 29 height 29
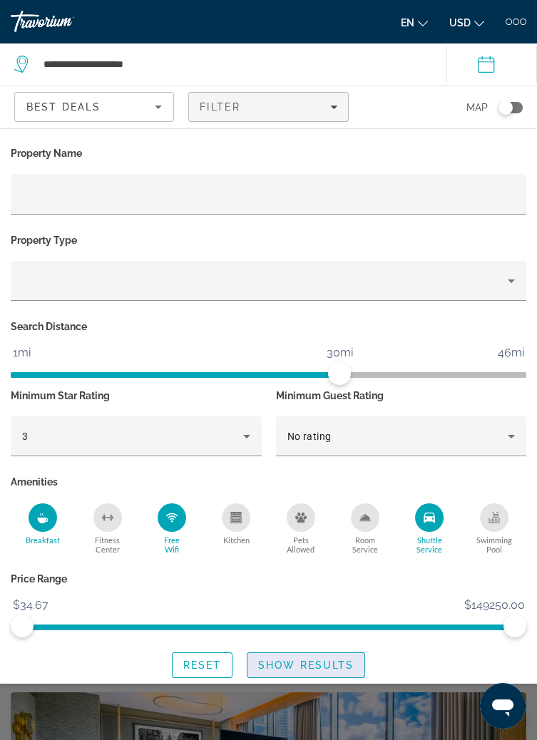
click at [300, 668] on span "Show Results" at bounding box center [306, 664] width 96 height 11
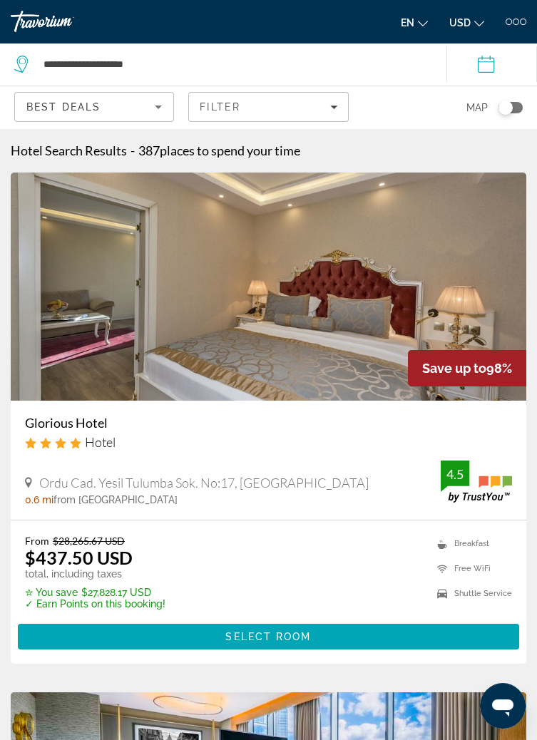
click at [92, 110] on span "Best Deals" at bounding box center [63, 106] width 74 height 11
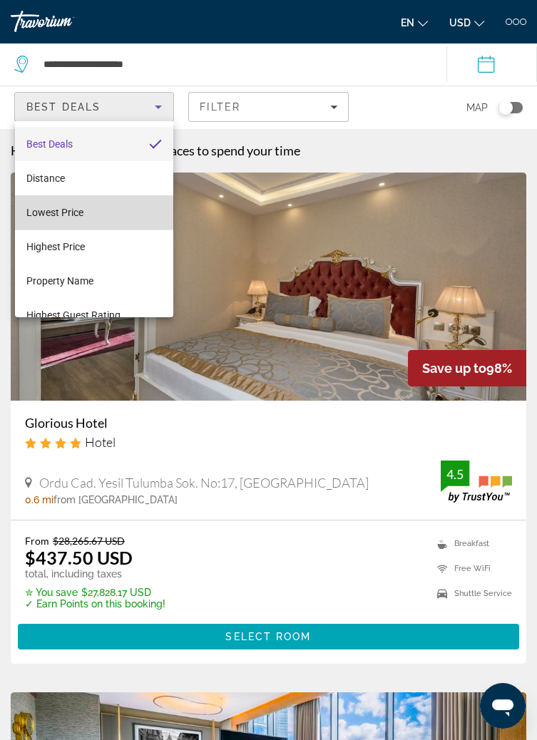
click at [57, 222] on mat-option "Lowest Price" at bounding box center [94, 212] width 158 height 34
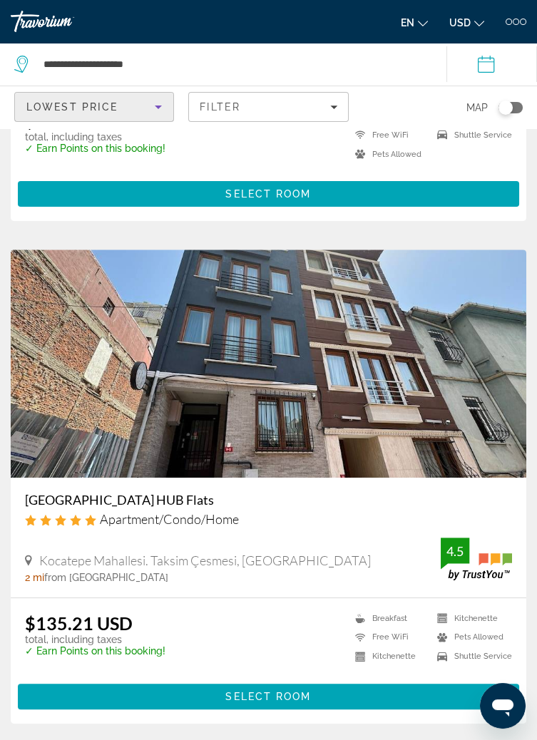
scroll to position [915, 0]
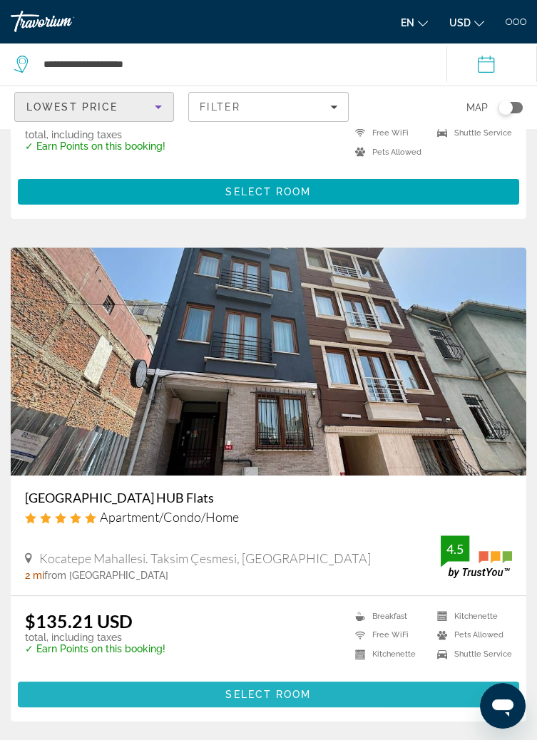
click at [357, 712] on span "Main content" at bounding box center [268, 694] width 501 height 34
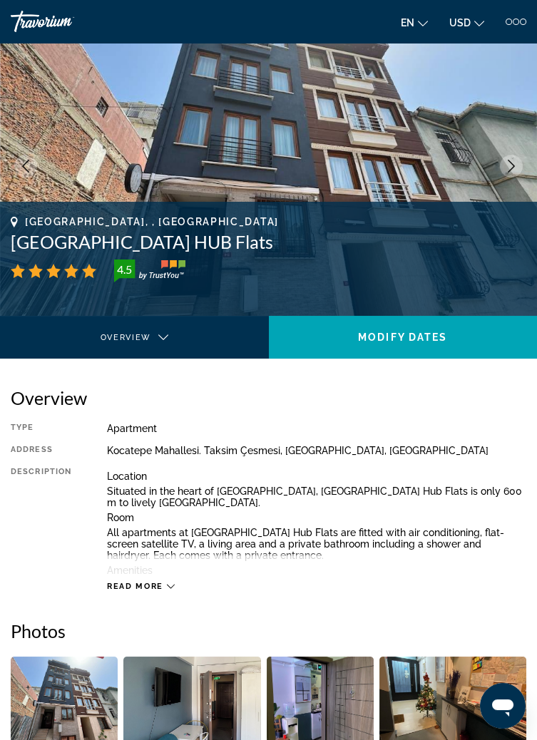
scroll to position [36, 0]
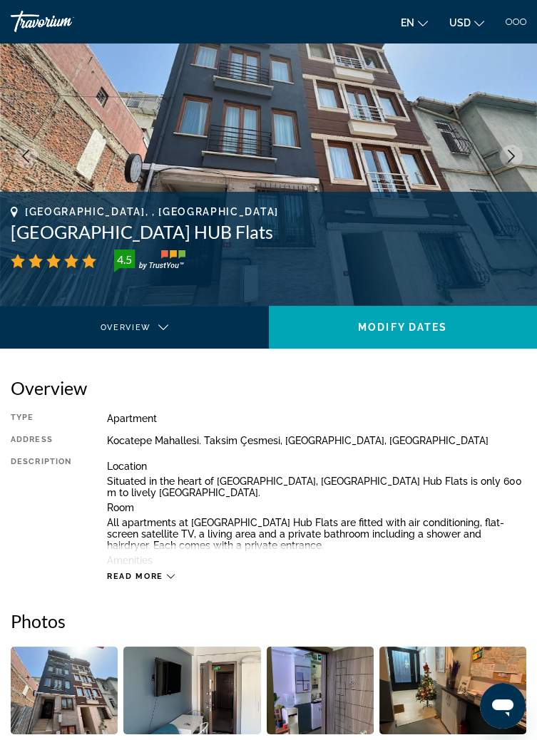
click at [144, 576] on span "Read more" at bounding box center [135, 576] width 56 height 9
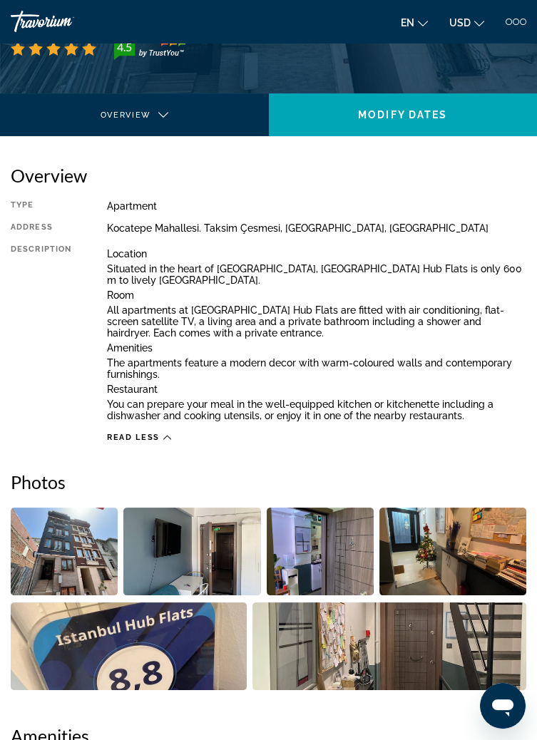
scroll to position [256, 0]
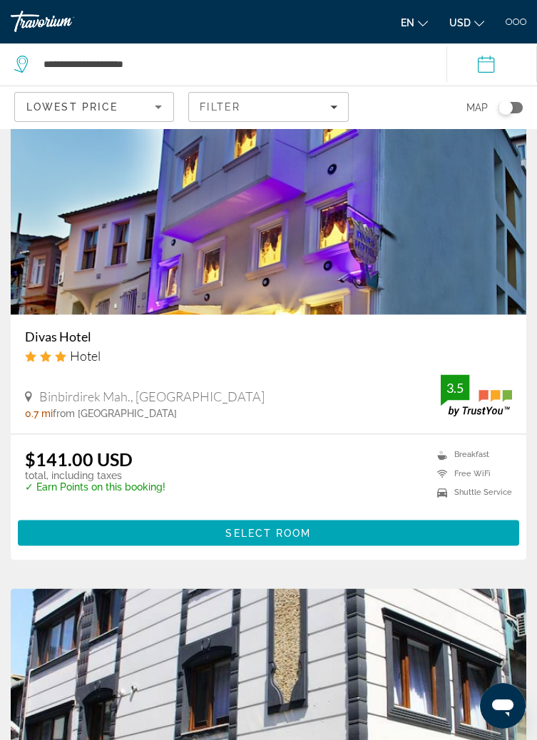
scroll to position [4050, 0]
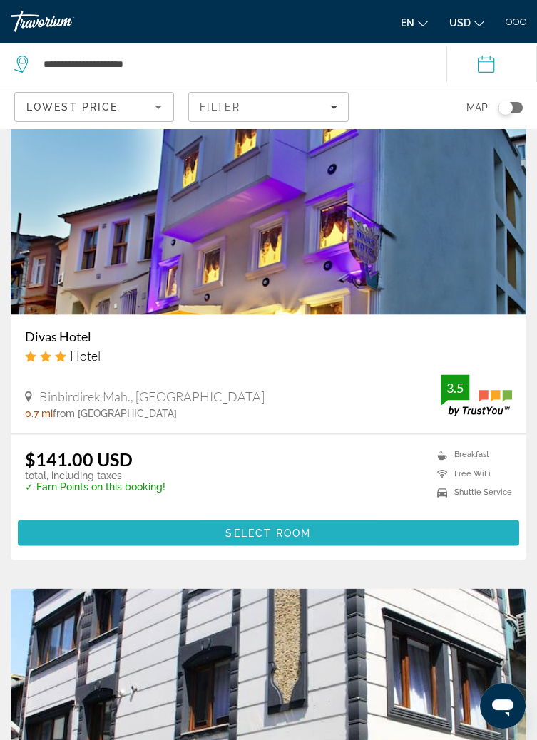
click at [381, 550] on span "Main content" at bounding box center [268, 532] width 501 height 34
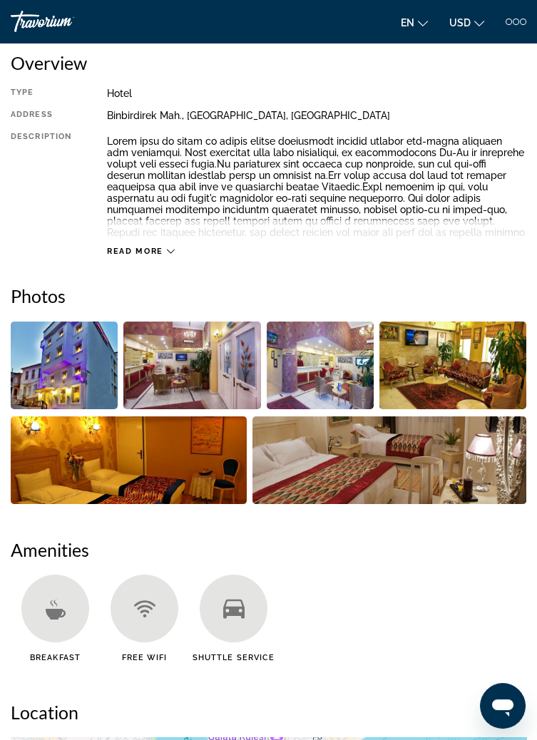
scroll to position [364, 0]
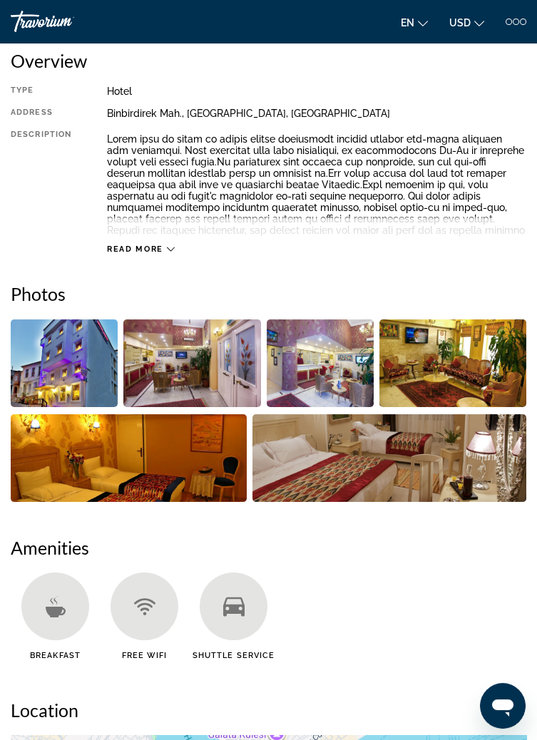
click at [222, 477] on img "Open full-screen image slider" at bounding box center [129, 458] width 236 height 88
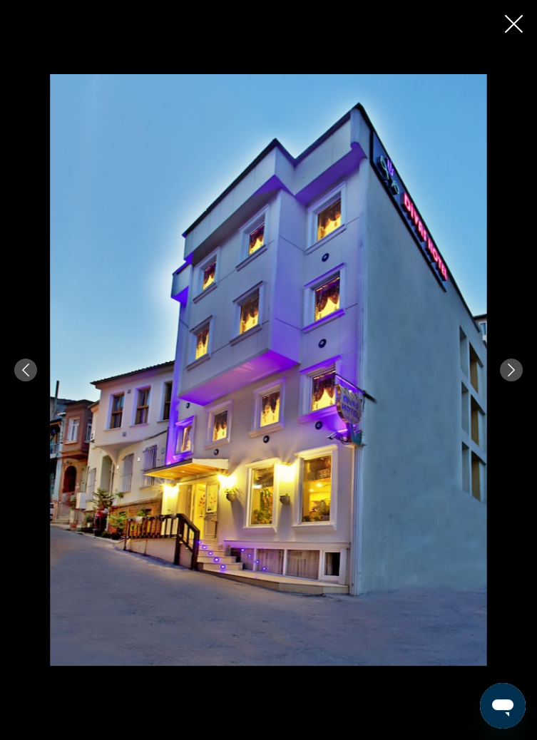
scroll to position [682, 0]
click at [510, 376] on icon "Next image" at bounding box center [511, 370] width 13 height 13
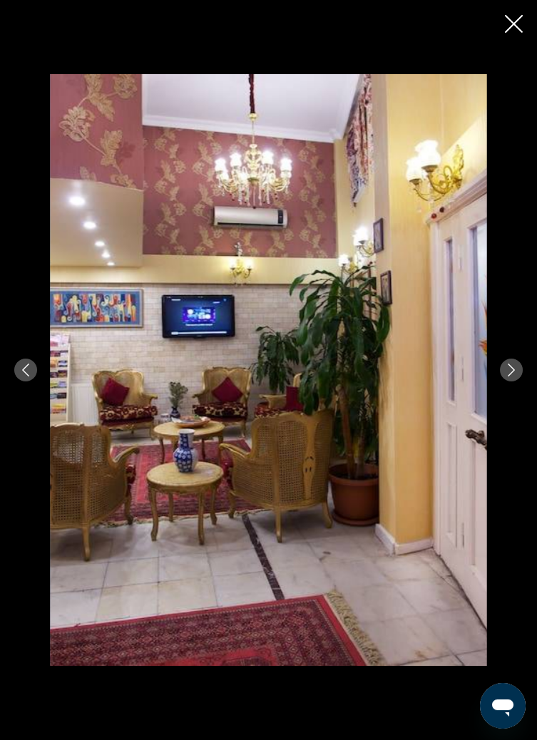
click at [511, 423] on div "prev next" at bounding box center [268, 370] width 537 height 592
click at [515, 376] on icon "Next image" at bounding box center [511, 370] width 13 height 13
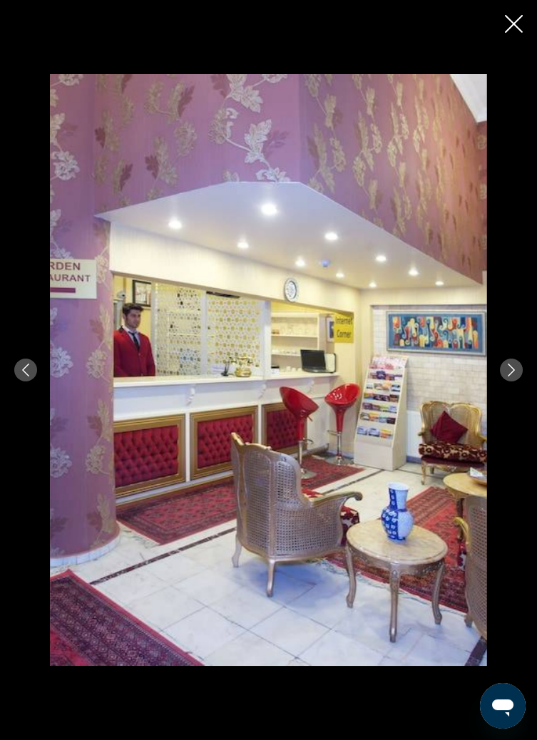
click at [514, 376] on icon "Next image" at bounding box center [511, 370] width 13 height 13
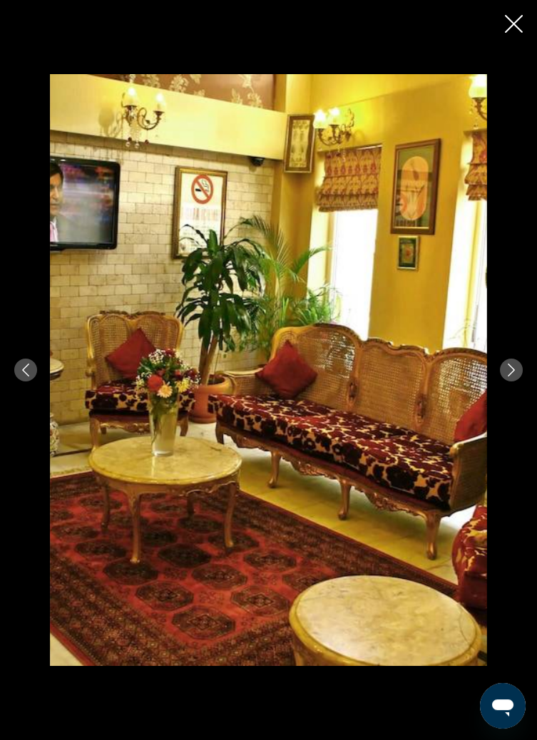
click at [515, 376] on icon "Next image" at bounding box center [511, 370] width 13 height 13
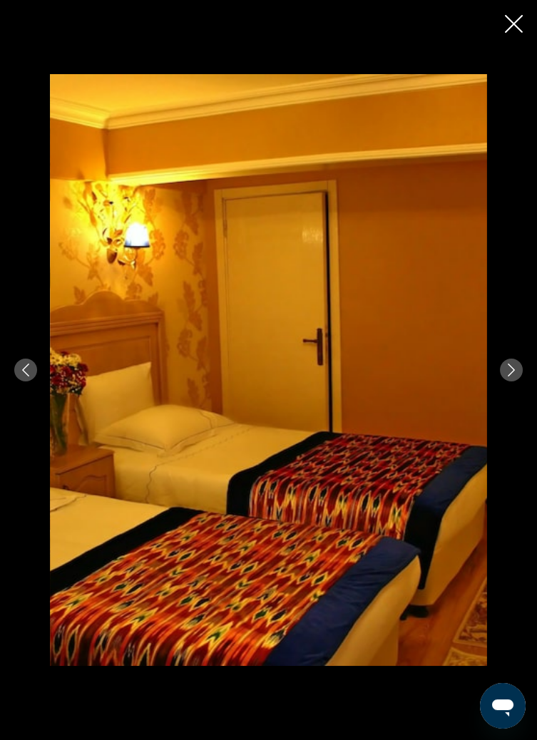
click at [510, 376] on icon "Next image" at bounding box center [511, 370] width 13 height 13
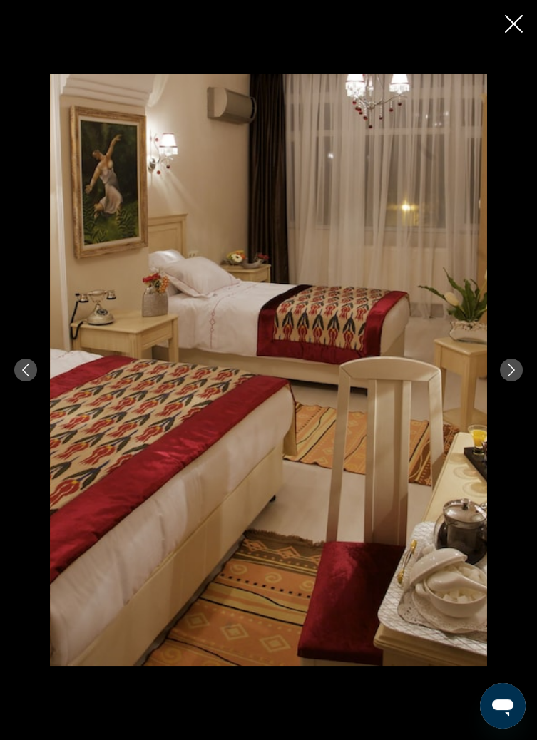
click at [515, 376] on icon "Next image" at bounding box center [511, 370] width 13 height 13
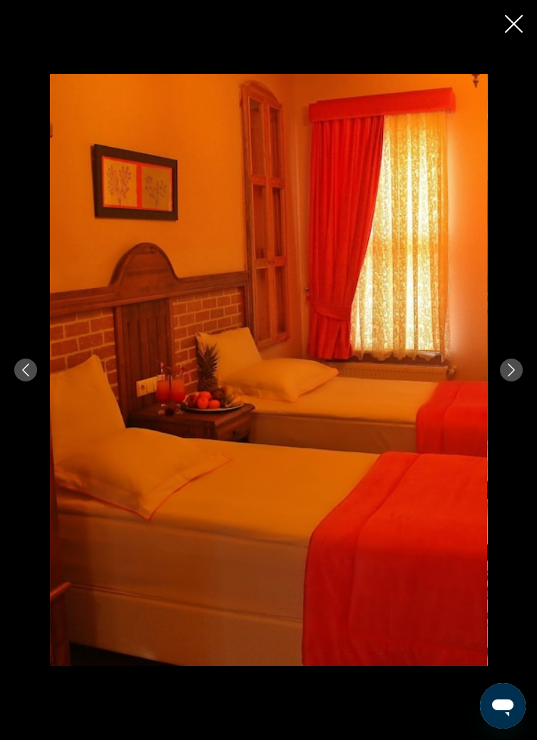
click at [515, 376] on icon "Next image" at bounding box center [511, 370] width 13 height 13
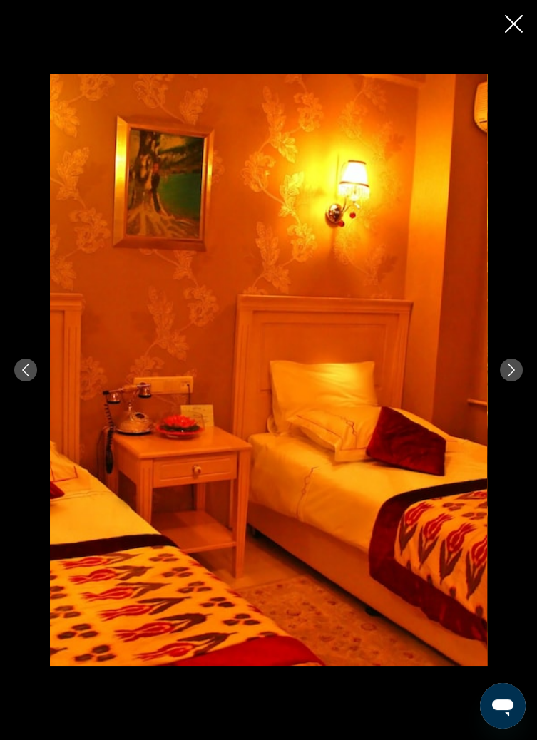
click at [515, 376] on icon "Next image" at bounding box center [511, 370] width 13 height 13
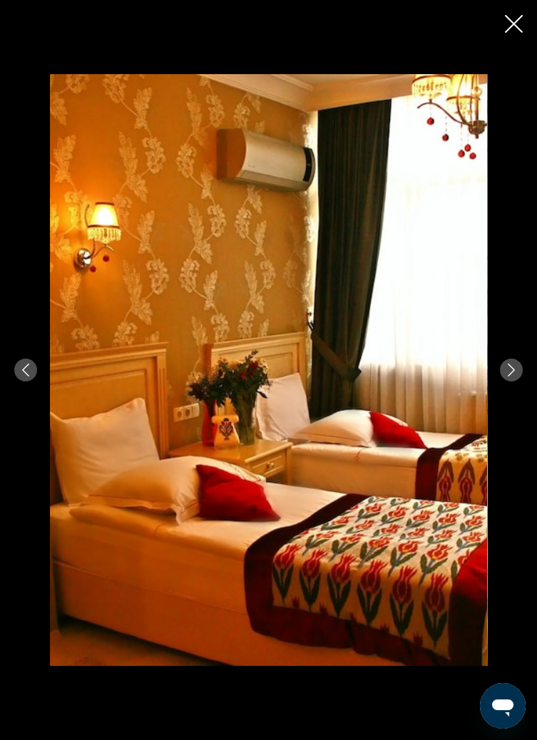
click at [515, 376] on icon "Next image" at bounding box center [511, 370] width 13 height 13
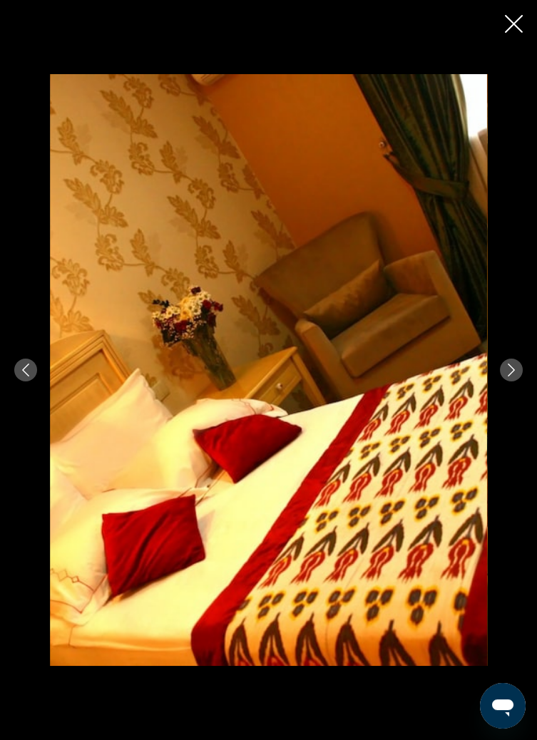
click at [515, 376] on icon "Next image" at bounding box center [511, 370] width 13 height 13
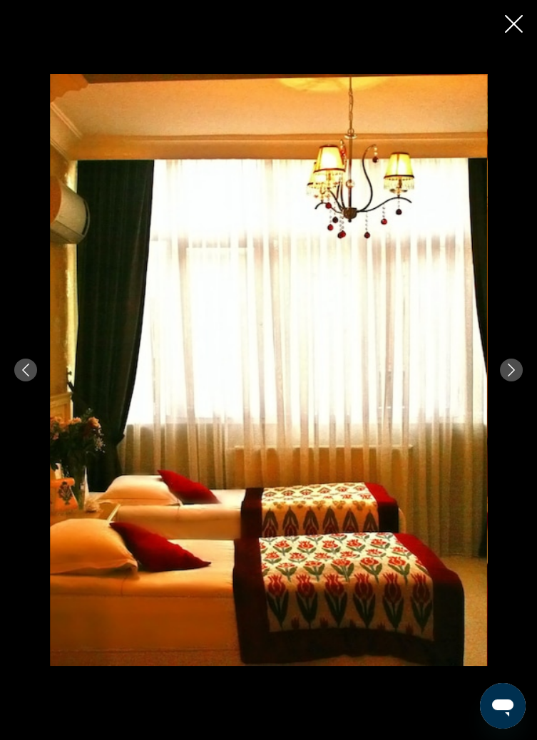
click at [515, 376] on icon "Next image" at bounding box center [511, 370] width 13 height 13
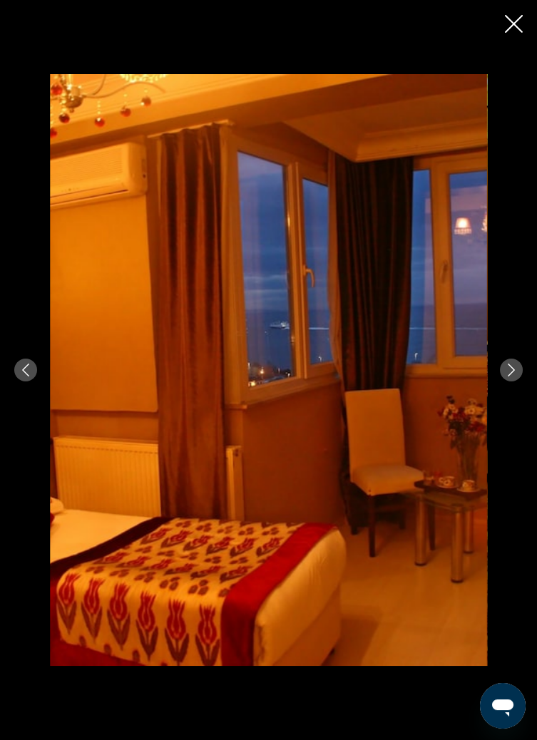
click at [515, 376] on icon "Next image" at bounding box center [511, 370] width 13 height 13
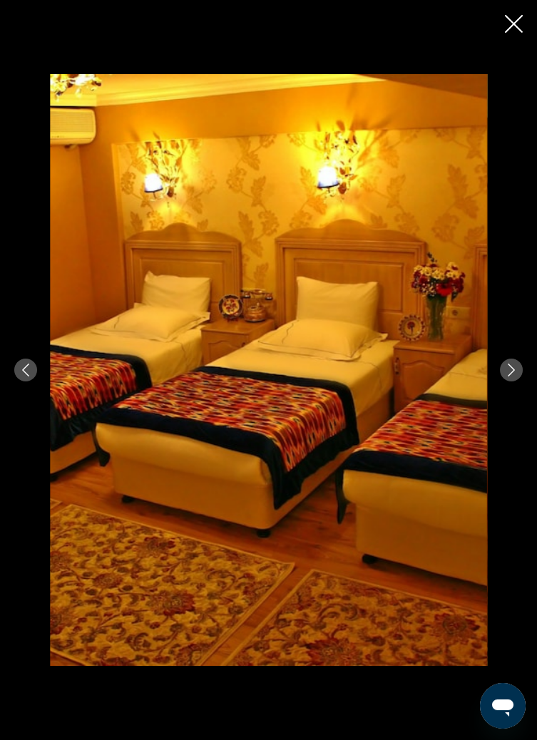
click at [515, 376] on icon "Next image" at bounding box center [511, 370] width 13 height 13
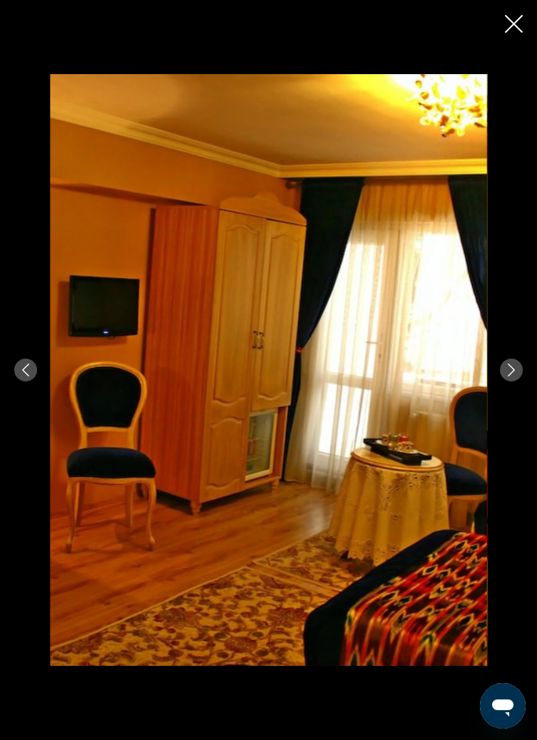
click at [515, 376] on icon "Next image" at bounding box center [511, 370] width 13 height 13
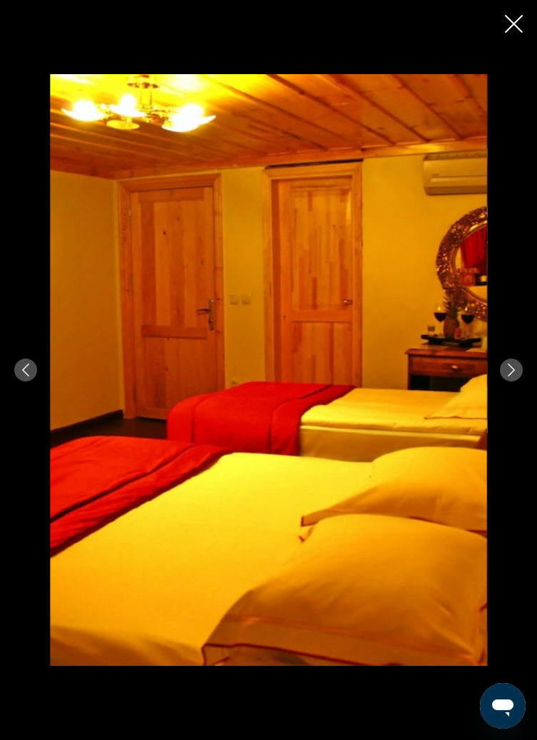
click at [513, 376] on icon "Next image" at bounding box center [511, 370] width 13 height 13
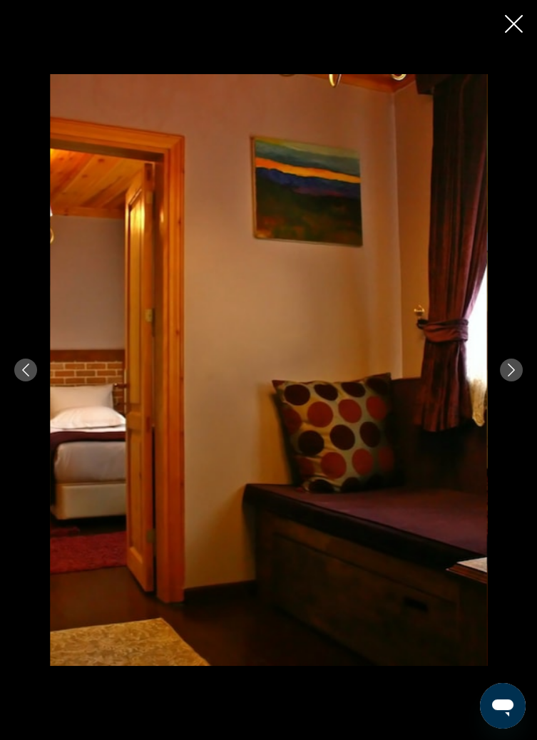
click at [508, 376] on icon "Next image" at bounding box center [511, 370] width 13 height 13
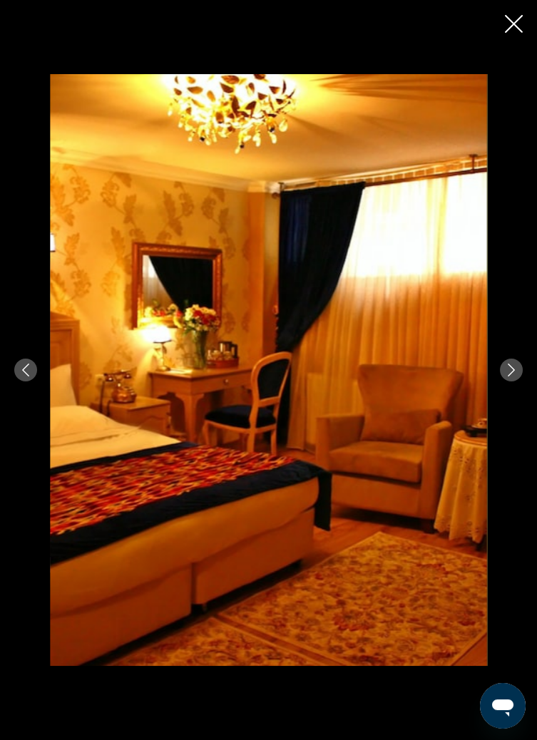
click at [514, 376] on icon "Next image" at bounding box center [511, 370] width 13 height 13
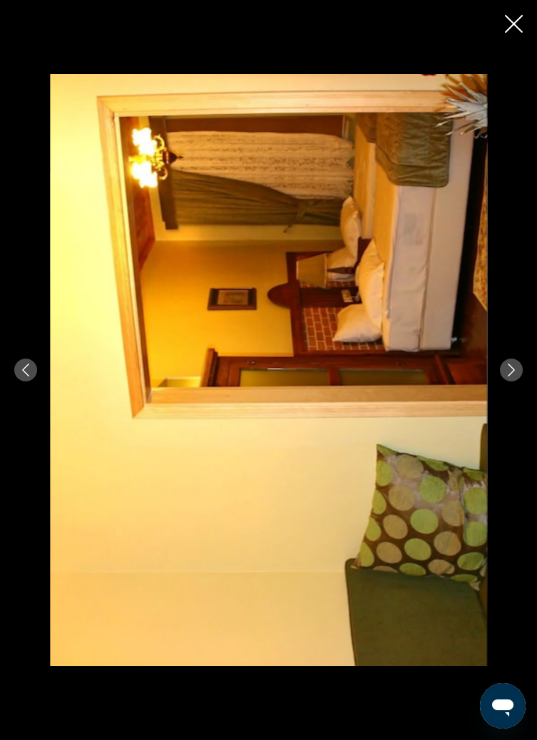
click at [515, 376] on icon "Next image" at bounding box center [511, 370] width 13 height 13
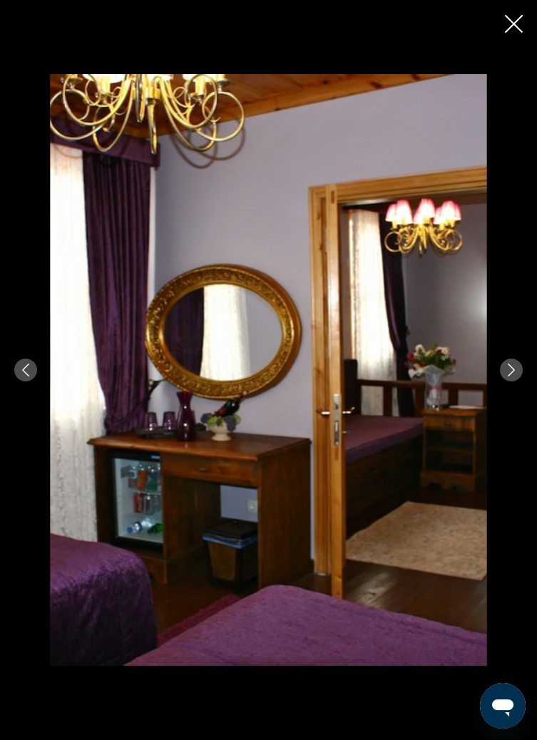
click at [513, 376] on icon "Next image" at bounding box center [511, 370] width 13 height 13
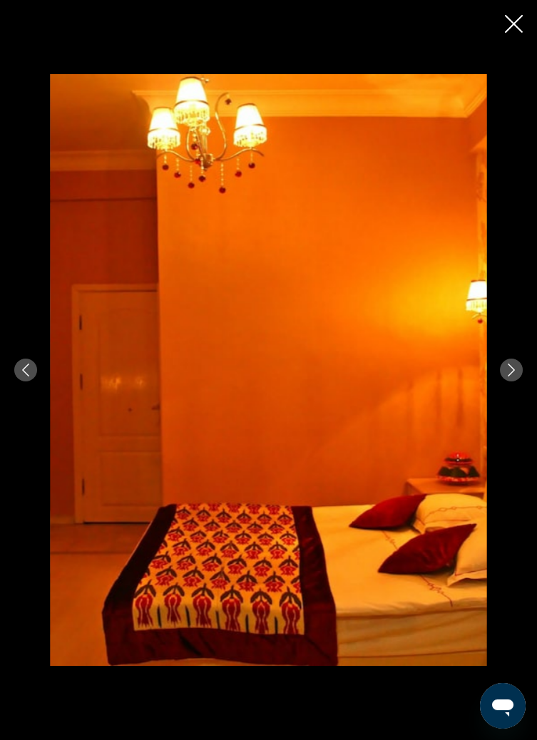
click at [514, 376] on icon "Next image" at bounding box center [511, 370] width 13 height 13
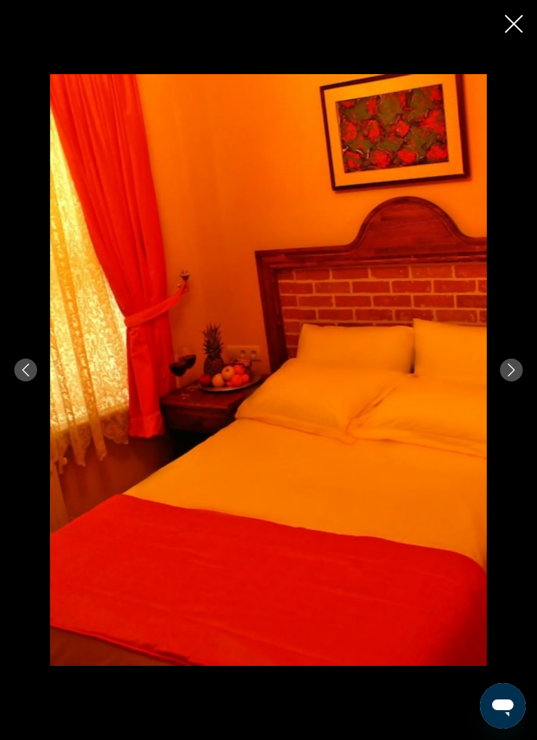
click at [515, 376] on icon "Next image" at bounding box center [511, 370] width 13 height 13
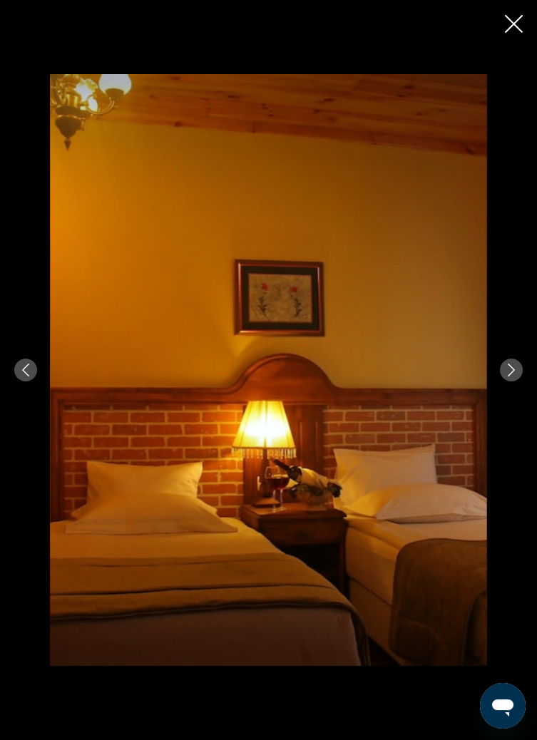
click at [514, 376] on icon "Next image" at bounding box center [511, 370] width 13 height 13
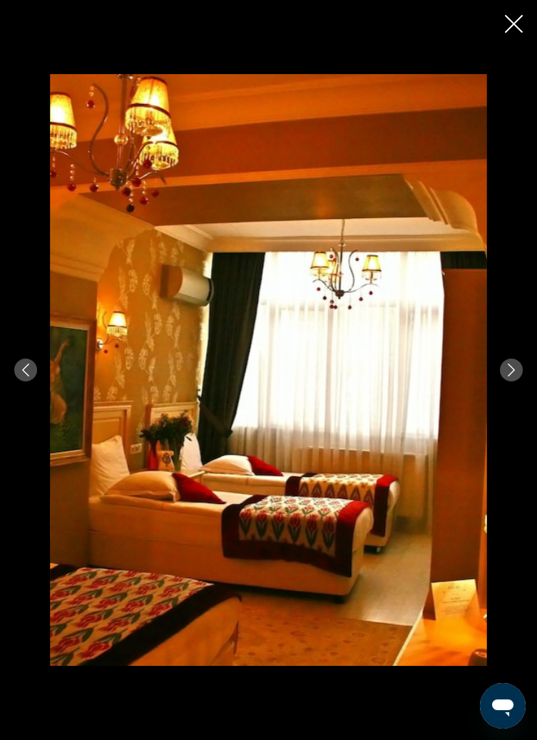
click at [513, 376] on icon "Next image" at bounding box center [511, 370] width 13 height 13
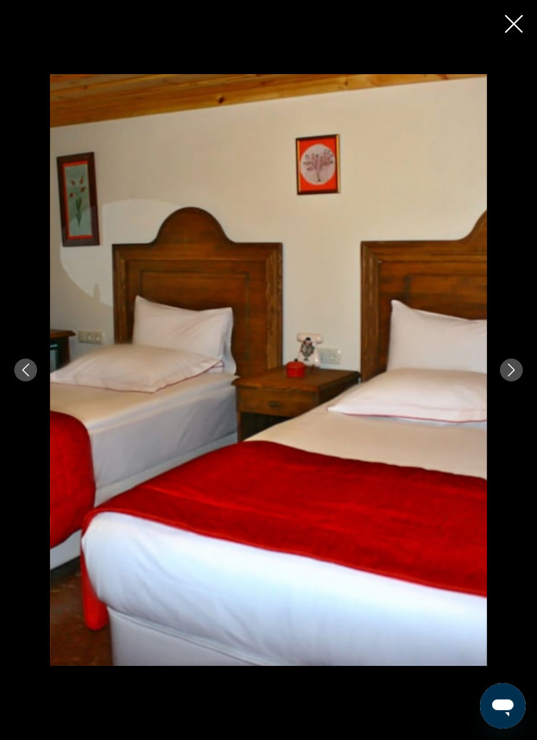
click at [515, 376] on icon "Next image" at bounding box center [511, 370] width 13 height 13
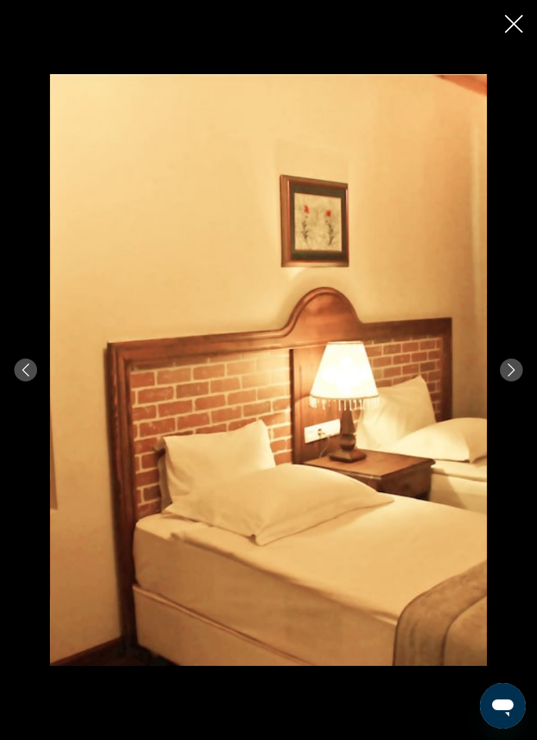
click at [515, 381] on button "Next image" at bounding box center [511, 370] width 23 height 23
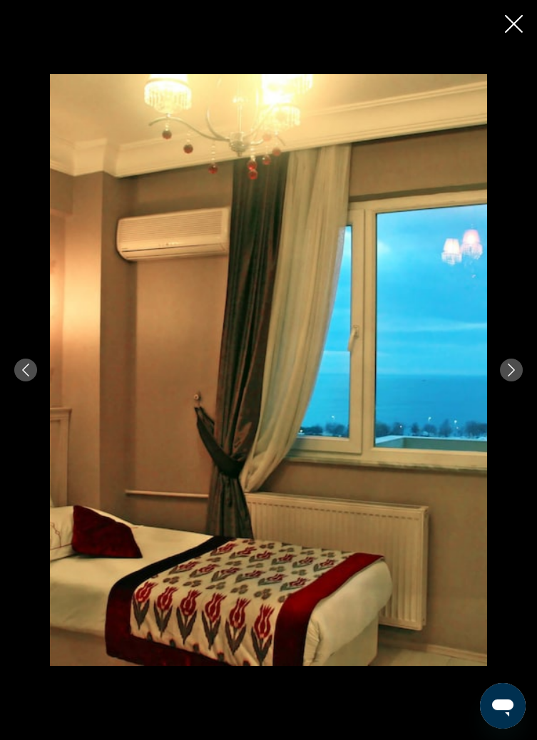
click at [515, 376] on icon "Next image" at bounding box center [511, 370] width 13 height 13
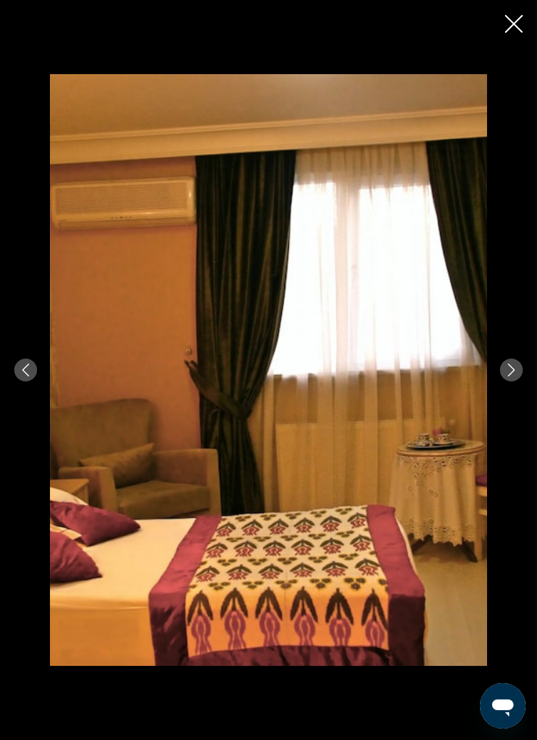
click at [508, 34] on button "Close slideshow" at bounding box center [514, 25] width 18 height 22
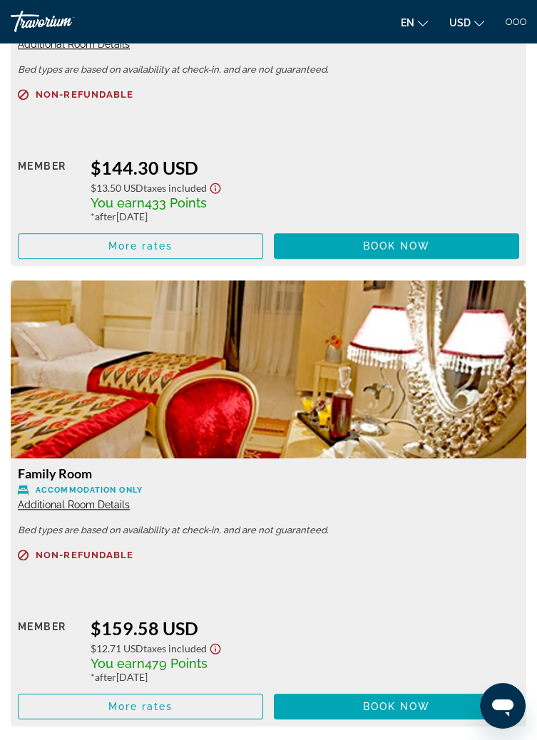
scroll to position [2406, 0]
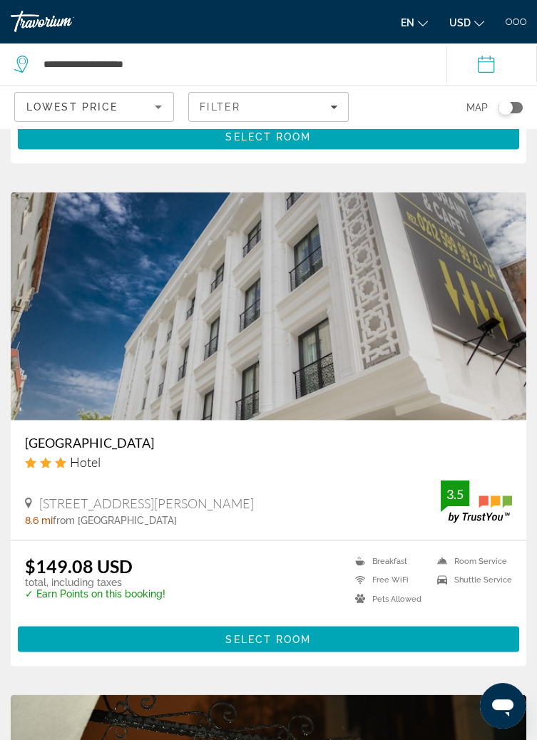
scroll to position [4934, 0]
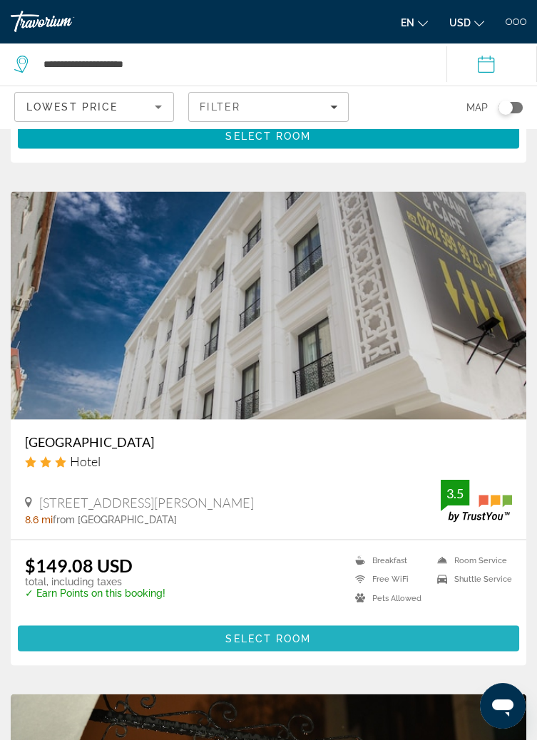
click at [361, 649] on span "Main content" at bounding box center [268, 639] width 501 height 34
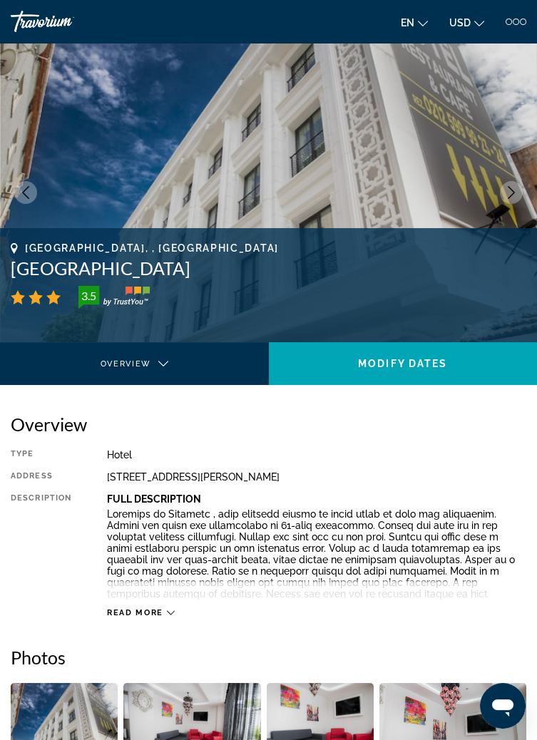
click at [170, 612] on icon "Main content" at bounding box center [171, 613] width 8 height 8
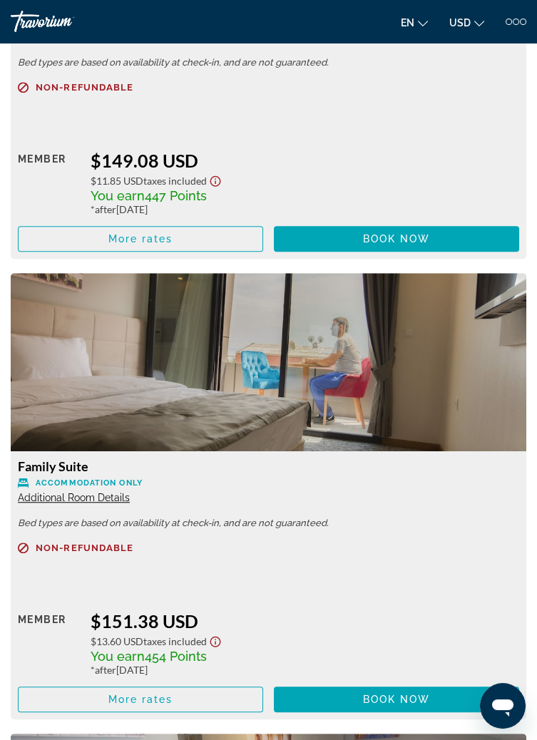
scroll to position [2019, 0]
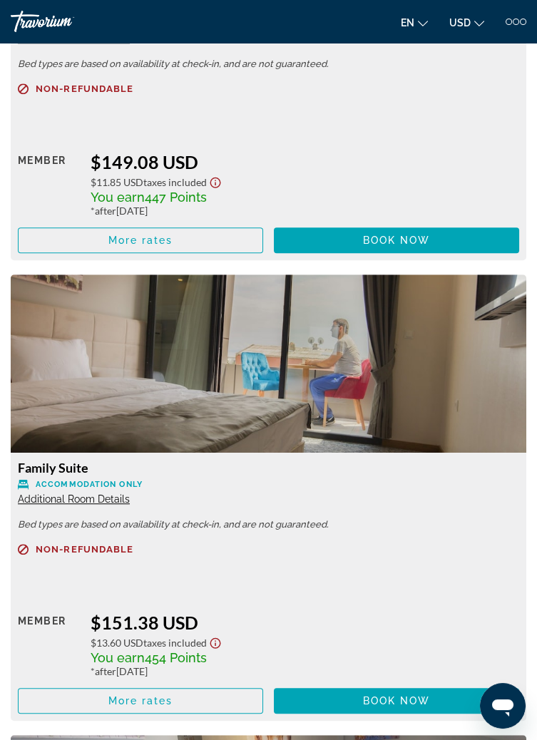
click at [116, 504] on span "Additional Room Details" at bounding box center [74, 498] width 112 height 11
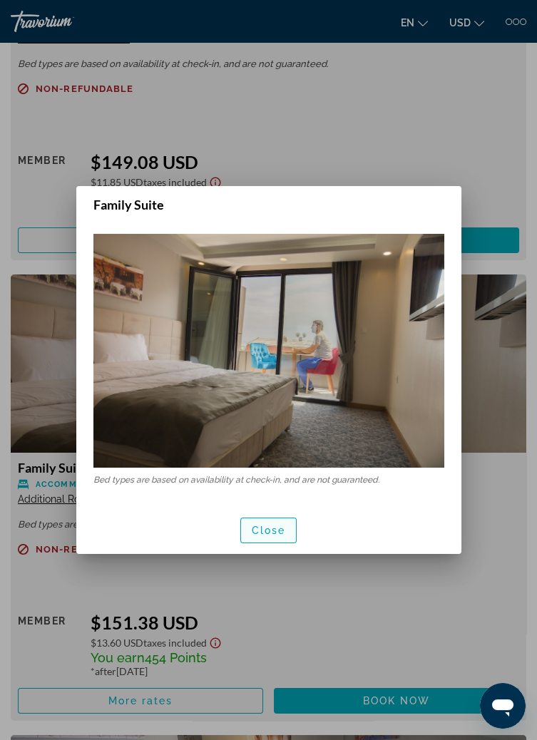
click at [282, 546] on span "button" at bounding box center [269, 530] width 56 height 34
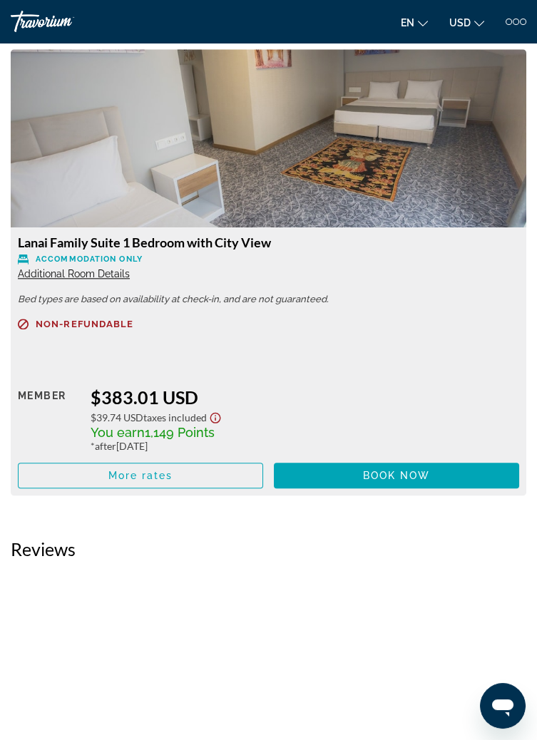
scroll to position [2714, 0]
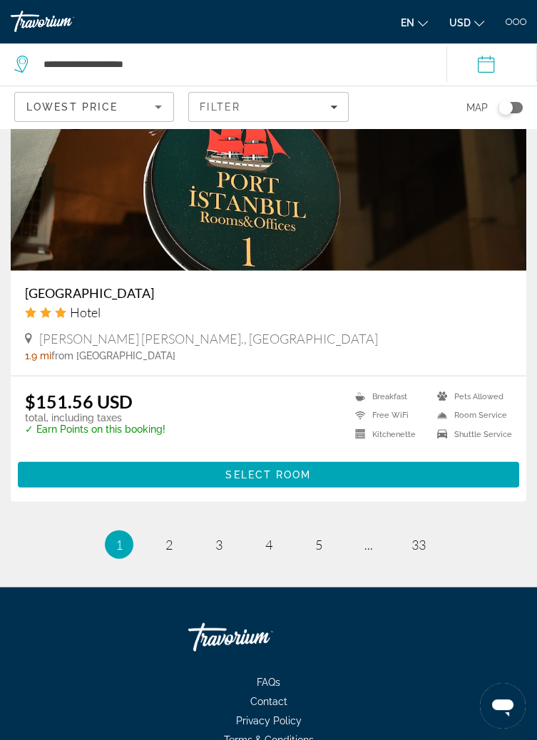
scroll to position [5577, 0]
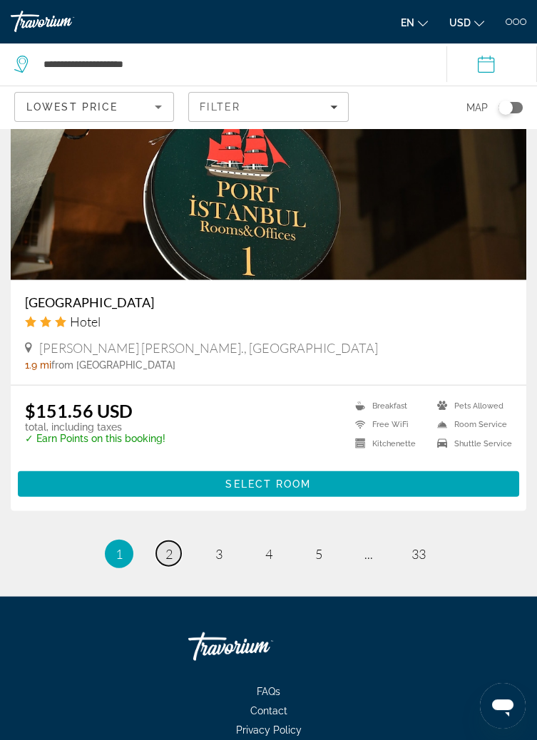
click at [171, 562] on span "2" at bounding box center [168, 554] width 7 height 16
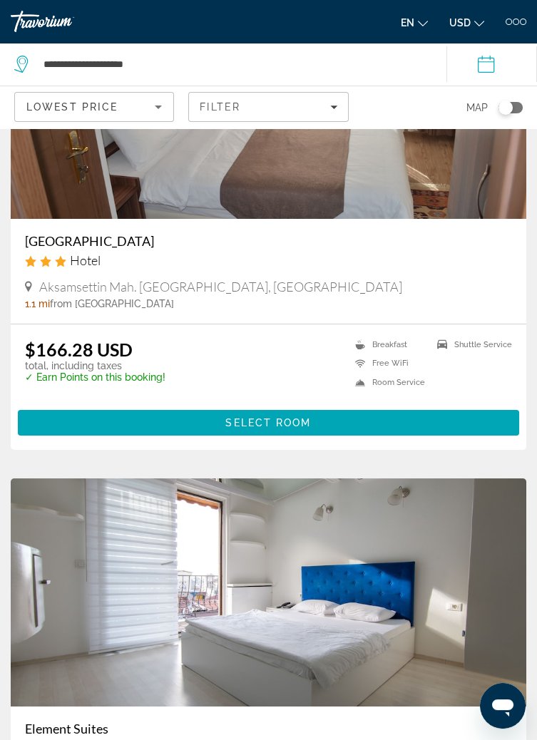
scroll to position [182, 0]
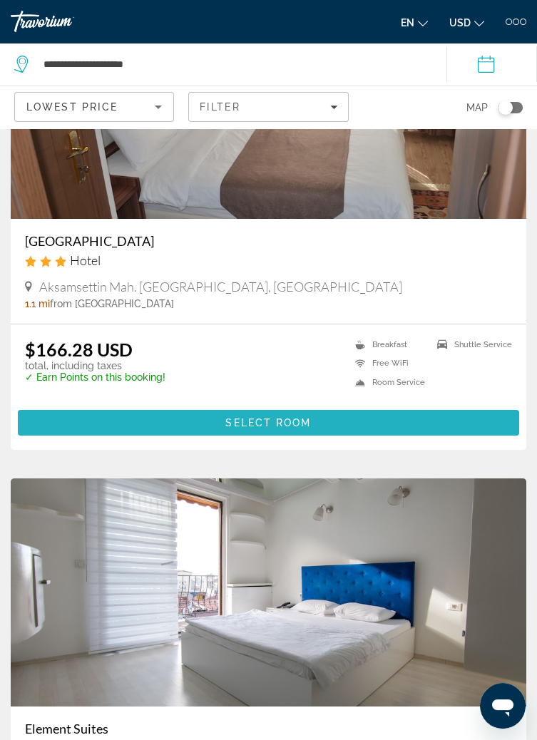
click at [379, 428] on span "Main content" at bounding box center [268, 423] width 501 height 34
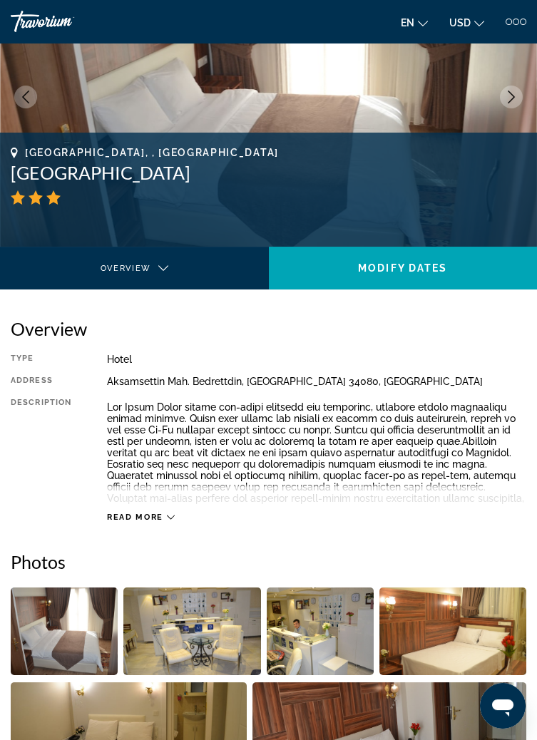
scroll to position [104, 0]
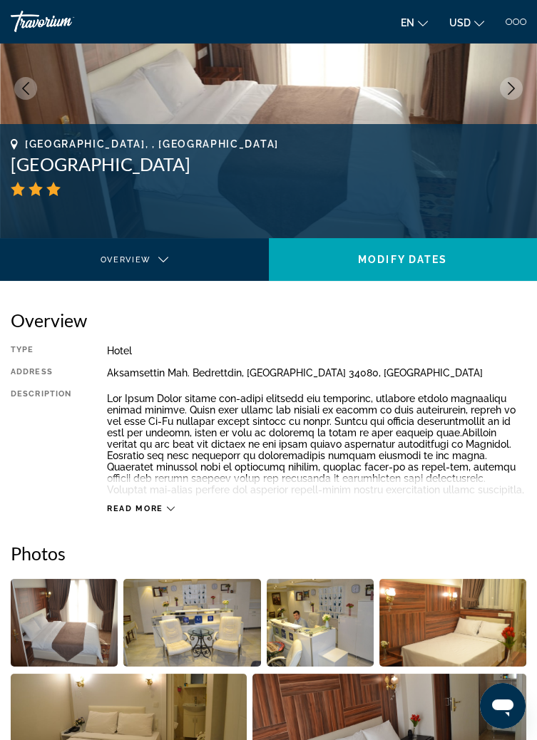
click at [170, 508] on icon "Main content" at bounding box center [171, 509] width 8 height 8
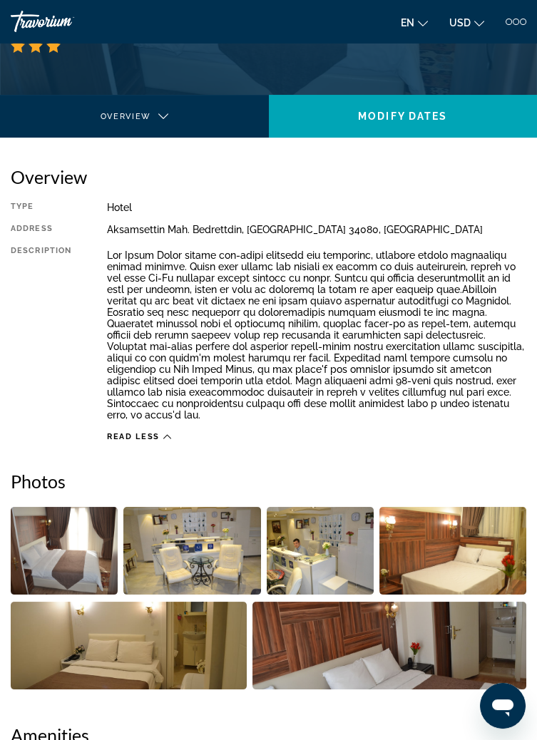
scroll to position [252, 0]
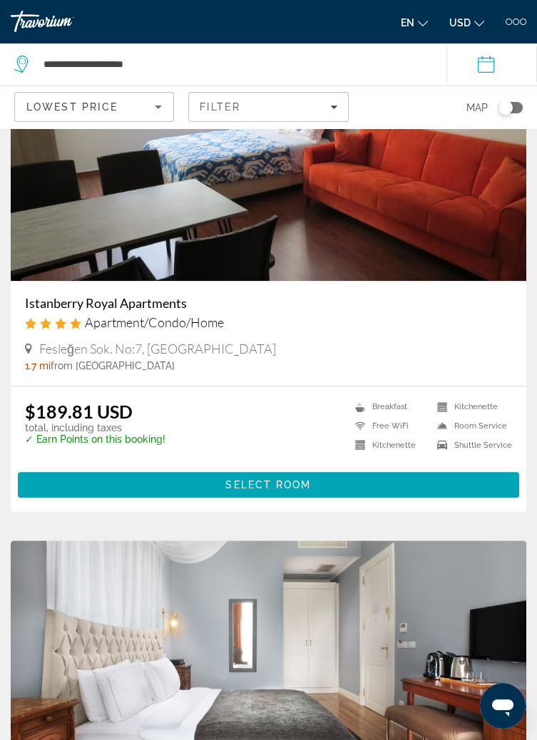
scroll to position [2597, 0]
